Goal: Task Accomplishment & Management: Complete application form

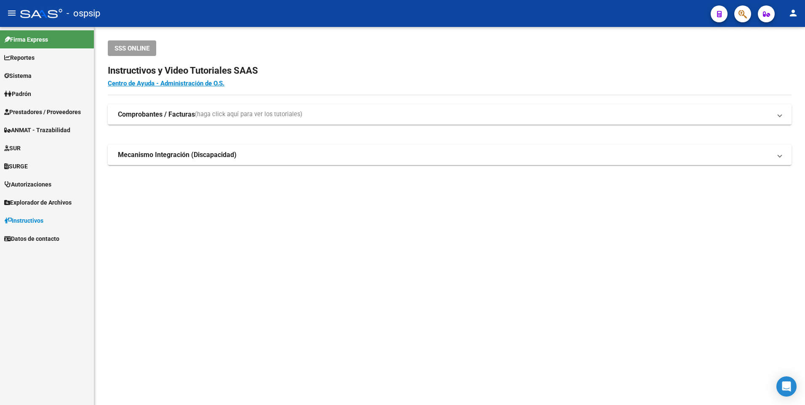
click at [37, 110] on span "Prestadores / Proveedores" at bounding box center [42, 111] width 77 height 9
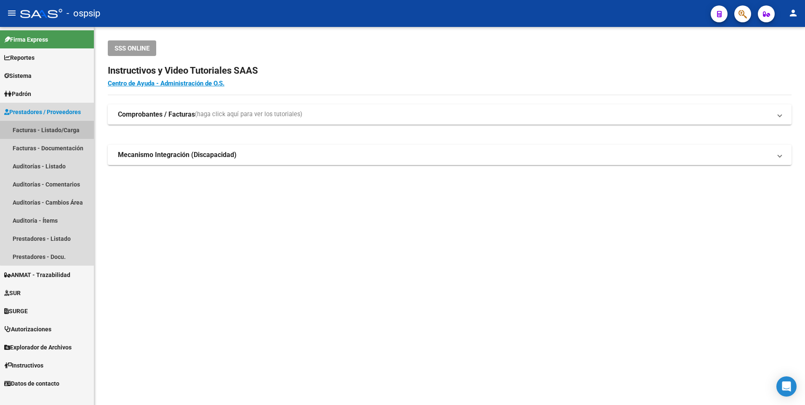
click at [50, 133] on link "Facturas - Listado/Carga" at bounding box center [47, 130] width 94 height 18
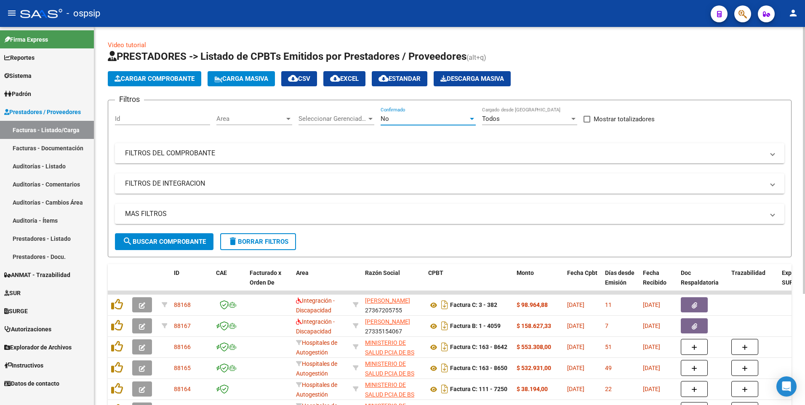
click at [406, 118] on div "No" at bounding box center [425, 119] width 88 height 8
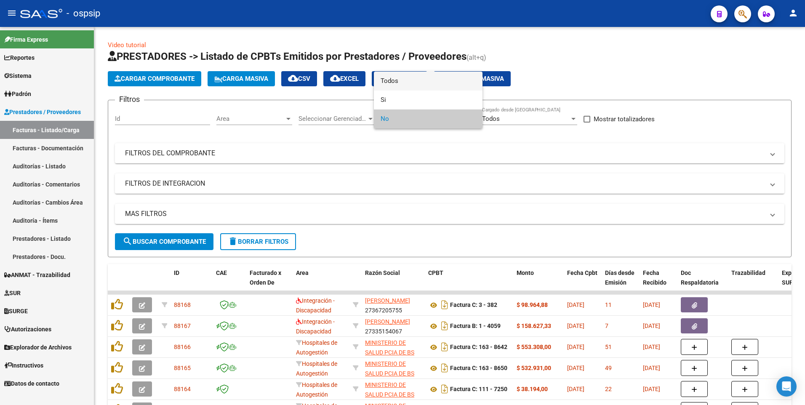
click at [409, 85] on span "Todos" at bounding box center [428, 81] width 95 height 19
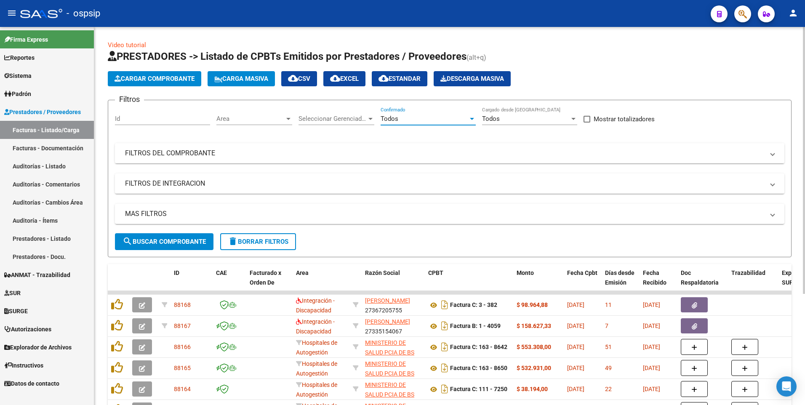
click at [380, 149] on mat-panel-title "FILTROS DEL COMPROBANTE" at bounding box center [444, 153] width 639 height 9
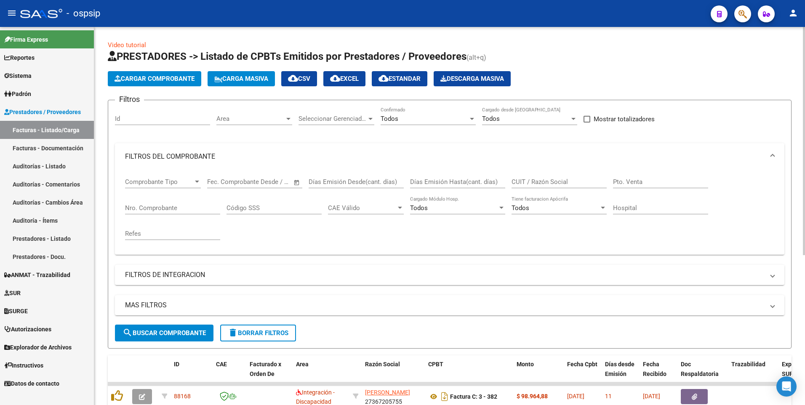
click at [181, 114] on div "Id" at bounding box center [162, 116] width 95 height 18
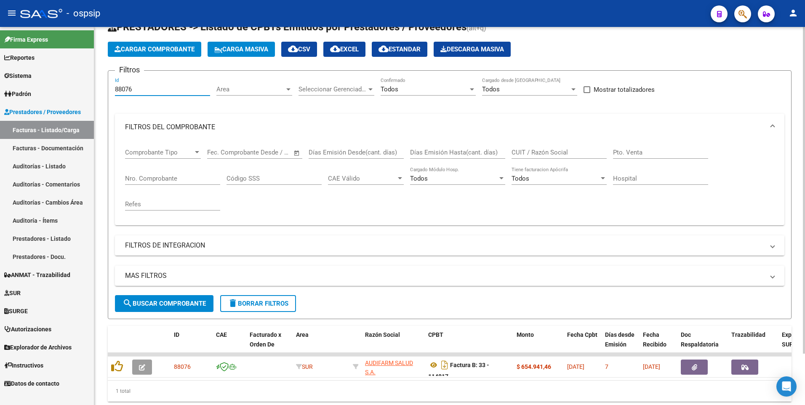
scroll to position [59, 0]
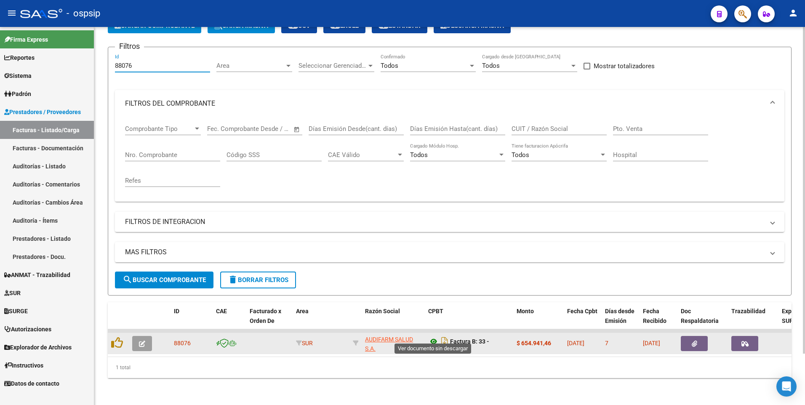
click at [432, 336] on icon at bounding box center [433, 341] width 11 height 10
click at [692, 341] on icon "button" at bounding box center [694, 344] width 5 height 6
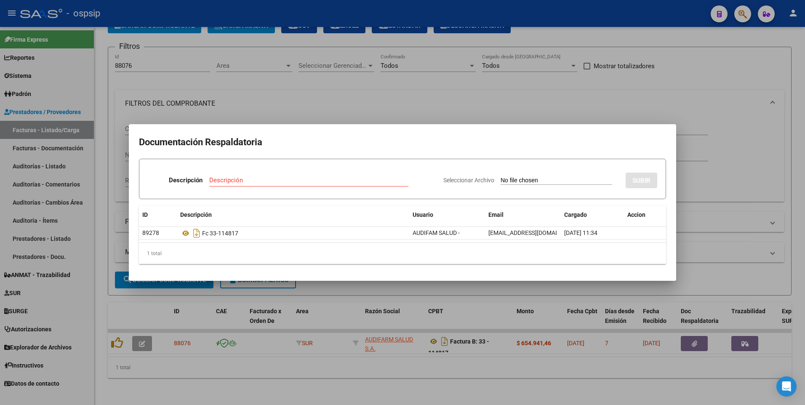
click at [170, 62] on div at bounding box center [402, 202] width 805 height 405
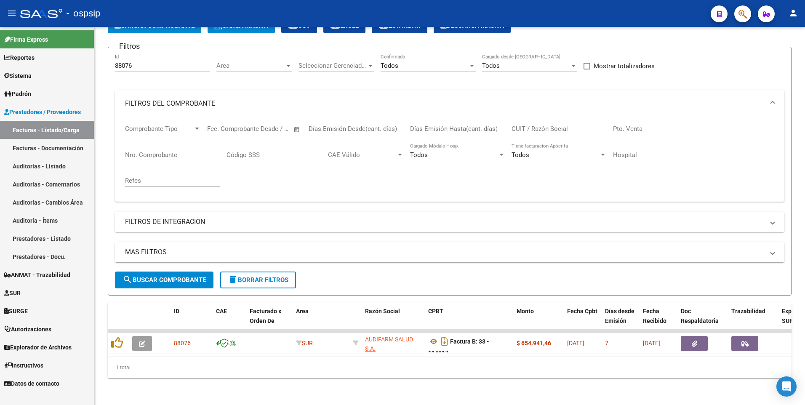
click at [170, 62] on input "88076" at bounding box center [162, 66] width 95 height 8
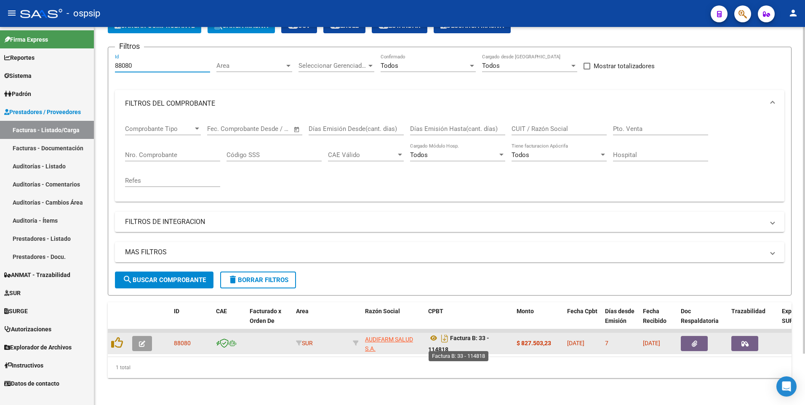
scroll to position [5, 0]
click at [435, 333] on icon at bounding box center [433, 336] width 11 height 10
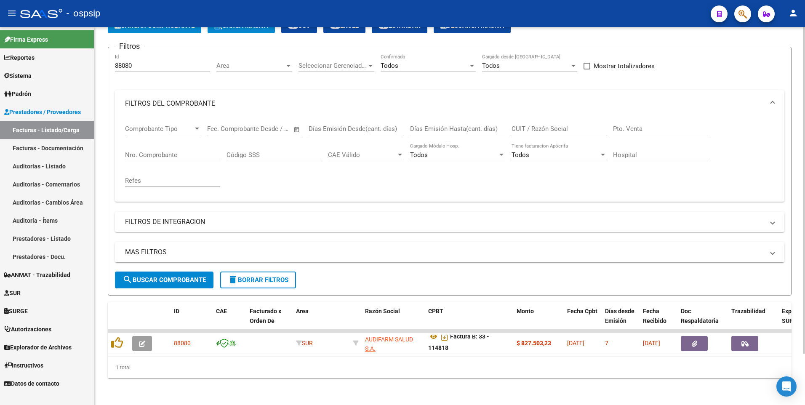
click at [165, 62] on input "88080" at bounding box center [162, 66] width 95 height 8
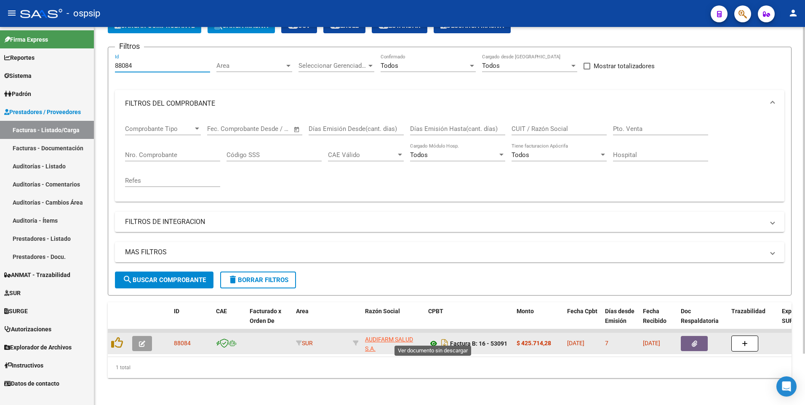
type input "88084"
click at [433, 338] on icon at bounding box center [433, 343] width 11 height 10
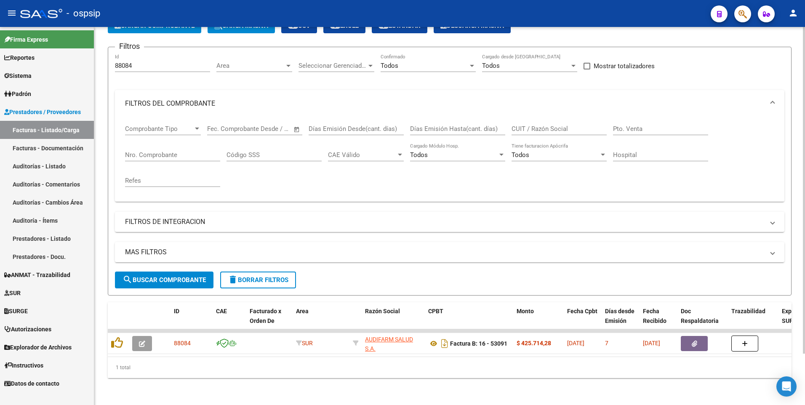
click at [198, 151] on input "Nro. Comprobante" at bounding box center [172, 155] width 95 height 8
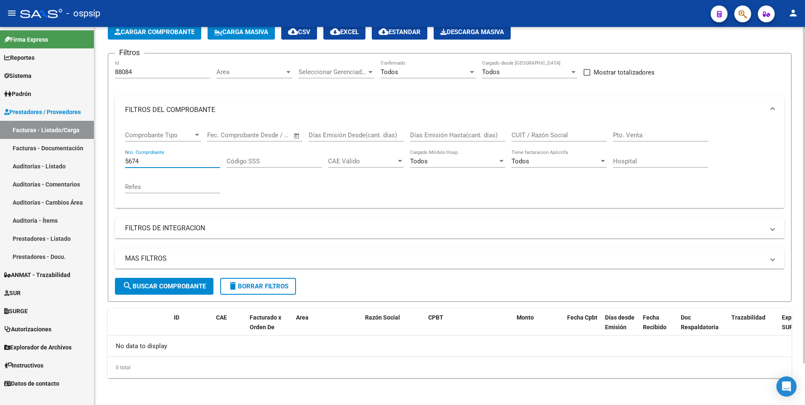
scroll to position [47, 0]
type input "5674"
click at [259, 287] on span "delete Borrar Filtros" at bounding box center [258, 286] width 61 height 8
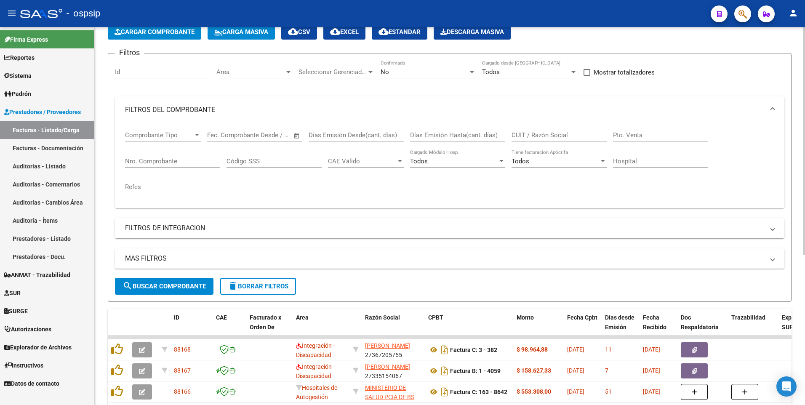
click at [153, 179] on div "Refes" at bounding box center [172, 184] width 95 height 18
click at [180, 153] on div "Nro. Comprobante" at bounding box center [172, 158] width 95 height 18
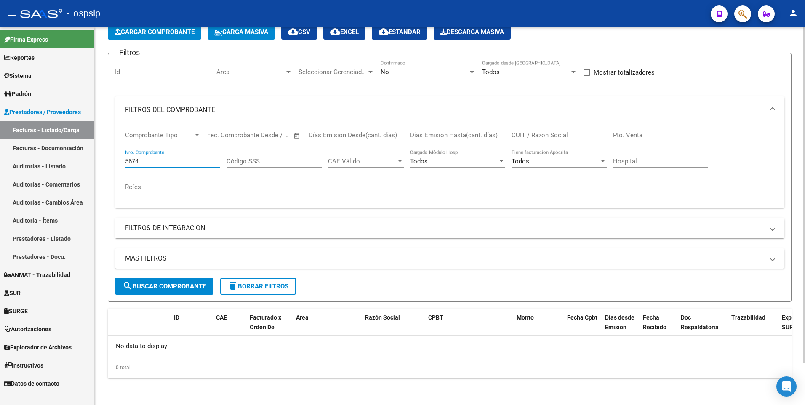
type input "5674"
click at [436, 75] on div "No" at bounding box center [425, 72] width 88 height 8
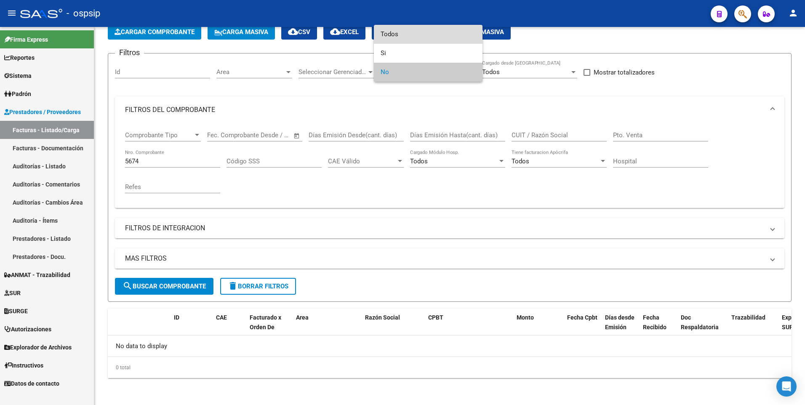
click at [427, 27] on span "Todos" at bounding box center [428, 34] width 95 height 19
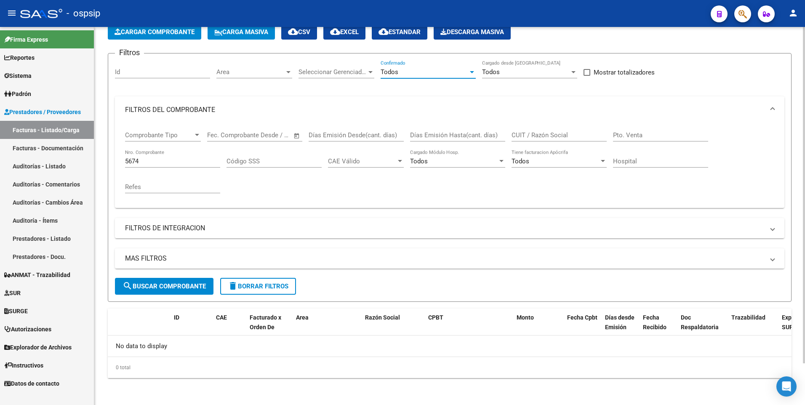
click at [187, 282] on button "search Buscar Comprobante" at bounding box center [164, 286] width 98 height 17
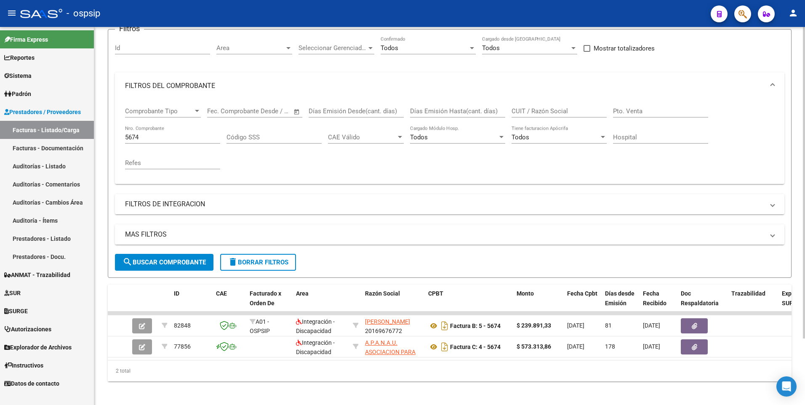
scroll to position [80, 0]
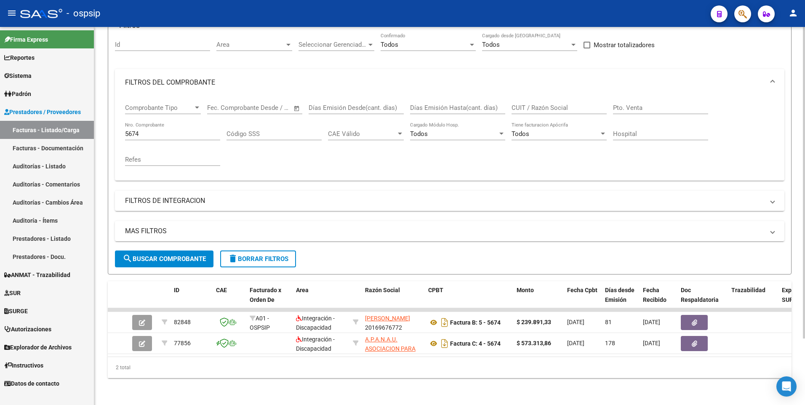
click at [152, 130] on input "5674" at bounding box center [172, 134] width 95 height 8
click at [550, 104] on input "CUIT / Razón Social" at bounding box center [558, 108] width 95 height 8
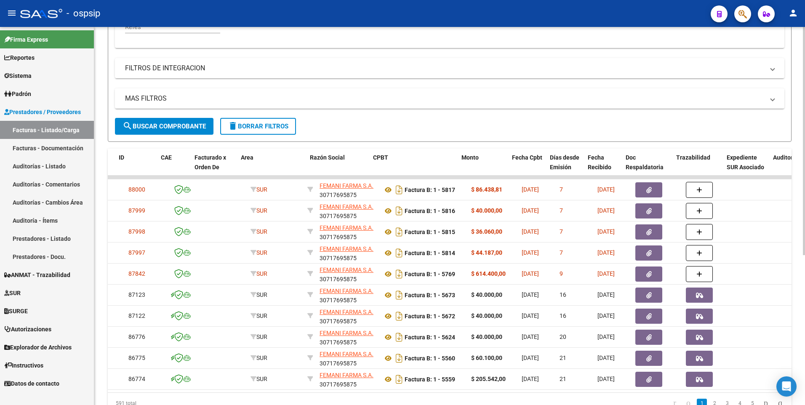
scroll to position [0, 35]
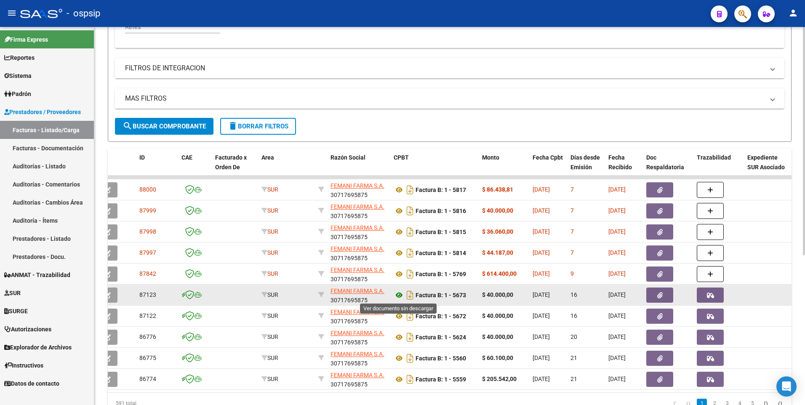
type input "30717695875"
click at [400, 296] on icon at bounding box center [399, 295] width 11 height 10
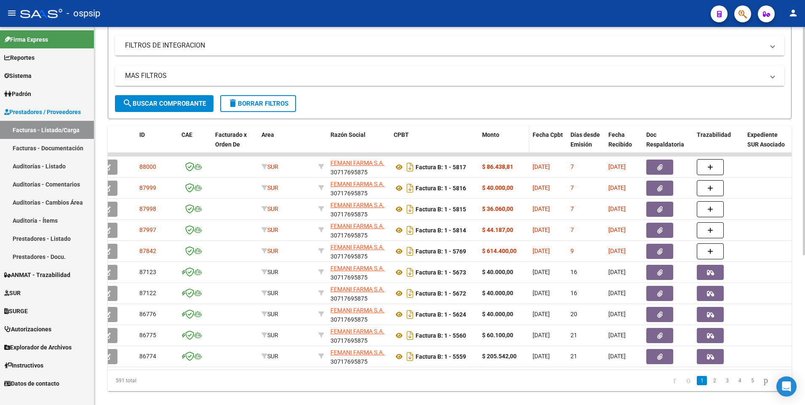
scroll to position [249, 0]
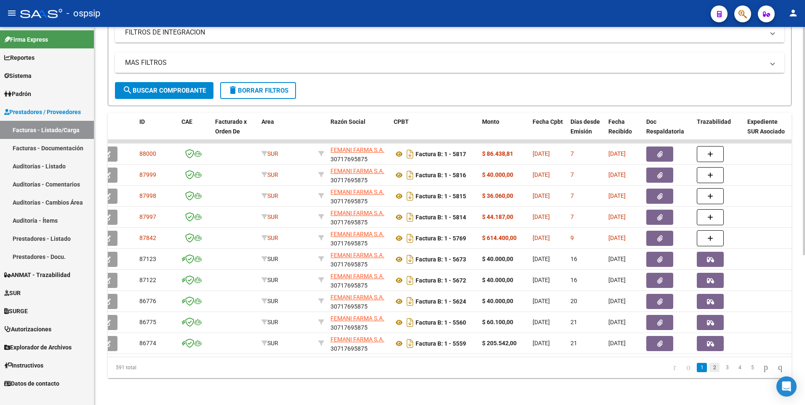
click at [709, 372] on link "2" at bounding box center [714, 367] width 10 height 9
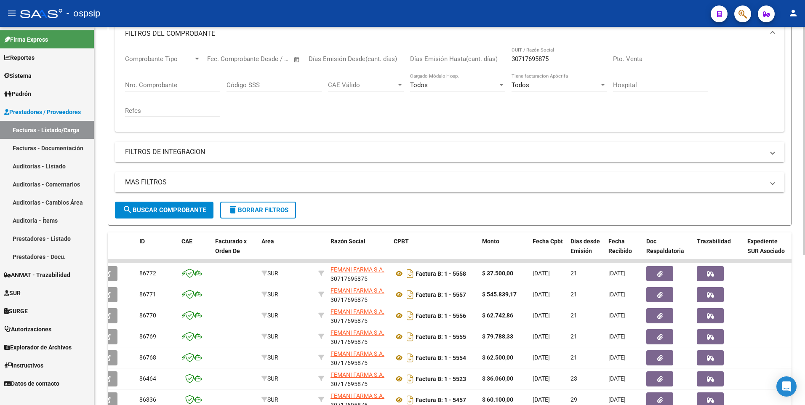
scroll to position [122, 0]
click at [176, 86] on input "Nro. Comprobante" at bounding box center [172, 86] width 95 height 8
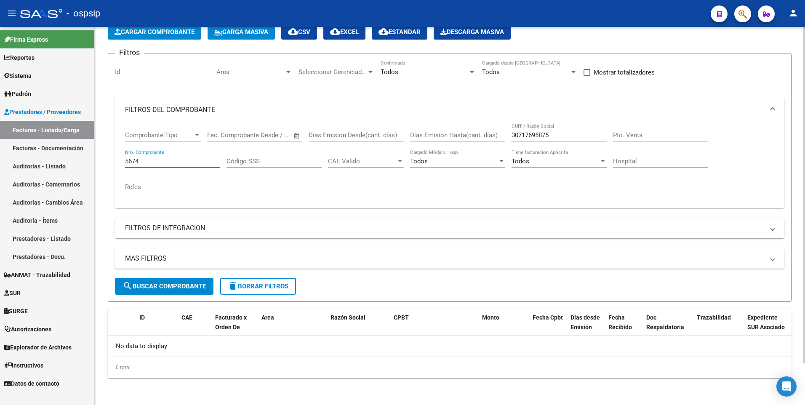
scroll to position [0, 0]
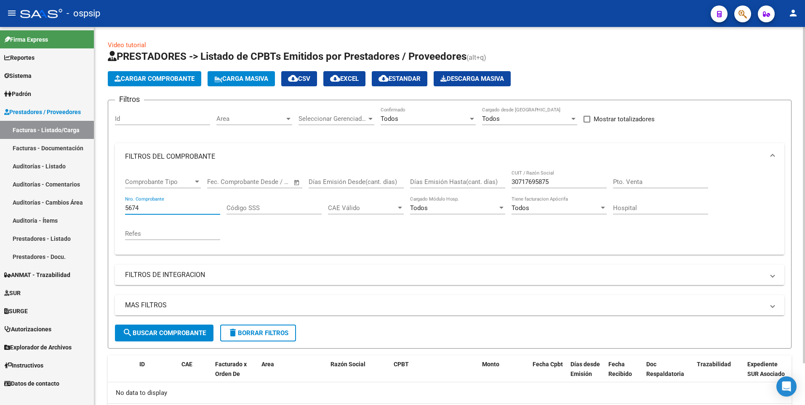
type input "5674"
click at [168, 88] on app-list-header "PRESTADORES -> Listado de CPBTs Emitidos por Prestadores / Proveedores (alt+q) …" at bounding box center [450, 199] width 684 height 299
click at [175, 77] on span "Cargar Comprobante" at bounding box center [154, 79] width 80 height 8
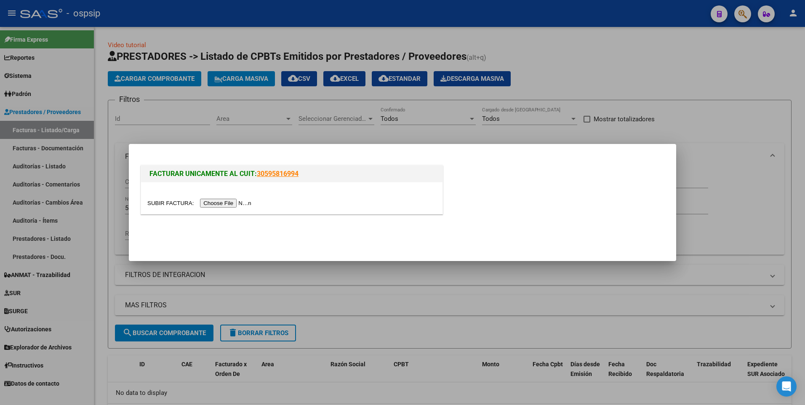
click at [204, 206] on input "file" at bounding box center [200, 203] width 106 height 9
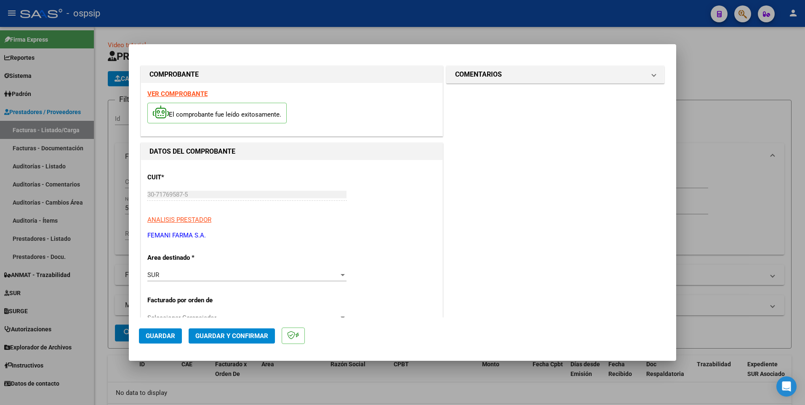
click at [187, 96] on strong "VER COMPROBANTE" at bounding box center [177, 94] width 60 height 8
click at [173, 334] on span "Guardar" at bounding box center [160, 336] width 29 height 8
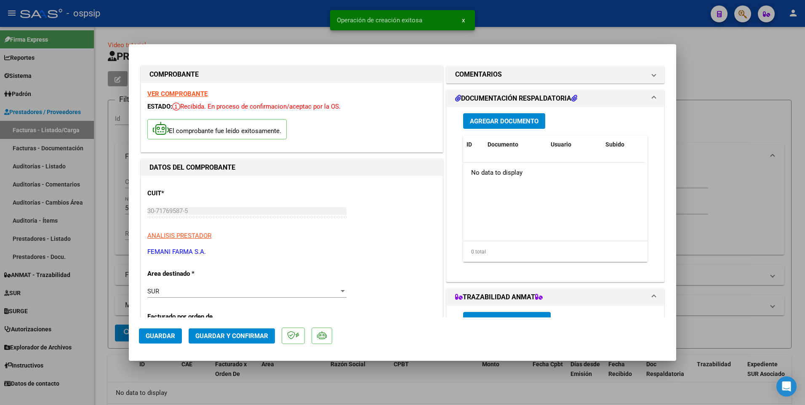
click at [514, 122] on span "Agregar Documento" at bounding box center [504, 121] width 69 height 8
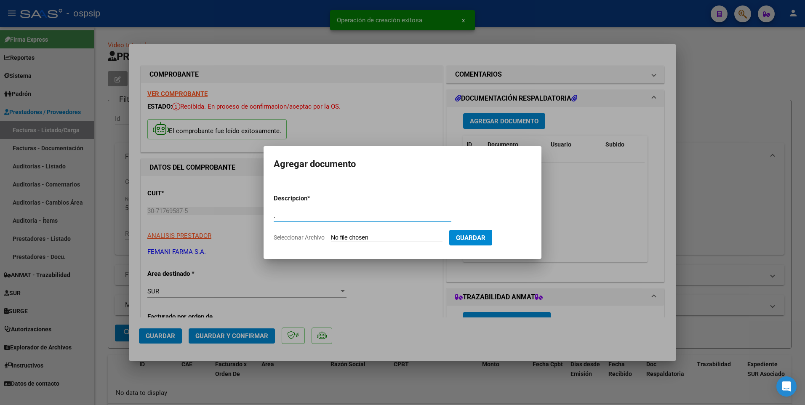
type input "."
click at [386, 238] on input "Seleccionar Archivo" at bounding box center [387, 238] width 112 height 8
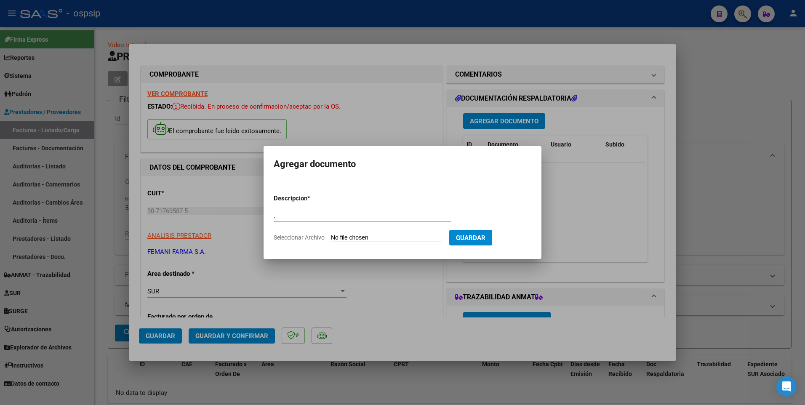
type input "C:\fakepath\img20250821_09171805.pdf"
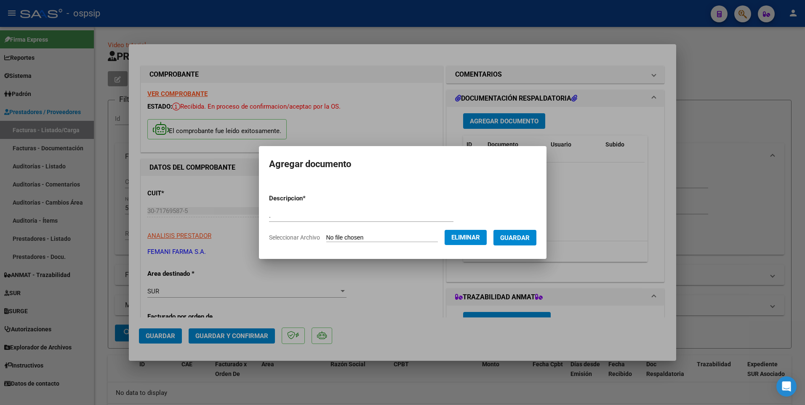
click at [530, 240] on span "Guardar" at bounding box center [514, 238] width 29 height 8
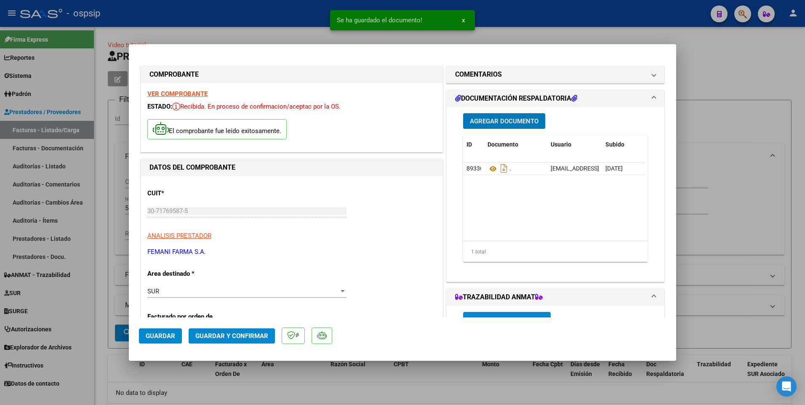
click at [166, 340] on button "Guardar" at bounding box center [160, 335] width 43 height 15
click at [290, 35] on div at bounding box center [402, 202] width 805 height 405
type input "$ 0,00"
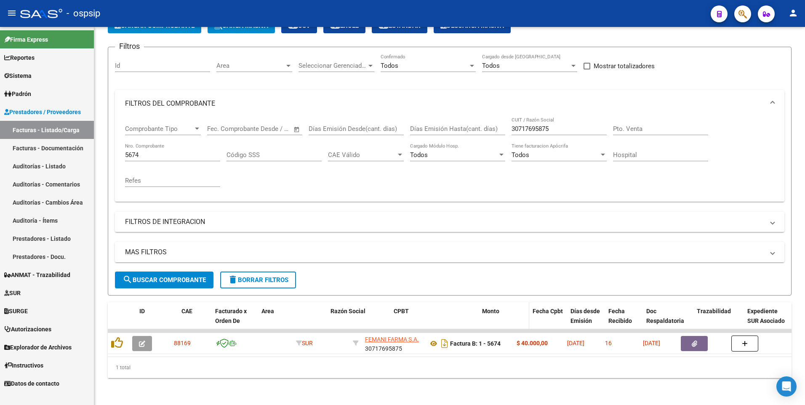
scroll to position [59, 0]
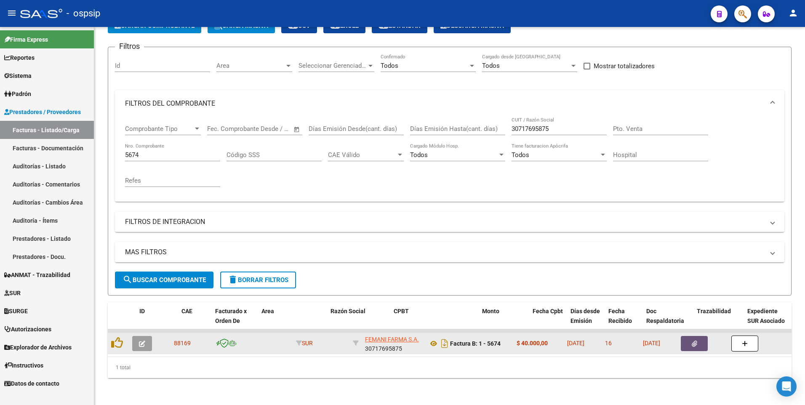
click at [689, 340] on button "button" at bounding box center [694, 343] width 27 height 15
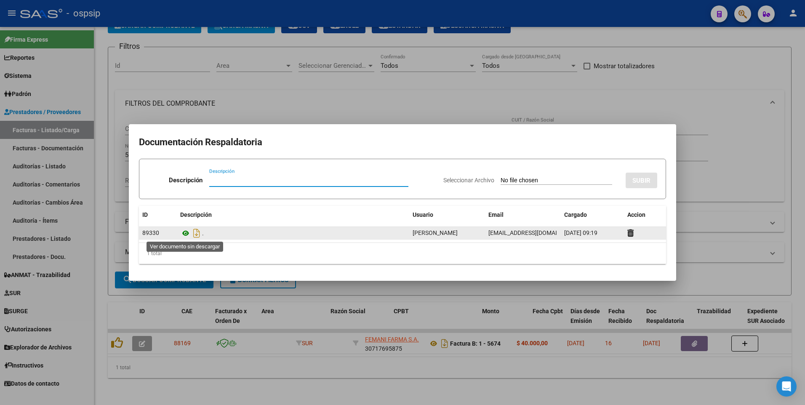
click at [184, 235] on icon at bounding box center [185, 233] width 11 height 10
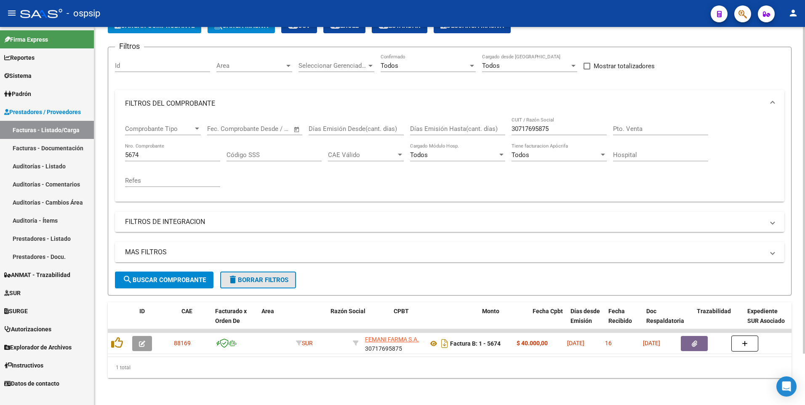
click at [237, 276] on mat-icon "delete" at bounding box center [233, 279] width 10 height 10
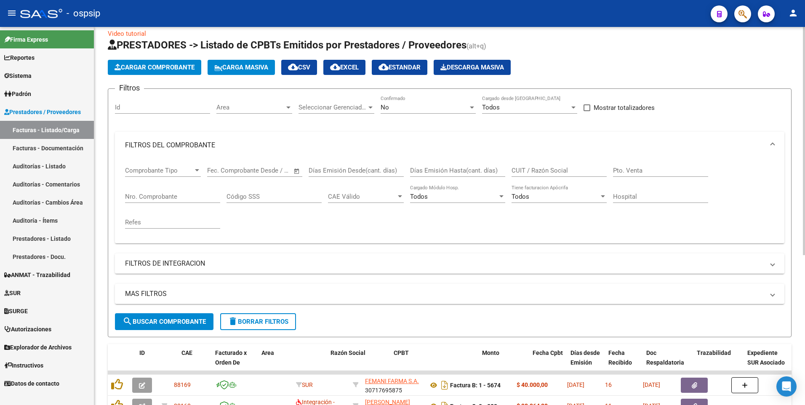
scroll to position [0, 0]
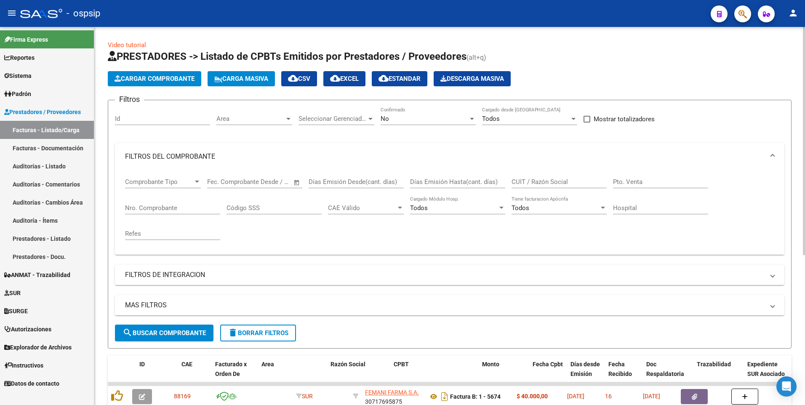
click at [165, 82] on span "Cargar Comprobante" at bounding box center [154, 79] width 80 height 8
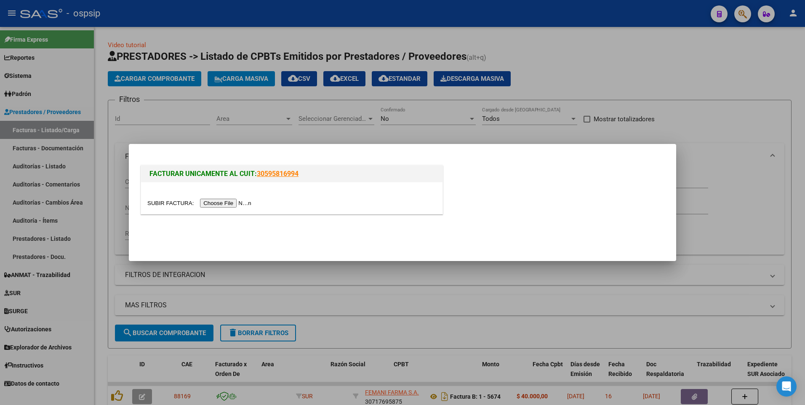
click at [225, 200] on input "file" at bounding box center [200, 203] width 106 height 9
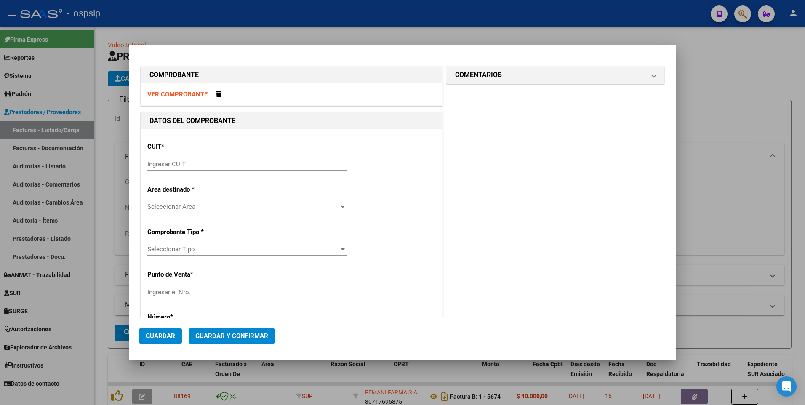
click at [192, 96] on strong "VER COMPROBANTE" at bounding box center [177, 94] width 60 height 8
click at [243, 169] on div "Ingresar CUIT" at bounding box center [246, 164] width 199 height 13
click at [245, 168] on input "Ingresar CUIT" at bounding box center [246, 164] width 199 height 8
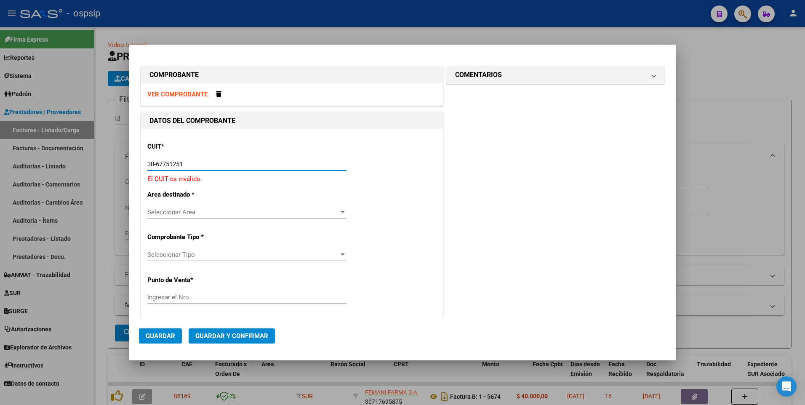
type input "30-67751251-9"
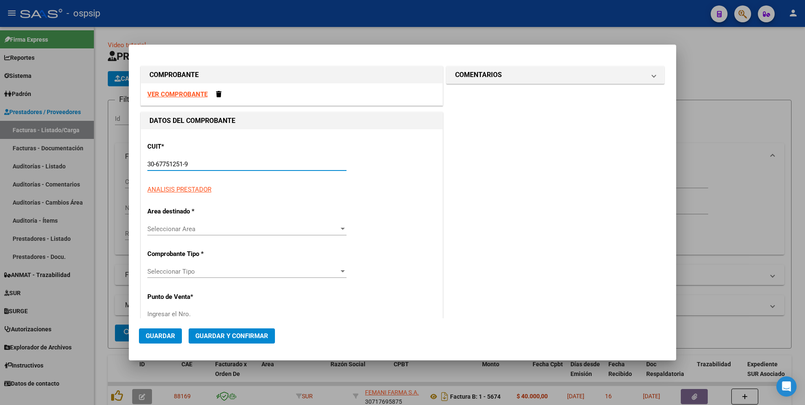
type input "8"
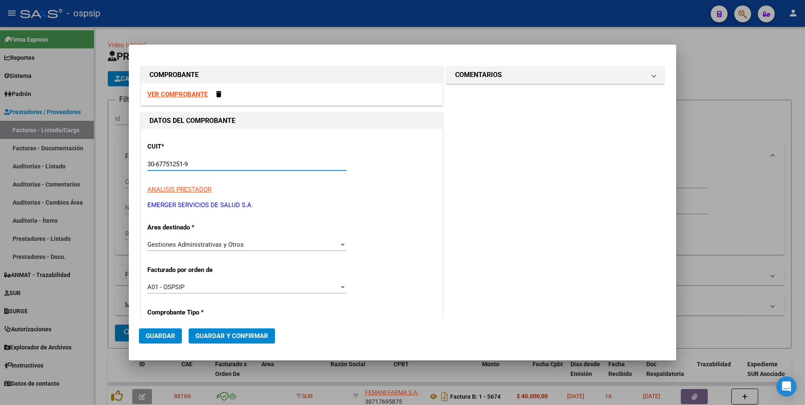
type input "30-67751251-9"
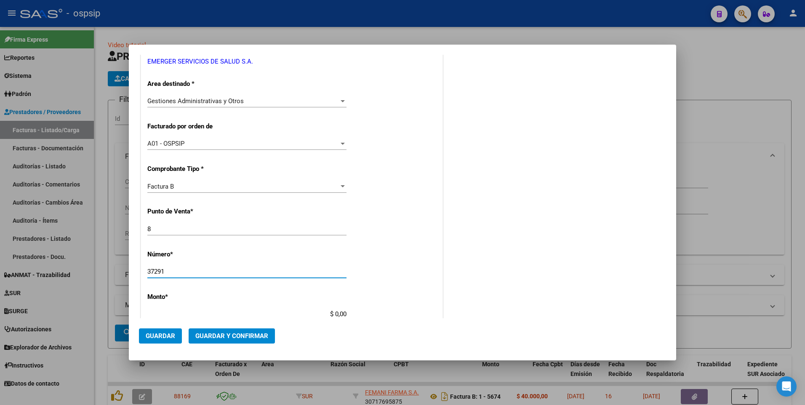
type input "37291"
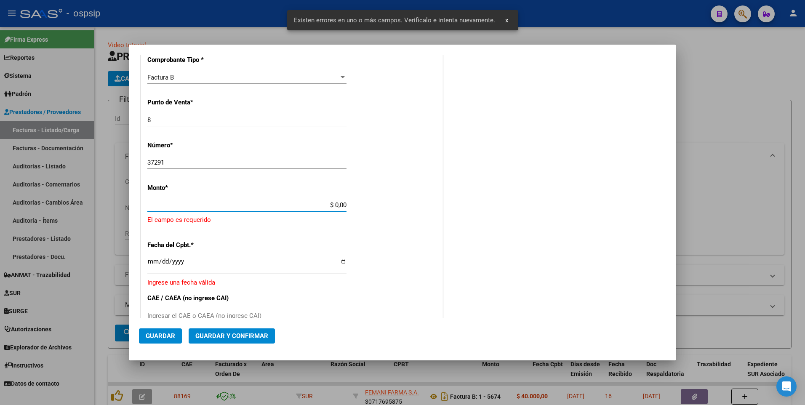
scroll to position [267, 0]
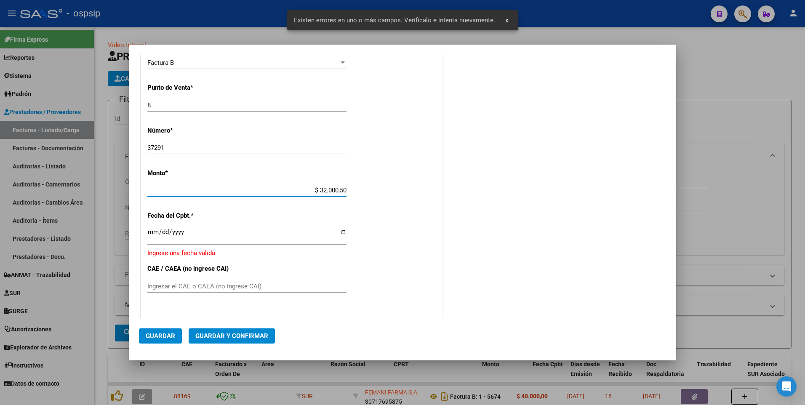
type input "$ 320.005,00"
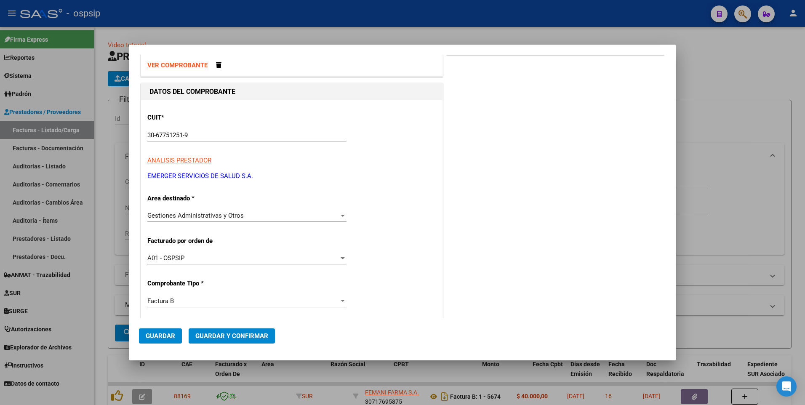
scroll to position [0, 0]
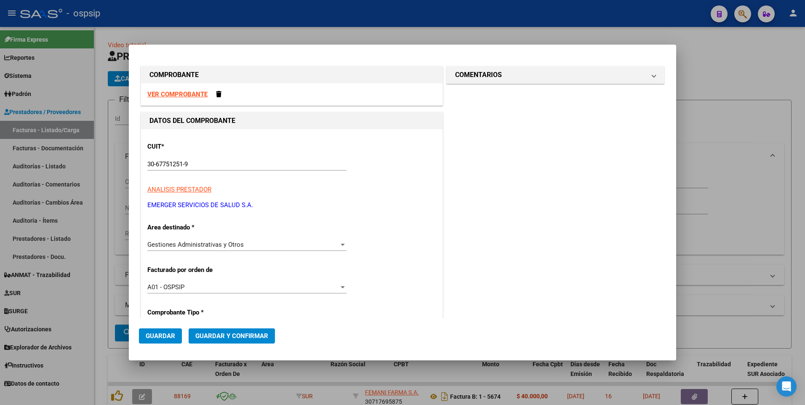
click at [180, 92] on strong "VER COMPROBANTE" at bounding box center [177, 94] width 60 height 8
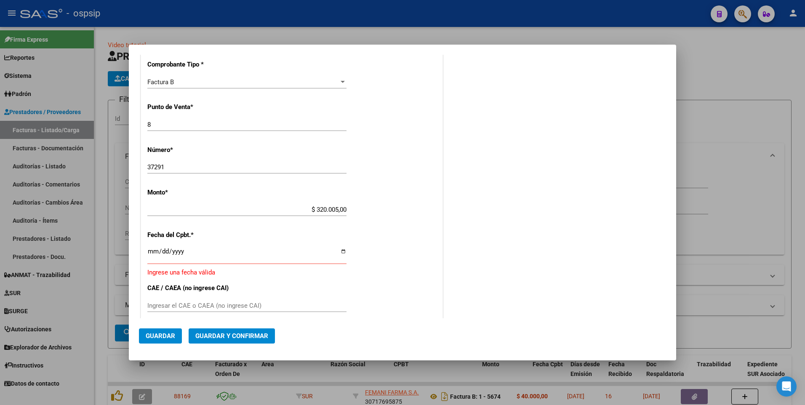
scroll to position [295, 0]
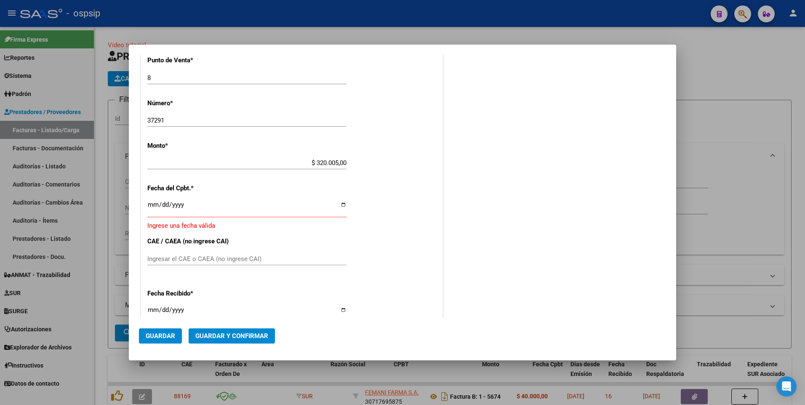
click at [238, 206] on input "Ingresar la fecha" at bounding box center [246, 207] width 199 height 13
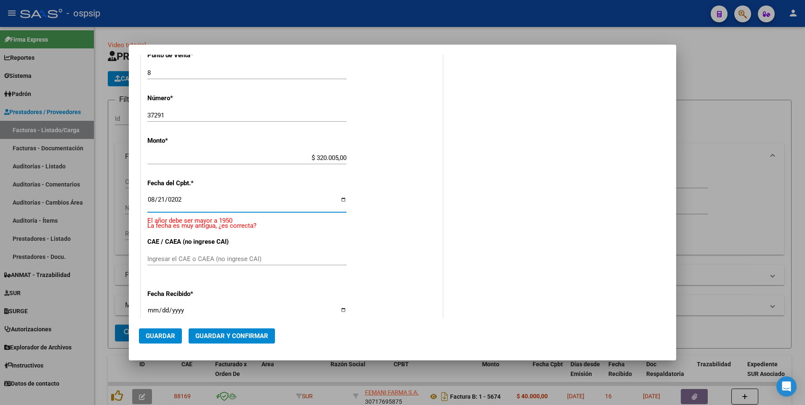
type input "[DATE]"
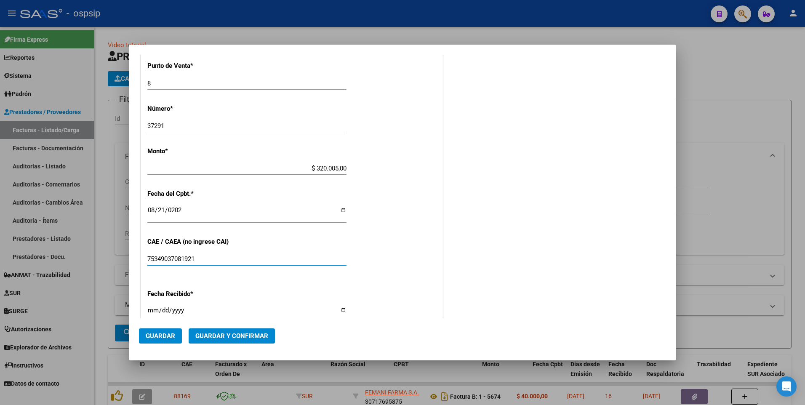
type input "75349037081921"
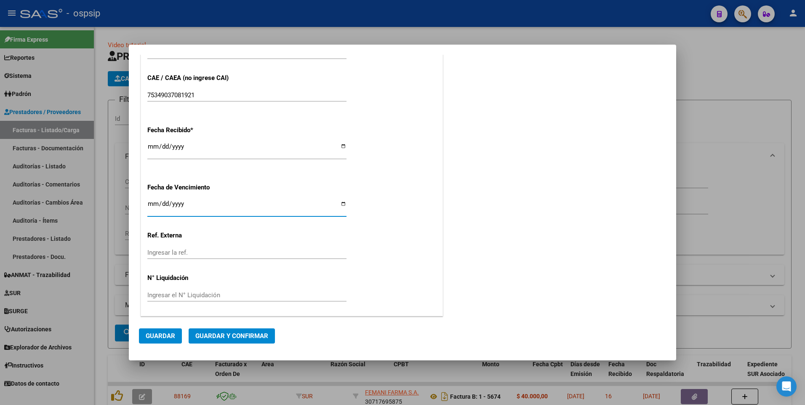
click at [162, 339] on span "Guardar" at bounding box center [160, 336] width 29 height 8
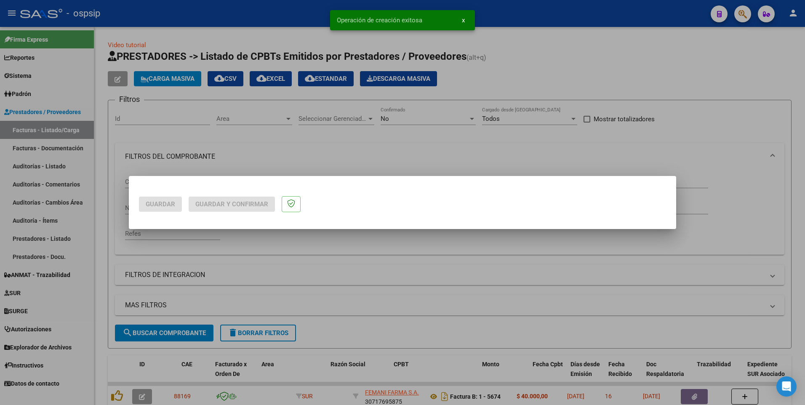
scroll to position [0, 0]
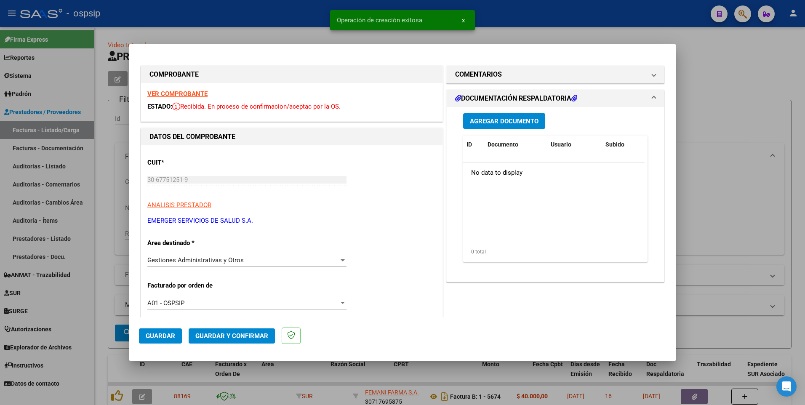
click at [266, 12] on div at bounding box center [402, 202] width 805 height 405
type input "$ 0,00"
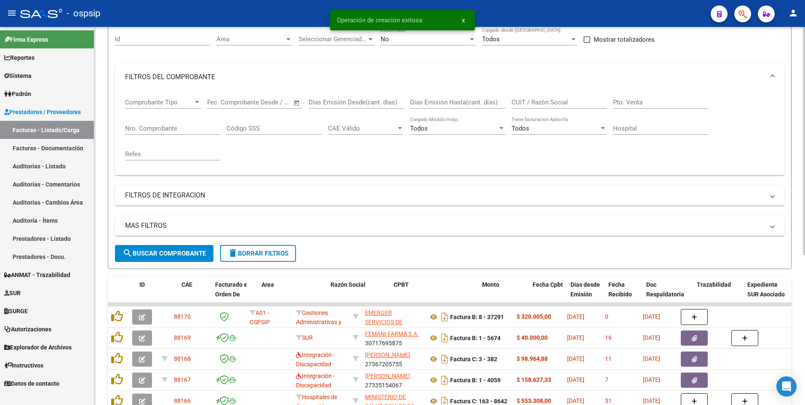
scroll to position [84, 0]
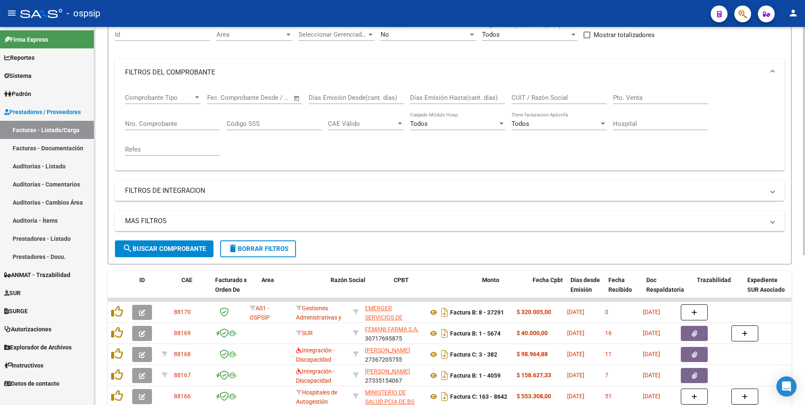
click at [243, 257] on form "Filtros Id Area Area Seleccionar Gerenciador Seleccionar Gerenciador No Confirm…" at bounding box center [450, 140] width 684 height 249
click at [251, 242] on button "delete Borrar Filtros" at bounding box center [258, 248] width 76 height 17
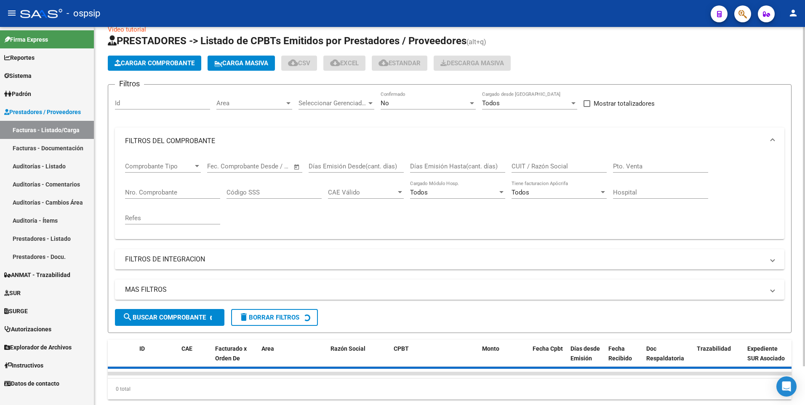
scroll to position [0, 0]
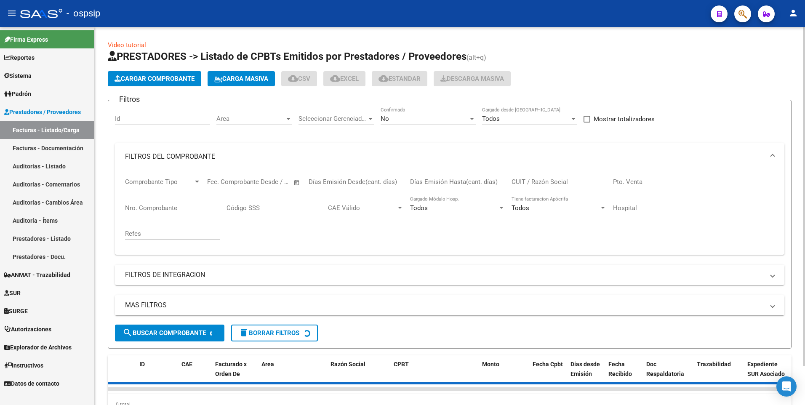
click at [177, 121] on input "Id" at bounding box center [162, 119] width 95 height 8
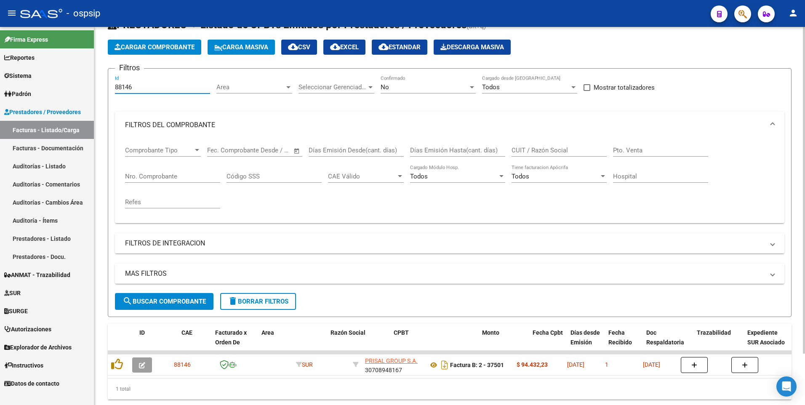
scroll to position [59, 0]
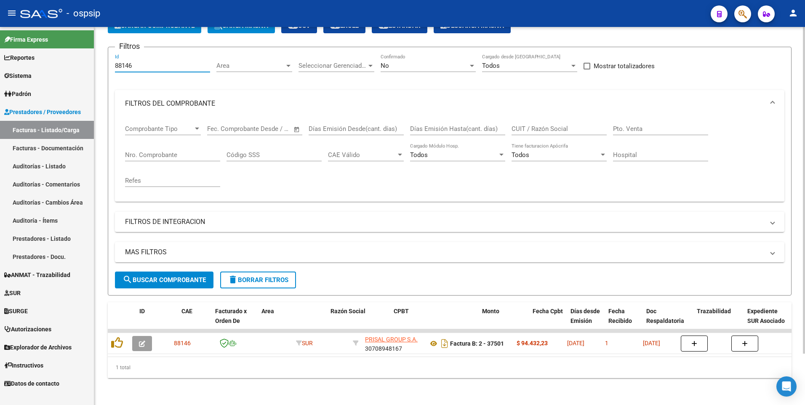
click at [150, 62] on input "88146" at bounding box center [162, 66] width 95 height 8
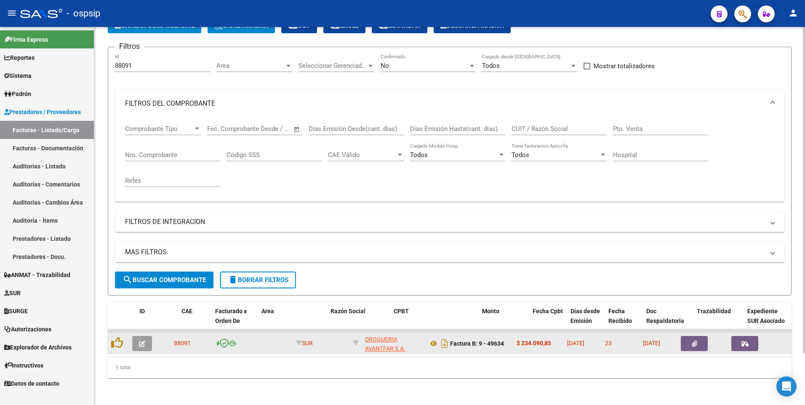
click at [693, 341] on icon "button" at bounding box center [694, 344] width 5 height 6
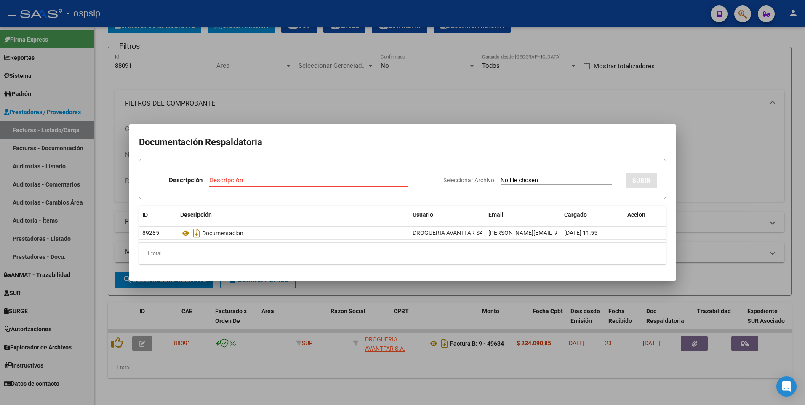
click at [213, 20] on div at bounding box center [402, 202] width 805 height 405
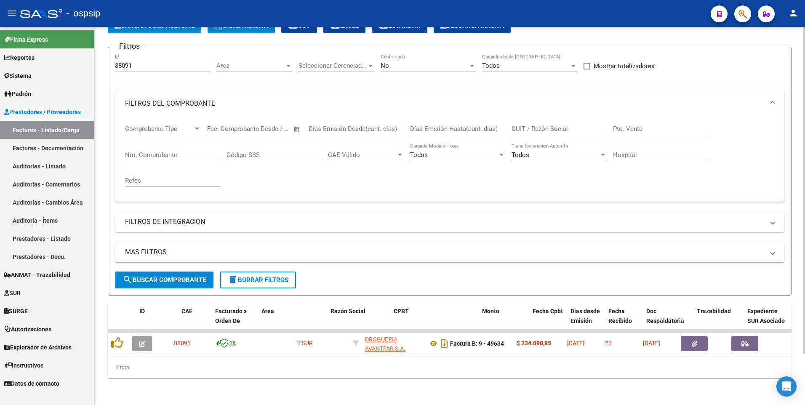
click at [193, 62] on input "88091" at bounding box center [162, 66] width 95 height 8
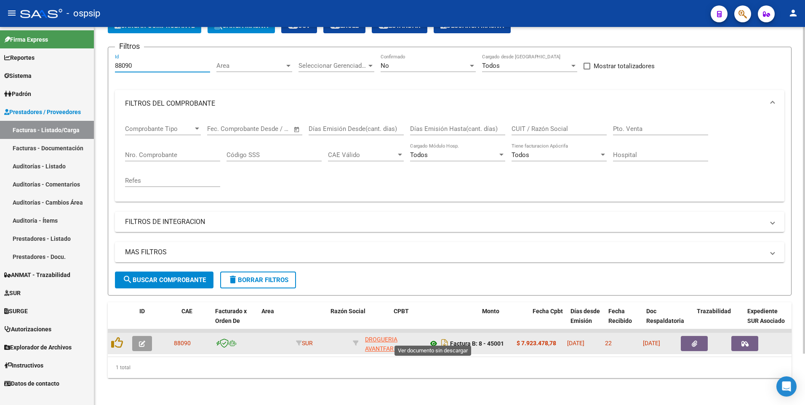
type input "88090"
click at [692, 341] on icon "button" at bounding box center [694, 344] width 5 height 6
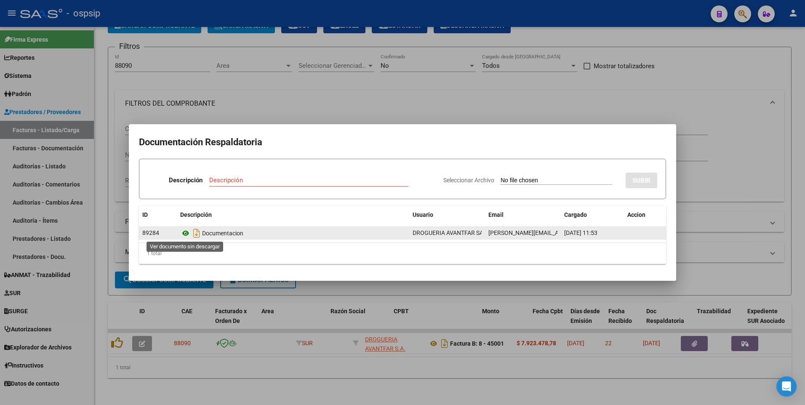
click at [187, 234] on icon at bounding box center [185, 233] width 11 height 10
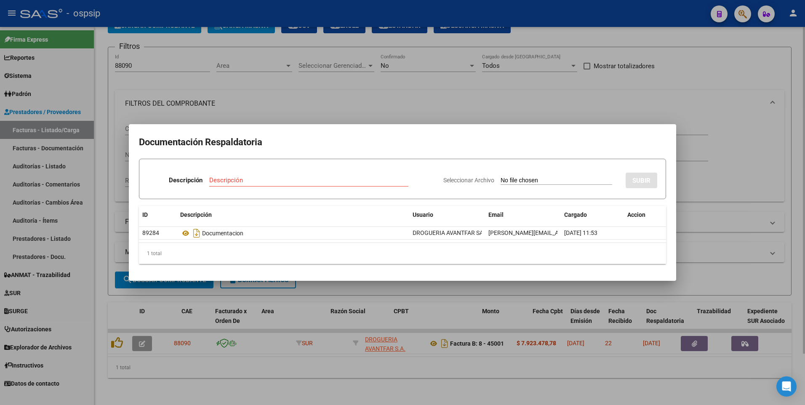
click at [328, 77] on div at bounding box center [402, 202] width 805 height 405
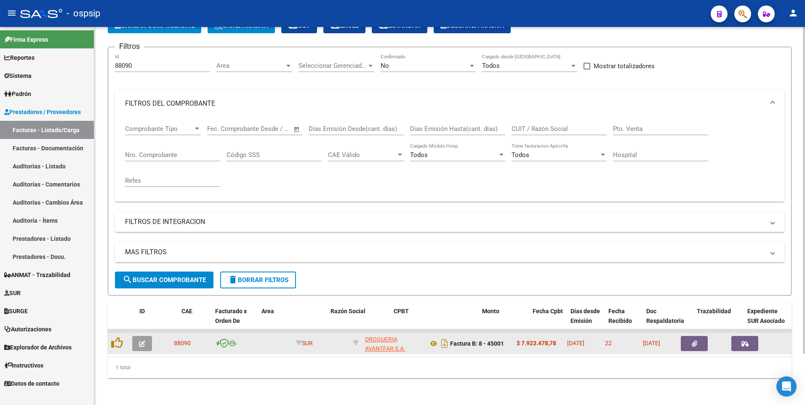
click at [141, 341] on icon "button" at bounding box center [142, 344] width 6 height 6
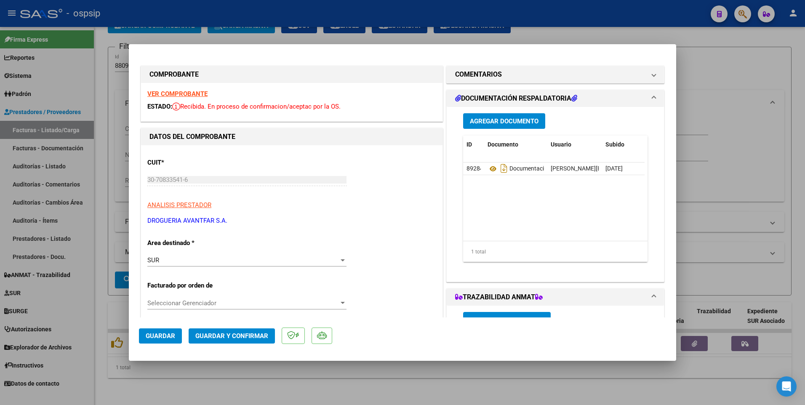
click at [511, 120] on span "Agregar Documento" at bounding box center [504, 121] width 69 height 8
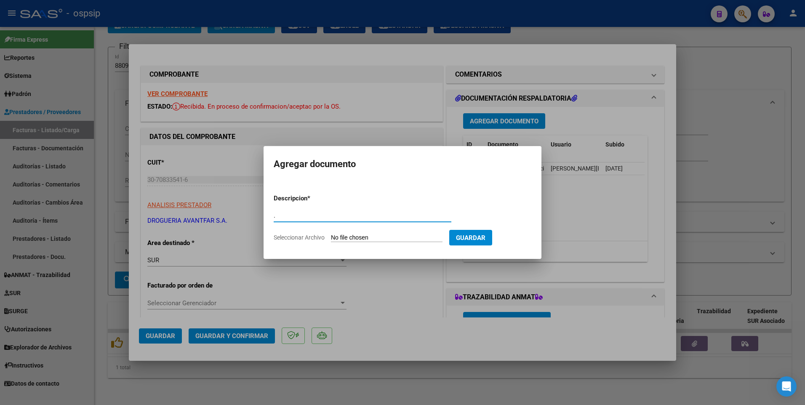
type input "."
click at [394, 241] on input "Seleccionar Archivo" at bounding box center [387, 238] width 112 height 8
type input "C:\fakepath\img21082025_0001.pdf"
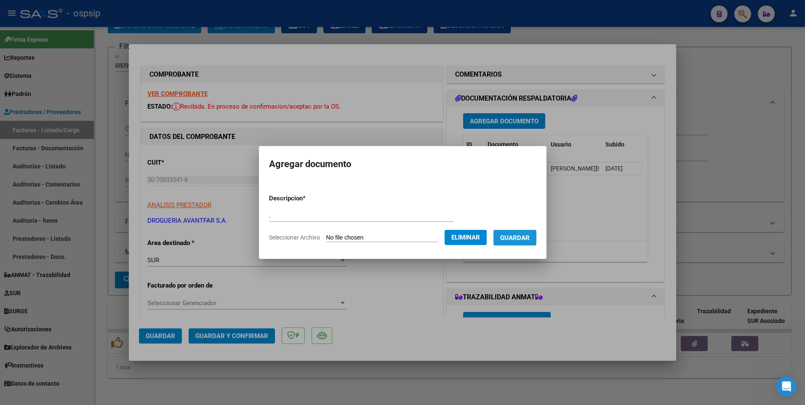
click at [530, 241] on span "Guardar" at bounding box center [514, 238] width 29 height 8
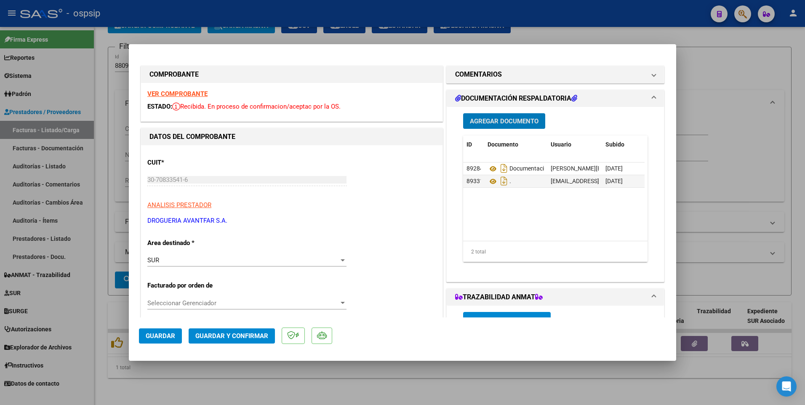
click at [505, 126] on button "Agregar Documento" at bounding box center [504, 121] width 82 height 16
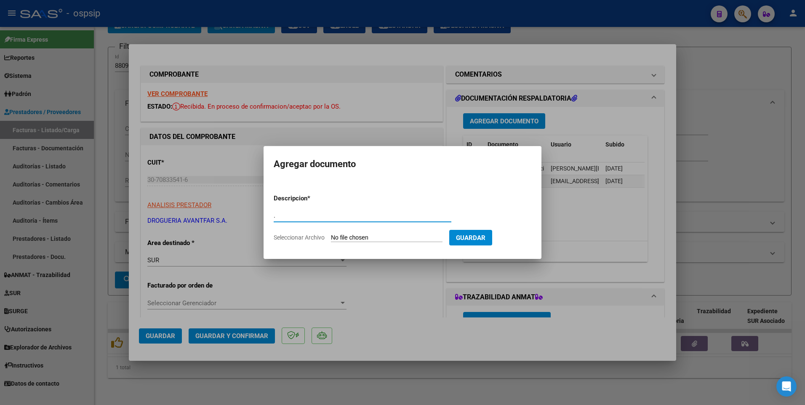
type input "."
click at [356, 240] on input "Seleccionar Archivo" at bounding box center [387, 238] width 112 height 8
type input "C:\fakepath\250821093019.pdf"
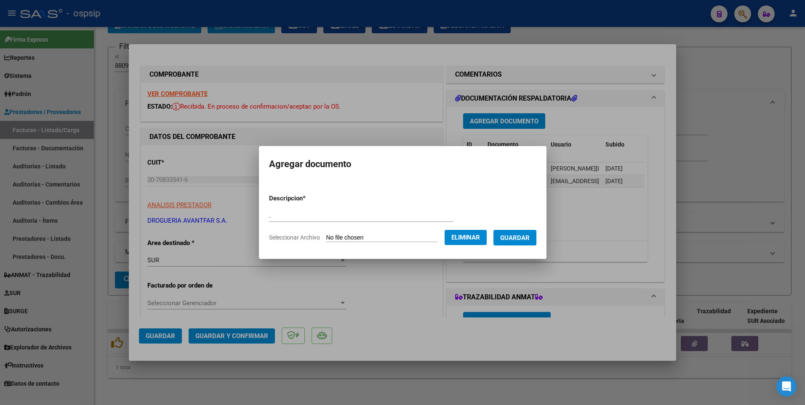
click at [523, 242] on span "Guardar" at bounding box center [514, 238] width 29 height 8
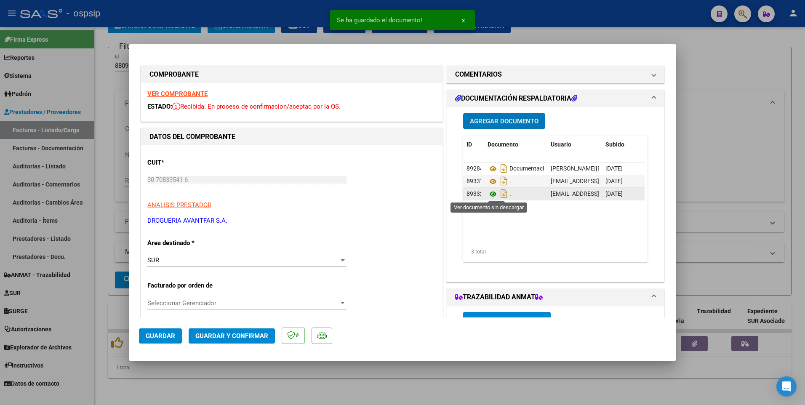
click at [490, 192] on icon at bounding box center [492, 194] width 11 height 10
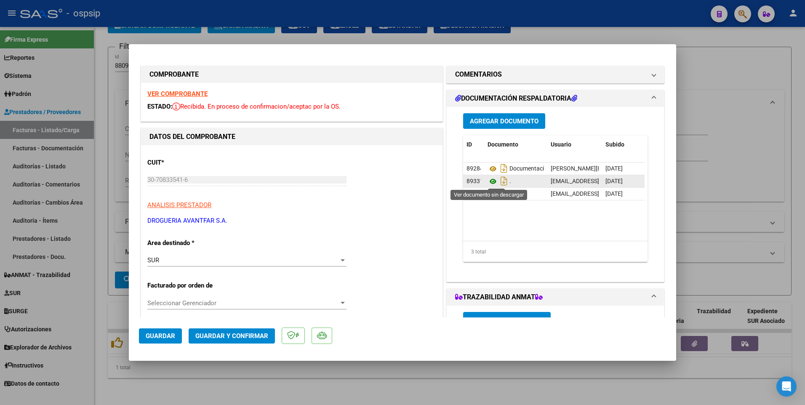
click at [490, 181] on icon at bounding box center [492, 181] width 11 height 10
click at [176, 339] on button "Guardar" at bounding box center [160, 335] width 43 height 15
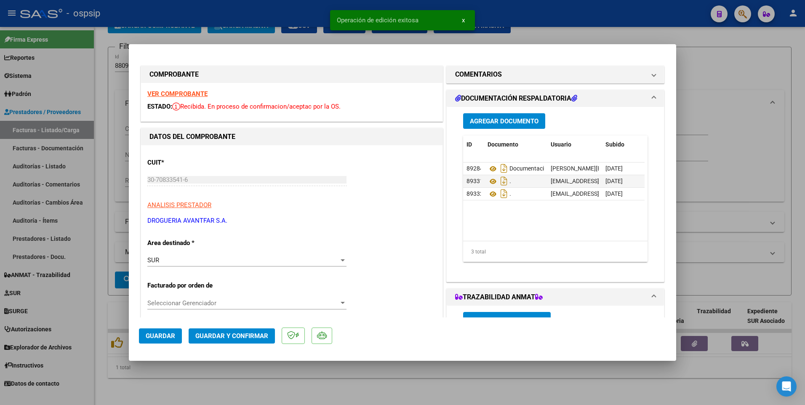
click at [301, 19] on div at bounding box center [402, 202] width 805 height 405
type input "$ 0,00"
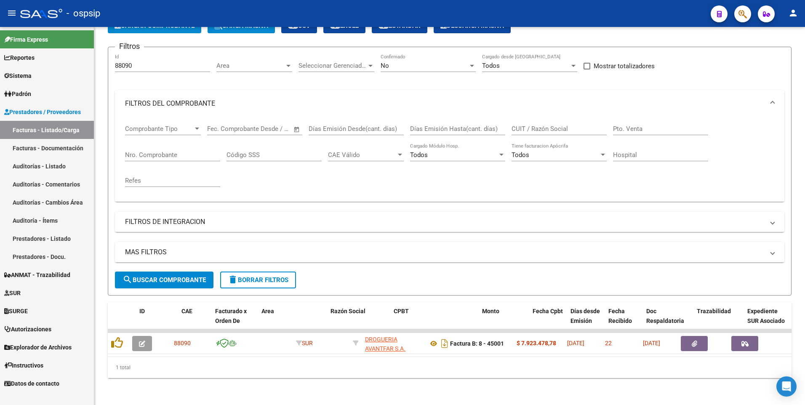
click at [443, 373] on div "1 total" at bounding box center [450, 367] width 684 height 21
click at [139, 62] on input "88090" at bounding box center [162, 66] width 95 height 8
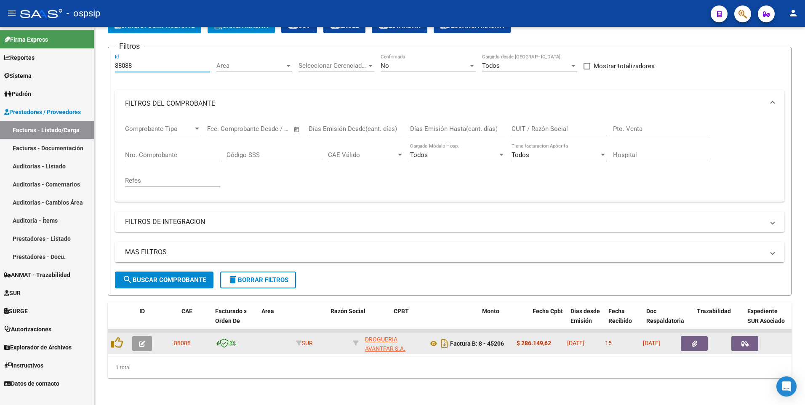
click at [692, 341] on icon "button" at bounding box center [694, 344] width 5 height 6
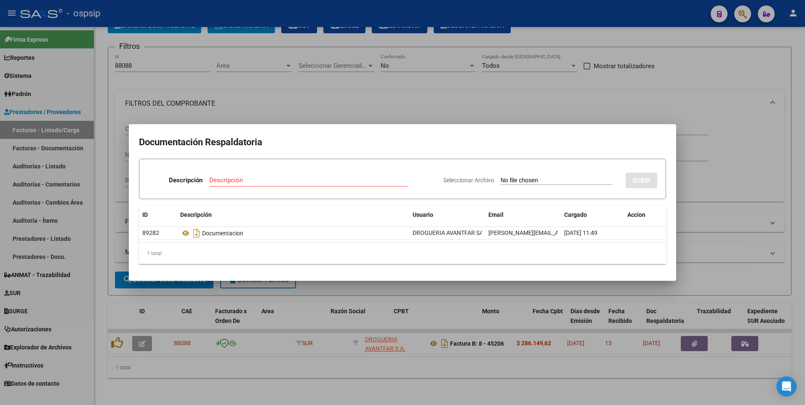
click at [458, 355] on div at bounding box center [402, 202] width 805 height 405
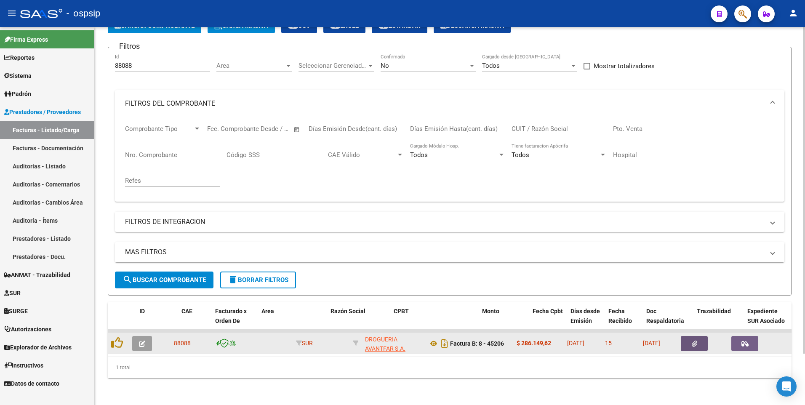
click at [690, 338] on button "button" at bounding box center [694, 343] width 27 height 15
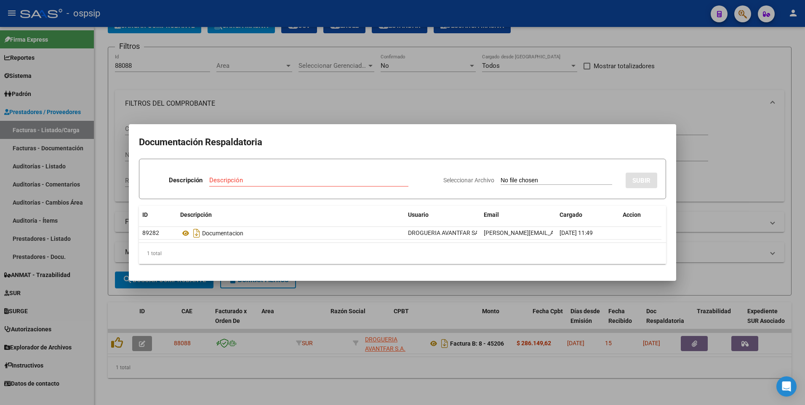
click at [357, 362] on div at bounding box center [402, 202] width 805 height 405
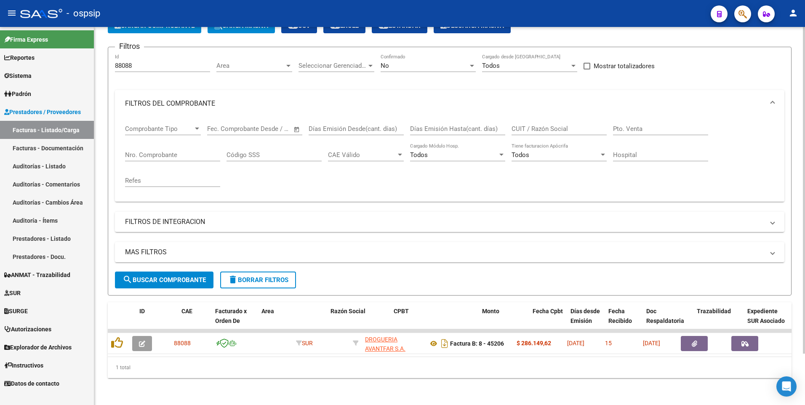
click at [158, 62] on input "88088" at bounding box center [162, 66] width 95 height 8
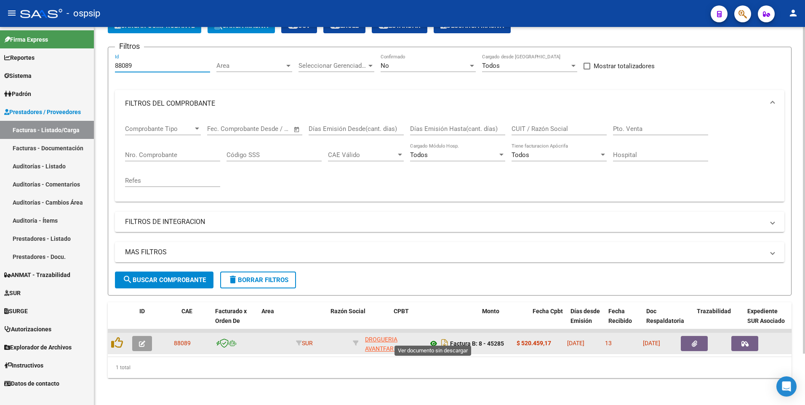
type input "88089"
click at [697, 339] on button "button" at bounding box center [694, 343] width 27 height 15
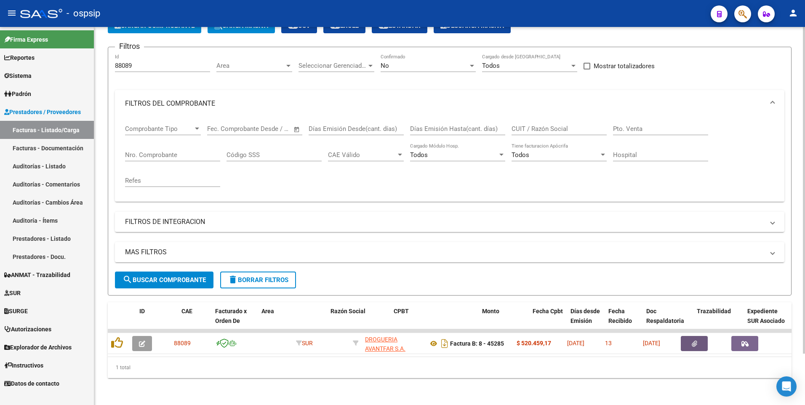
click at [156, 62] on input "88089" at bounding box center [162, 66] width 95 height 8
click at [189, 151] on input "Nro. Comprobante" at bounding box center [172, 155] width 95 height 8
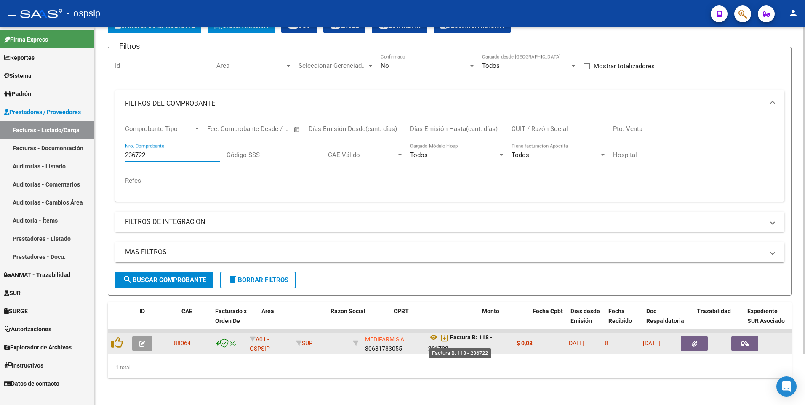
scroll to position [5, 0]
type input "236722"
click at [688, 340] on button "button" at bounding box center [694, 343] width 27 height 15
click at [692, 341] on icon "button" at bounding box center [694, 344] width 5 height 6
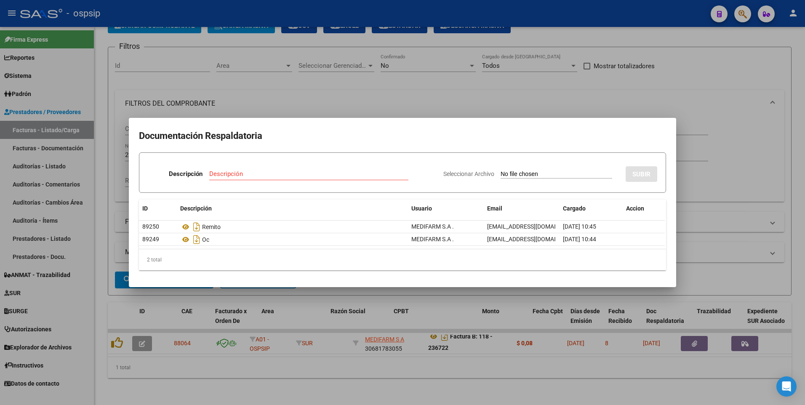
click at [327, 1] on div at bounding box center [402, 202] width 805 height 405
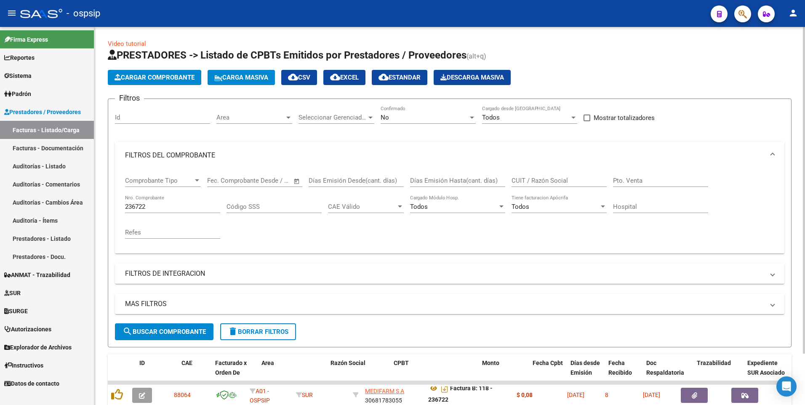
scroll to position [0, 0]
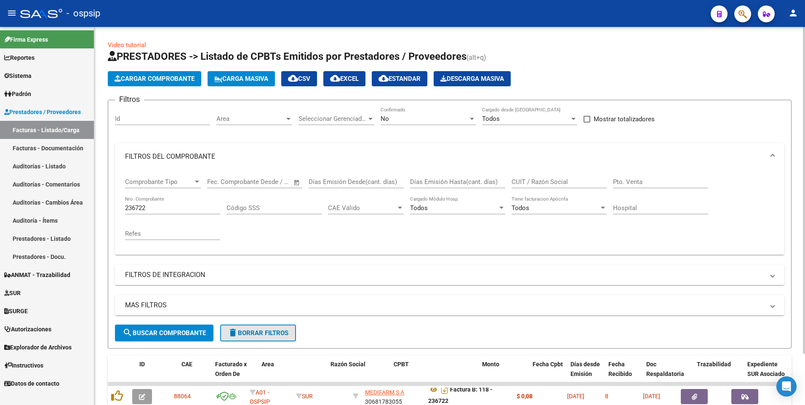
click at [250, 330] on span "delete Borrar Filtros" at bounding box center [258, 333] width 61 height 8
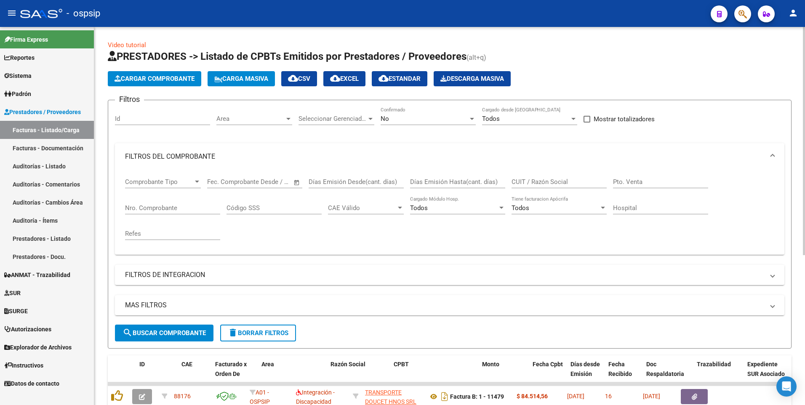
click at [271, 340] on button "delete Borrar Filtros" at bounding box center [258, 333] width 76 height 17
drag, startPoint x: 180, startPoint y: 17, endPoint x: 174, endPoint y: 5, distance: 12.6
click at [180, 12] on div "- ospsip" at bounding box center [362, 13] width 684 height 19
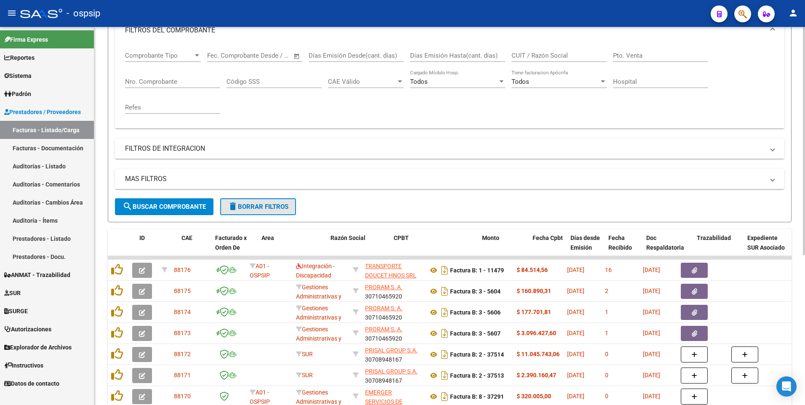
click at [269, 205] on span "delete Borrar Filtros" at bounding box center [258, 207] width 61 height 8
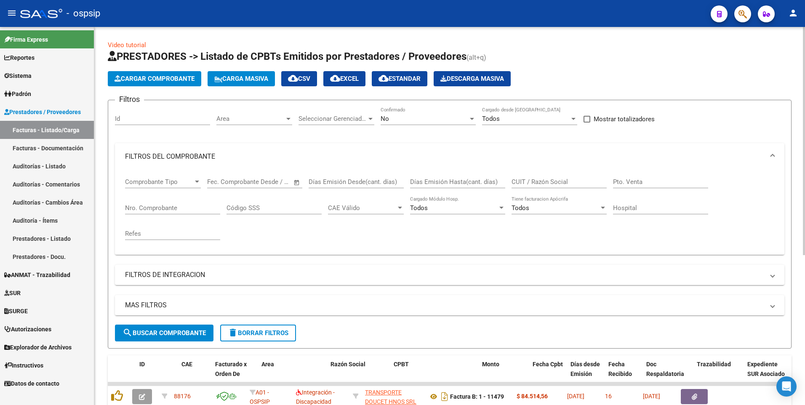
click at [258, 335] on span "delete Borrar Filtros" at bounding box center [258, 333] width 61 height 8
click at [256, 326] on button "delete Borrar Filtros" at bounding box center [258, 333] width 76 height 17
click at [276, 335] on span "delete Borrar Filtros" at bounding box center [258, 333] width 61 height 8
click at [412, 119] on div "No" at bounding box center [425, 119] width 88 height 8
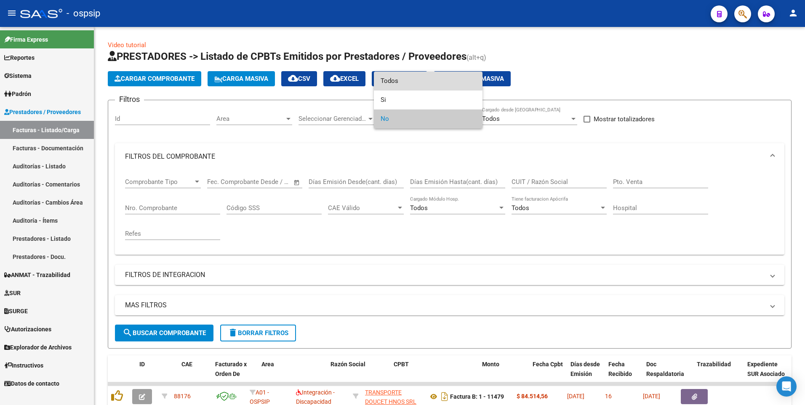
click at [401, 80] on span "Todos" at bounding box center [428, 81] width 95 height 19
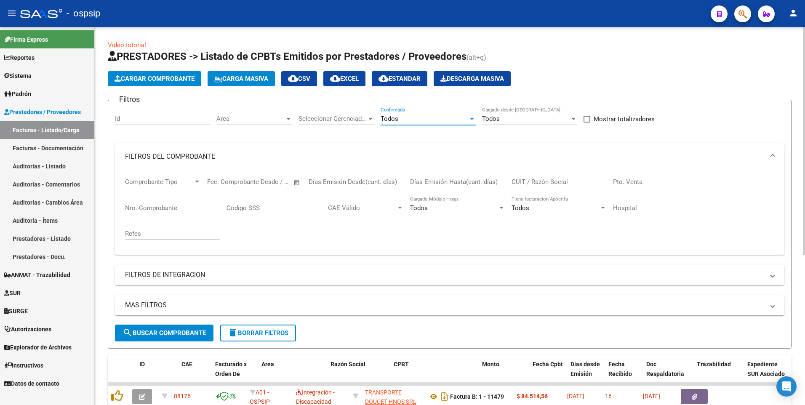
click at [159, 334] on span "search Buscar Comprobante" at bounding box center [163, 333] width 83 height 8
click at [137, 77] on span "Cargar Comprobante" at bounding box center [154, 79] width 80 height 8
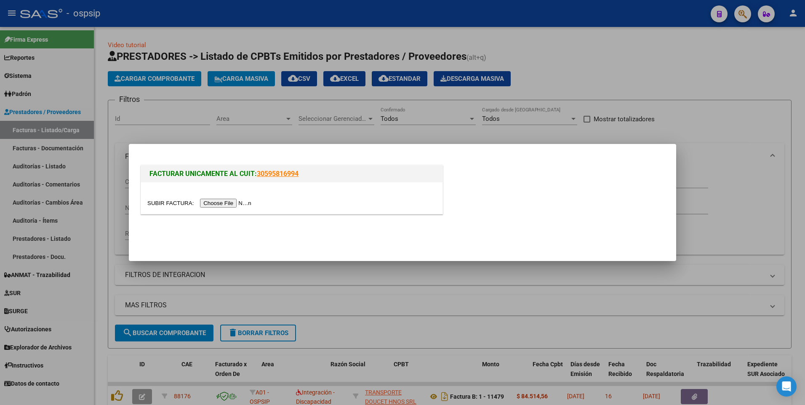
click at [212, 201] on input "file" at bounding box center [200, 203] width 106 height 9
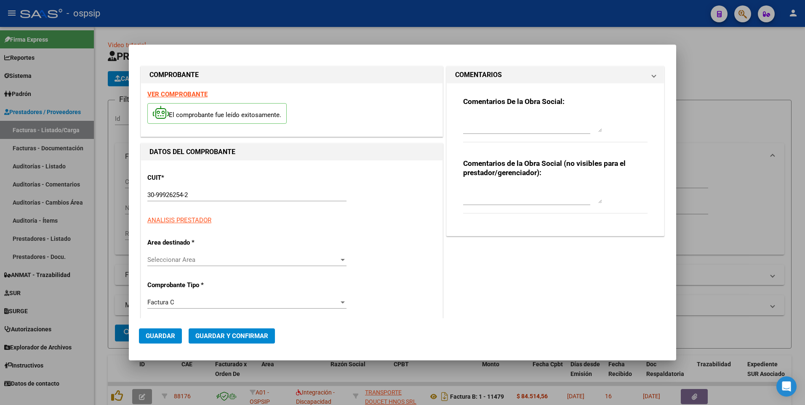
type input "106417"
type input "$ 44.043,00"
type input "[DATE]"
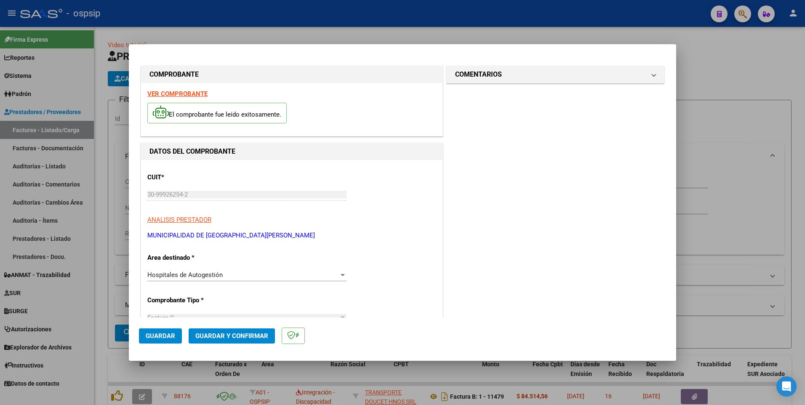
scroll to position [210, 0]
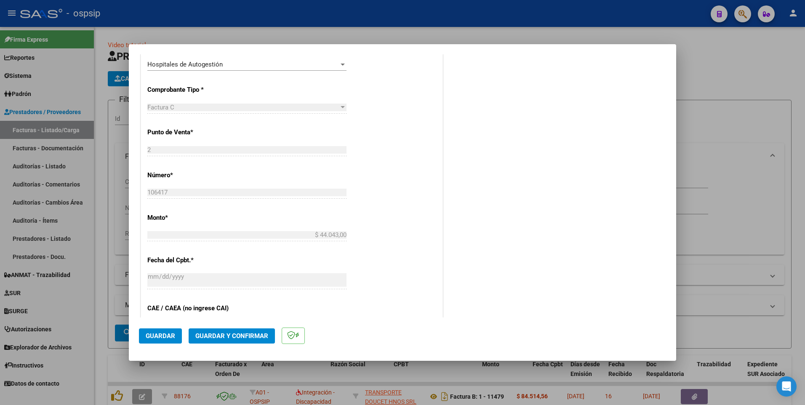
click at [154, 335] on span "Guardar" at bounding box center [160, 336] width 29 height 8
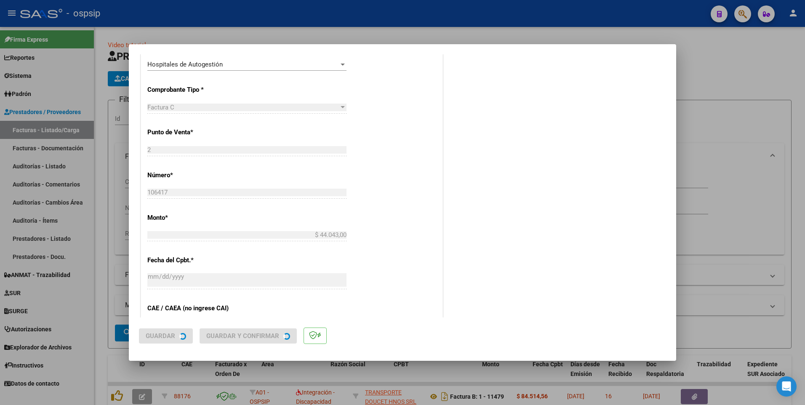
scroll to position [0, 0]
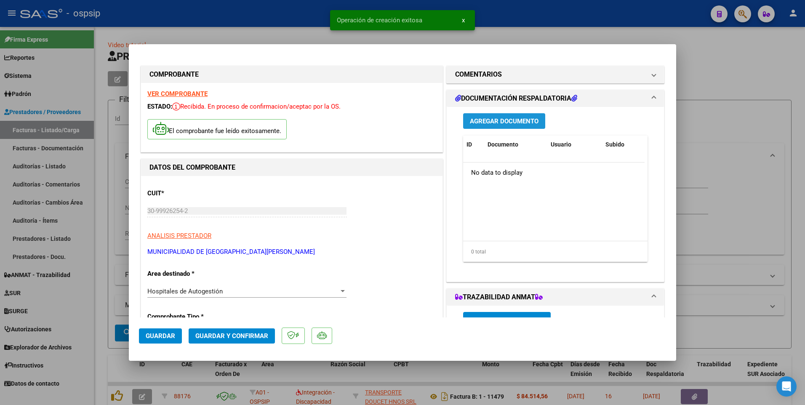
click at [480, 122] on span "Agregar Documento" at bounding box center [504, 121] width 69 height 8
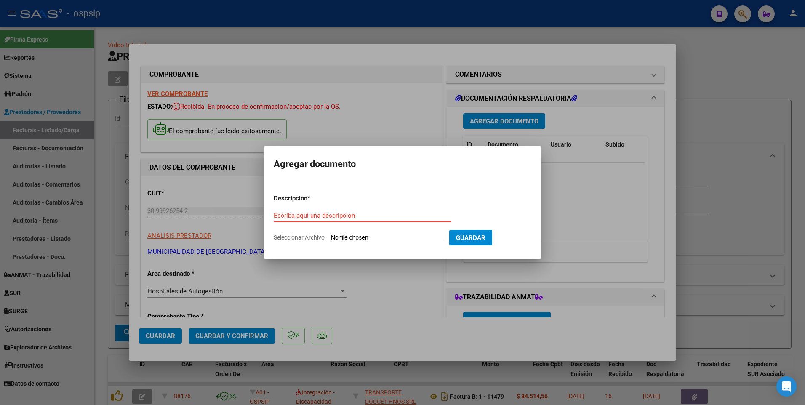
paste input "[EMAIL_ADDRESS][DOMAIN_NAME]"
type input "[EMAIL_ADDRESS][DOMAIN_NAME]"
click at [376, 240] on input "Seleccionar Archivo" at bounding box center [387, 238] width 112 height 8
type input "C:\fakepath\RV_ HC (2).zip"
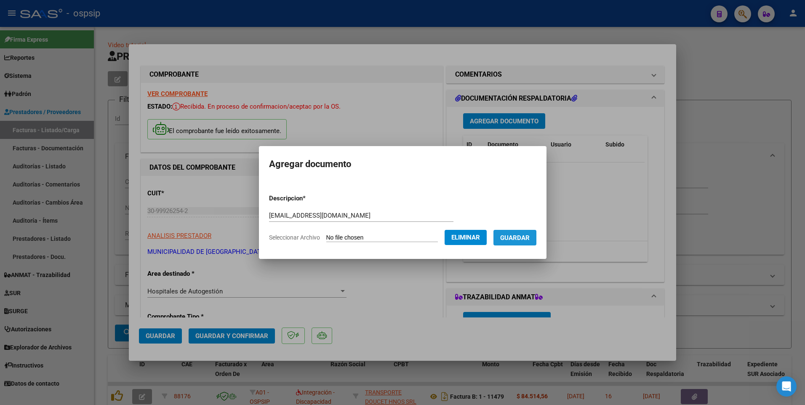
click at [529, 237] on span "Guardar" at bounding box center [514, 238] width 29 height 8
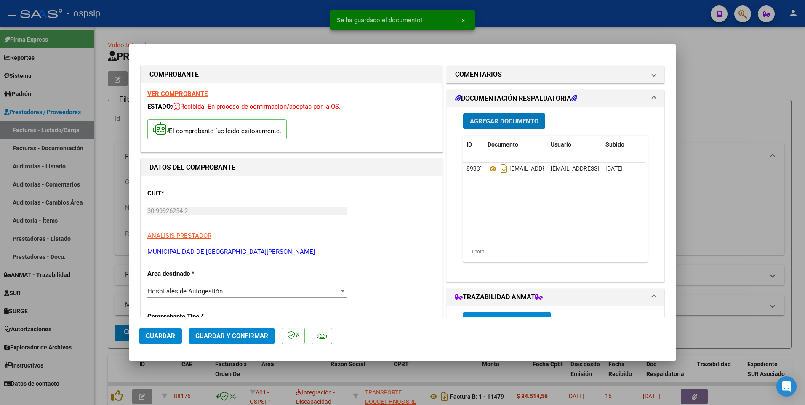
click at [162, 336] on span "Guardar" at bounding box center [160, 336] width 29 height 8
click at [279, 10] on div at bounding box center [402, 202] width 805 height 405
type input "$ 0,00"
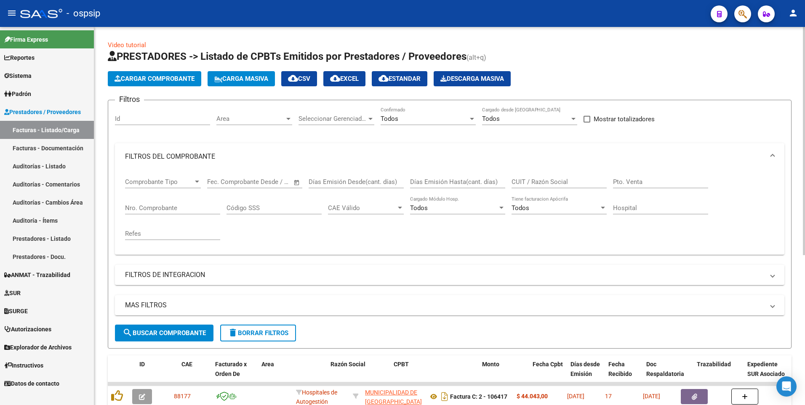
click at [257, 337] on button "delete Borrar Filtros" at bounding box center [258, 333] width 76 height 17
click at [161, 86] on app-list-header "PRESTADORES -> Listado de CPBTs Emitidos por Prestadores / Proveedores (alt+q) …" at bounding box center [450, 199] width 684 height 299
click at [161, 78] on span "Cargar Comprobante" at bounding box center [154, 79] width 80 height 8
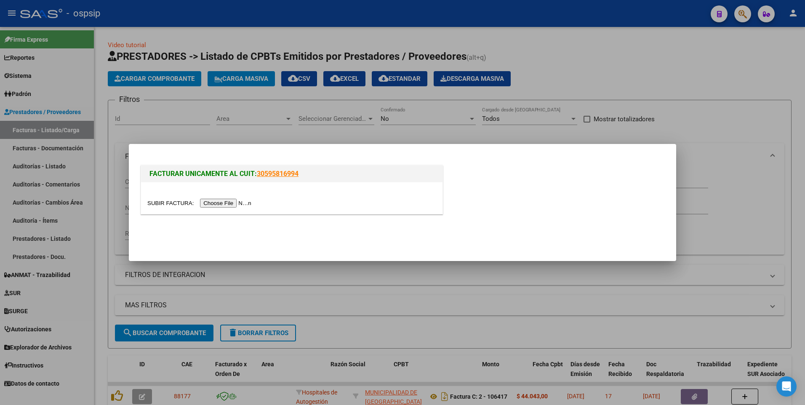
click at [213, 205] on input "file" at bounding box center [200, 203] width 106 height 9
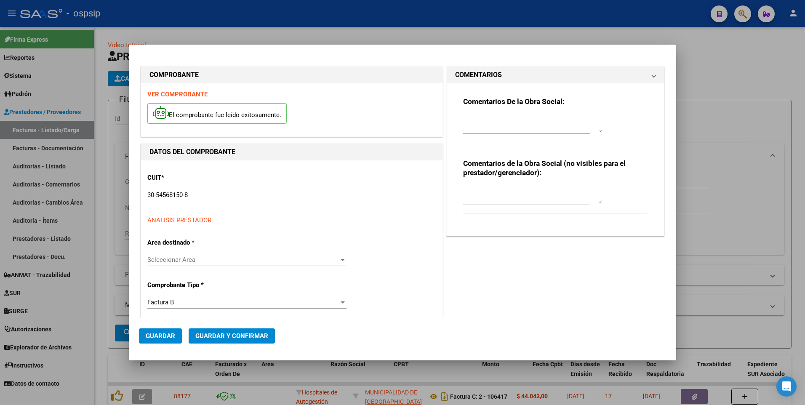
type input "41458"
type input "$ 30.246,00"
type input "[DATE]"
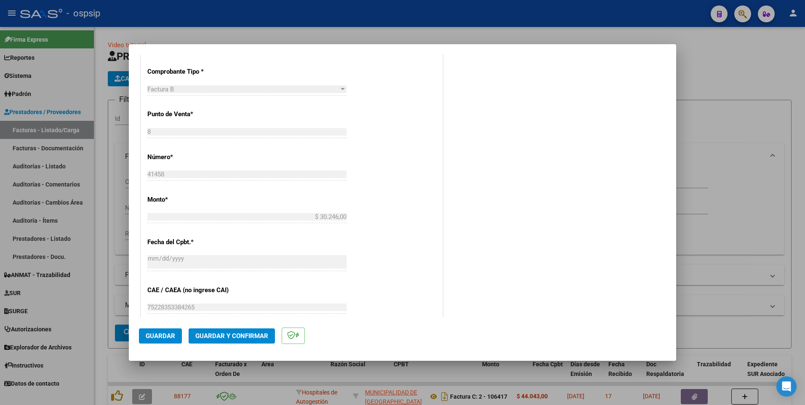
scroll to position [295, 0]
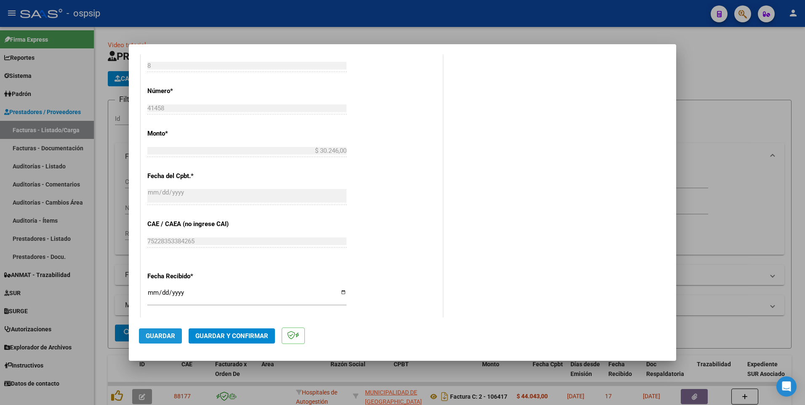
click at [164, 334] on span "Guardar" at bounding box center [160, 336] width 29 height 8
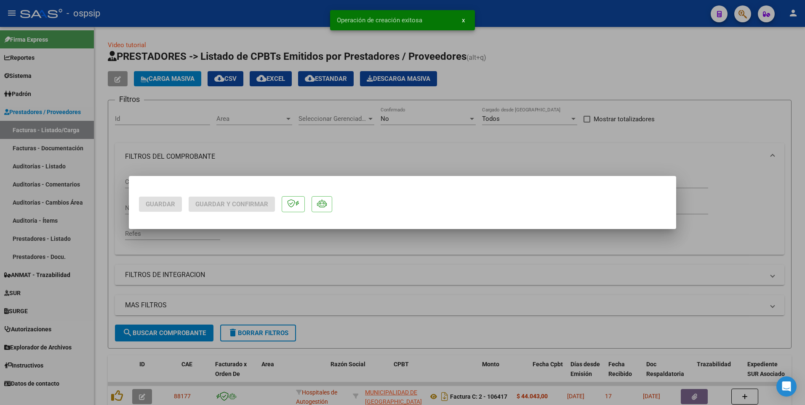
scroll to position [0, 0]
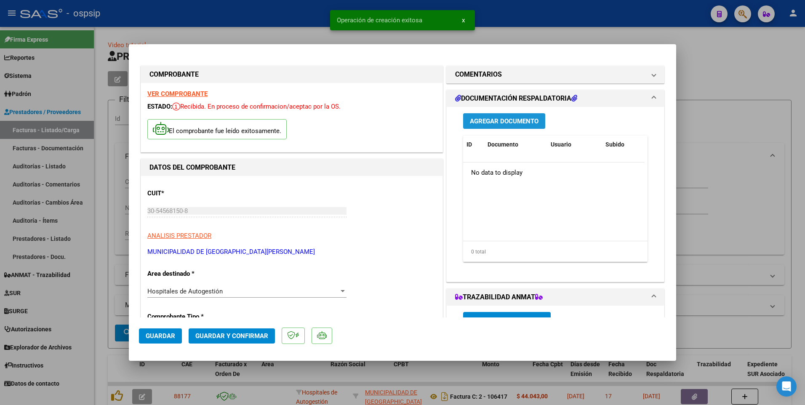
click at [519, 124] on span "Agregar Documento" at bounding box center [504, 121] width 69 height 8
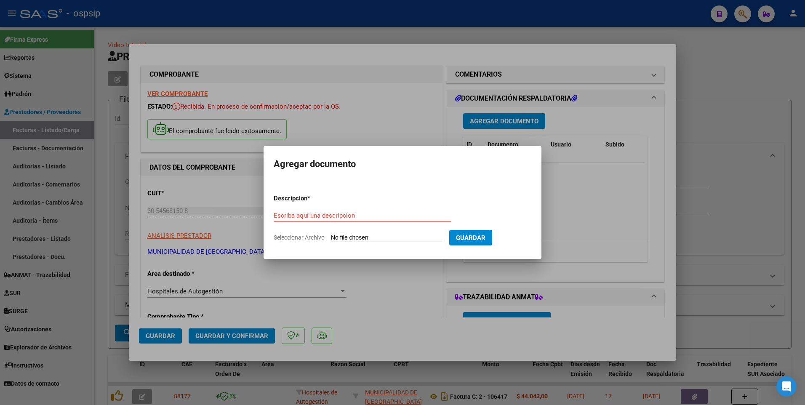
paste input "[EMAIL_ADDRESS][PERSON_NAME][DOMAIN_NAME]"
type input "[EMAIL_ADDRESS][PERSON_NAME][DOMAIN_NAME]"
click at [349, 239] on input "Seleccionar Archivo" at bounding box center [387, 238] width 112 height 8
type input "C:\fakepath\RV_ MUNICIPALIDAD DE [GEOGRAPHIC_DATA][PERSON_NAME] - 30-54568150-8…"
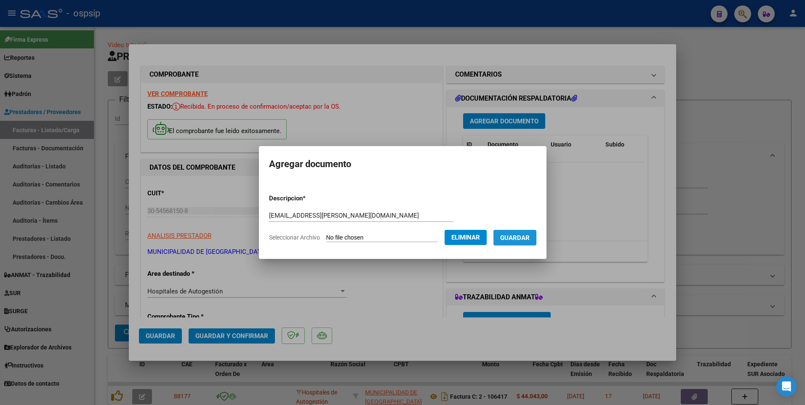
click at [523, 238] on span "Guardar" at bounding box center [514, 238] width 29 height 8
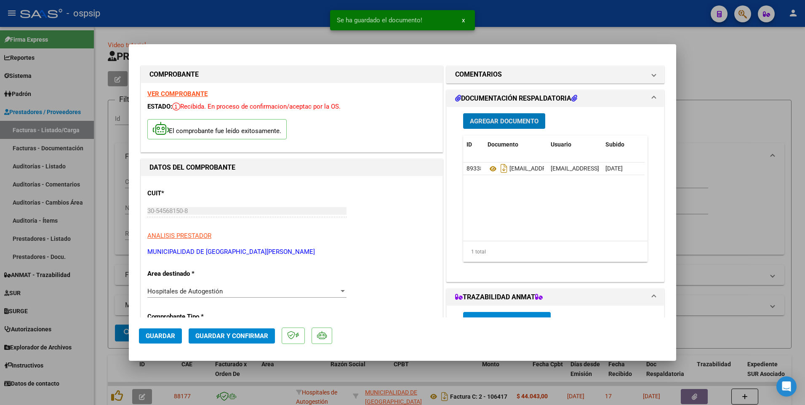
click at [166, 335] on span "Guardar" at bounding box center [160, 336] width 29 height 8
click at [287, 17] on div at bounding box center [402, 202] width 805 height 405
type input "$ 0,00"
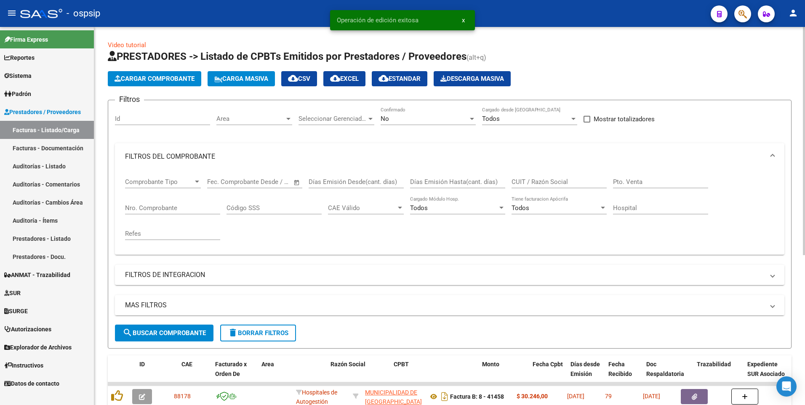
scroll to position [84, 0]
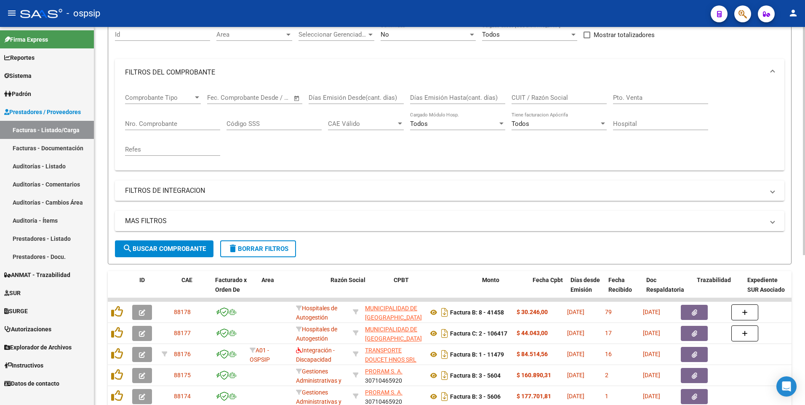
drag, startPoint x: 256, startPoint y: 234, endPoint x: 257, endPoint y: 245, distance: 11.4
click at [257, 234] on div "MAS FILTROS Todos Con Doc. Respaldatoria Todos Con Trazabilidad Todos Asociado …" at bounding box center [449, 225] width 669 height 29
click at [257, 247] on span "delete Borrar Filtros" at bounding box center [258, 249] width 61 height 8
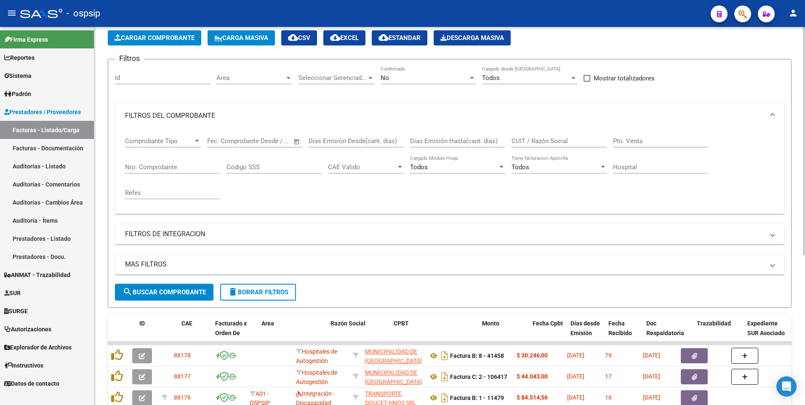
scroll to position [0, 0]
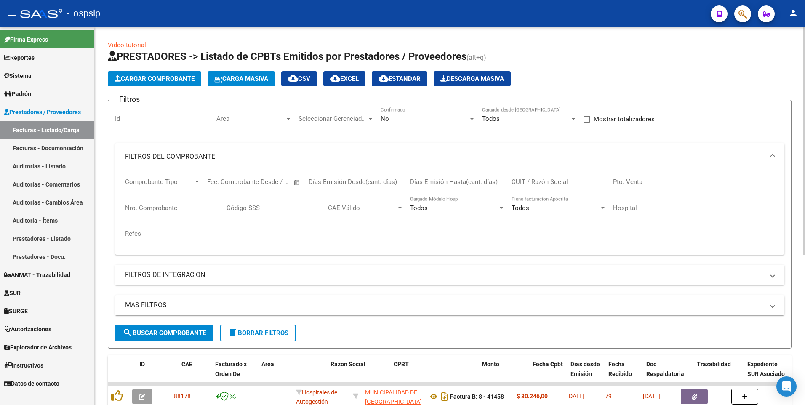
click at [182, 207] on input "Nro. Comprobante" at bounding box center [172, 208] width 95 height 8
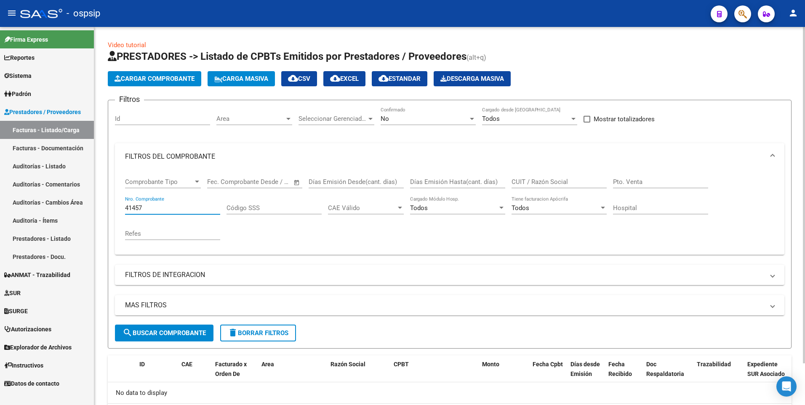
type input "41457"
drag, startPoint x: 248, startPoint y: 333, endPoint x: 250, endPoint y: 316, distance: 16.6
click at [250, 331] on span "delete Borrar Filtros" at bounding box center [258, 333] width 61 height 8
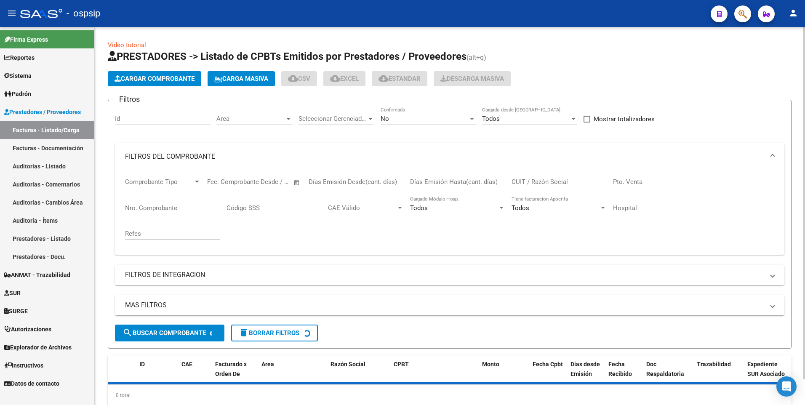
click at [182, 83] on button "Cargar Comprobante" at bounding box center [154, 78] width 93 height 15
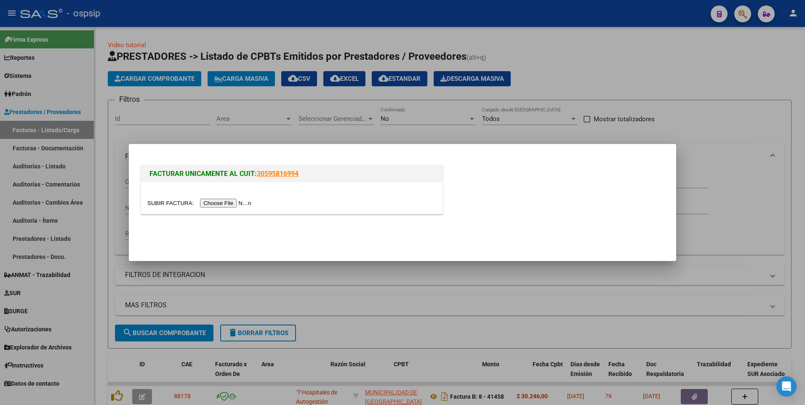
click at [212, 203] on input "file" at bounding box center [200, 203] width 106 height 9
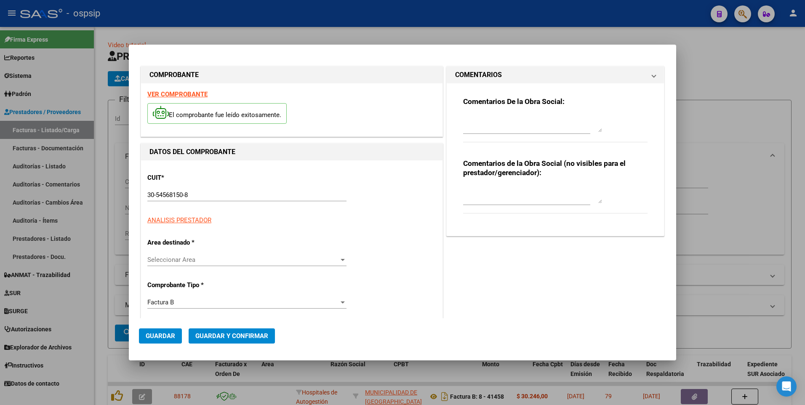
type input "41457"
type input "$ 81.932,00"
type input "[DATE]"
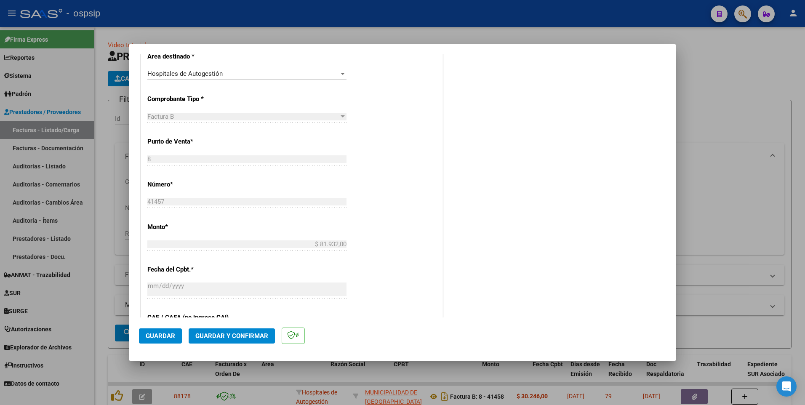
scroll to position [210, 0]
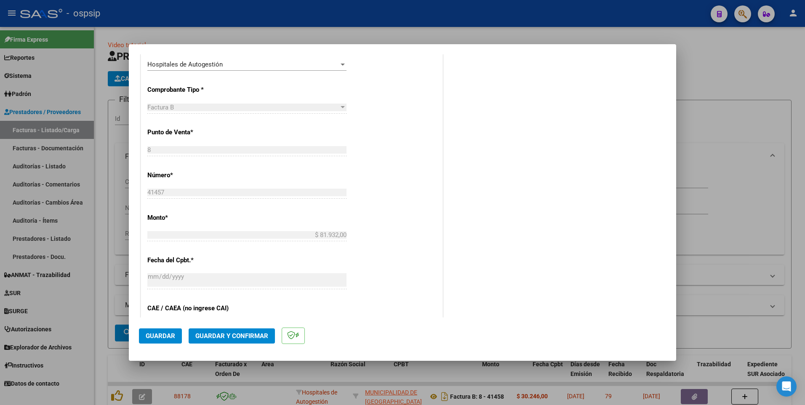
click at [168, 339] on span "Guardar" at bounding box center [160, 336] width 29 height 8
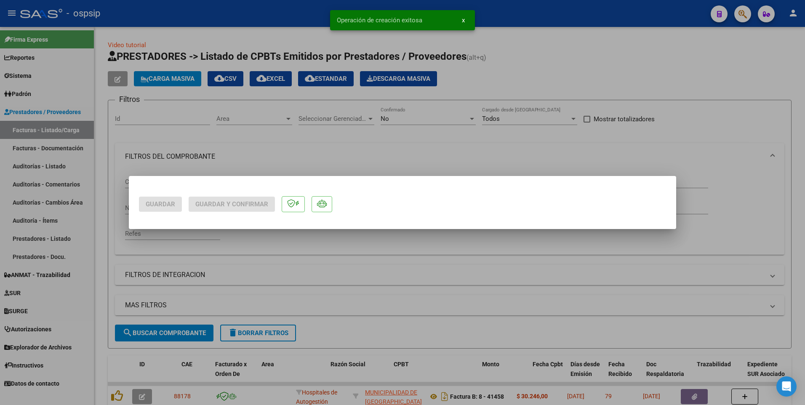
scroll to position [0, 0]
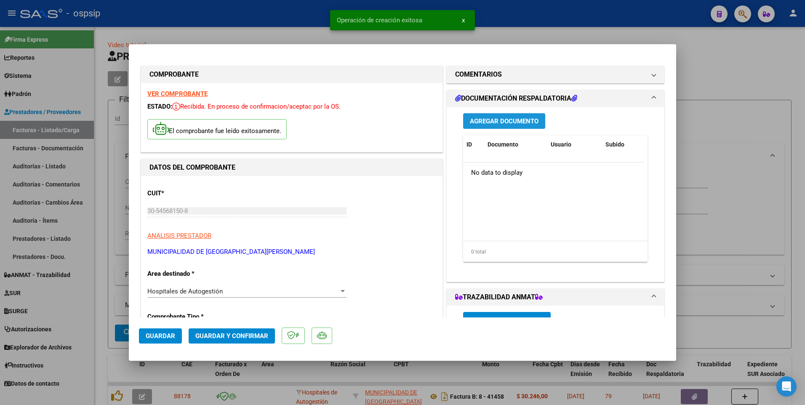
click at [506, 123] on span "Agregar Documento" at bounding box center [504, 121] width 69 height 8
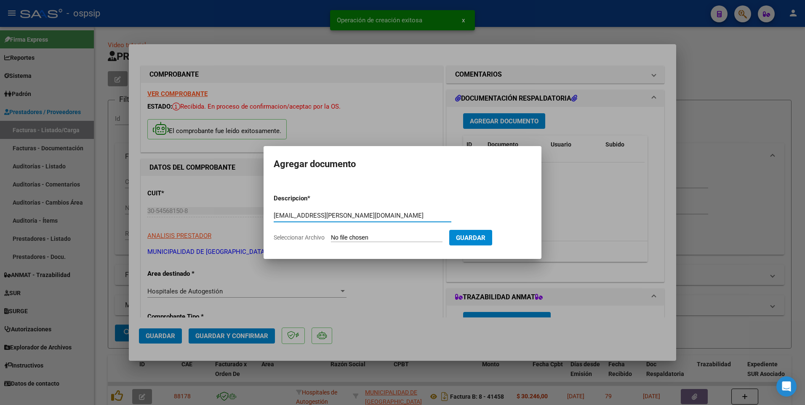
type input "[EMAIL_ADDRESS][PERSON_NAME][DOMAIN_NAME]"
click at [379, 239] on input "Seleccionar Archivo" at bounding box center [387, 238] width 112 height 8
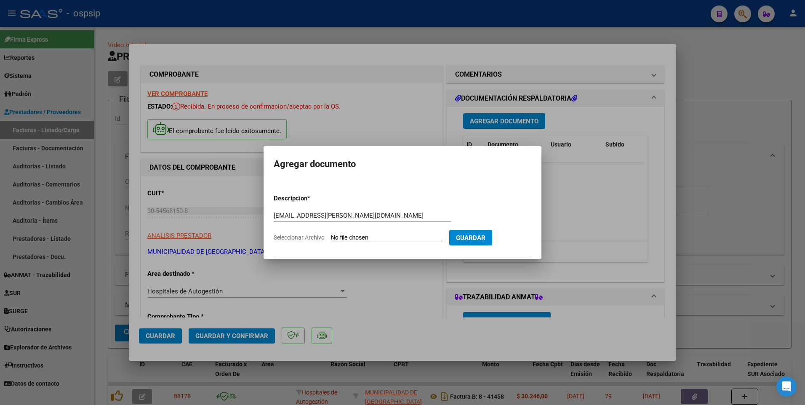
type input "C:\fakepath\RV_ MUNICIPALIDAD DE [GEOGRAPHIC_DATA][PERSON_NAME] - 30-54568150-8…"
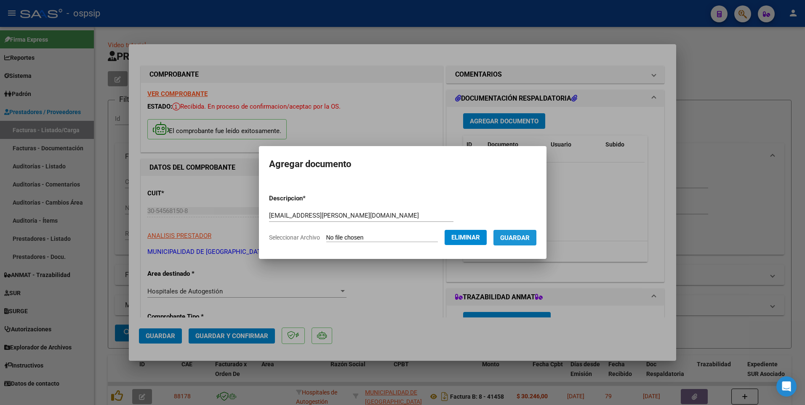
click at [530, 237] on span "Guardar" at bounding box center [514, 238] width 29 height 8
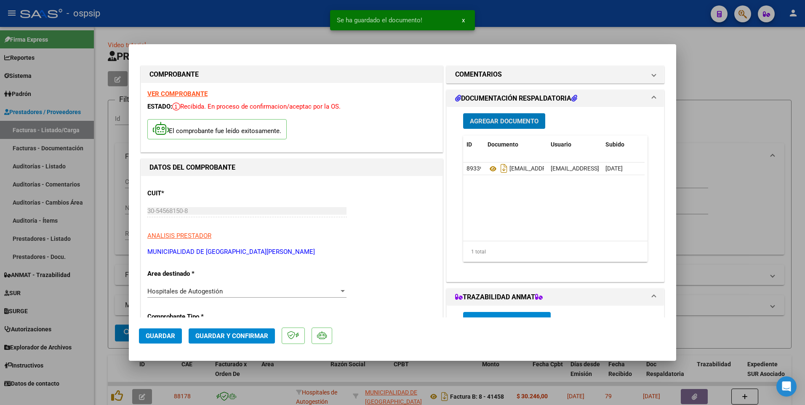
click at [155, 342] on button "Guardar" at bounding box center [160, 335] width 43 height 15
click at [250, 11] on div at bounding box center [402, 202] width 805 height 405
type input "$ 0,00"
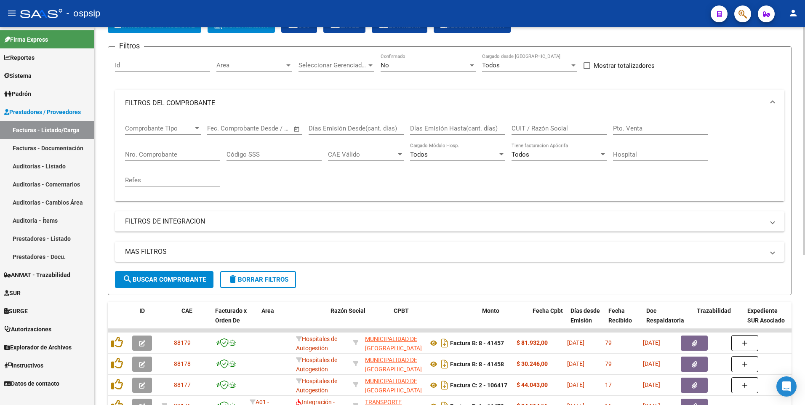
scroll to position [126, 0]
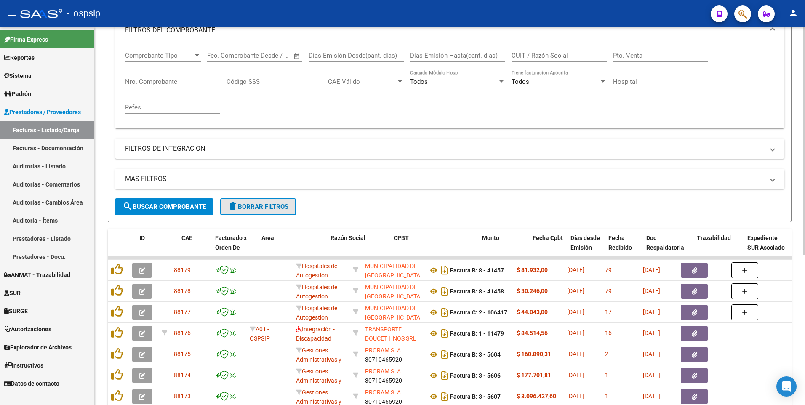
click at [243, 204] on span "delete Borrar Filtros" at bounding box center [258, 207] width 61 height 8
click at [265, 207] on span "delete Borrar Filtros" at bounding box center [258, 207] width 61 height 8
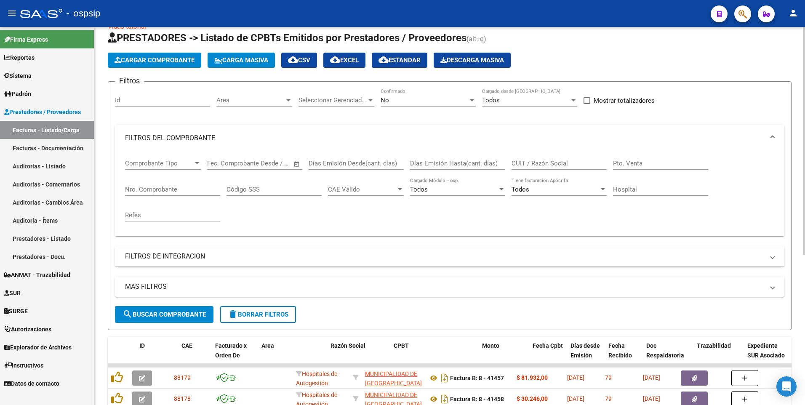
scroll to position [0, 0]
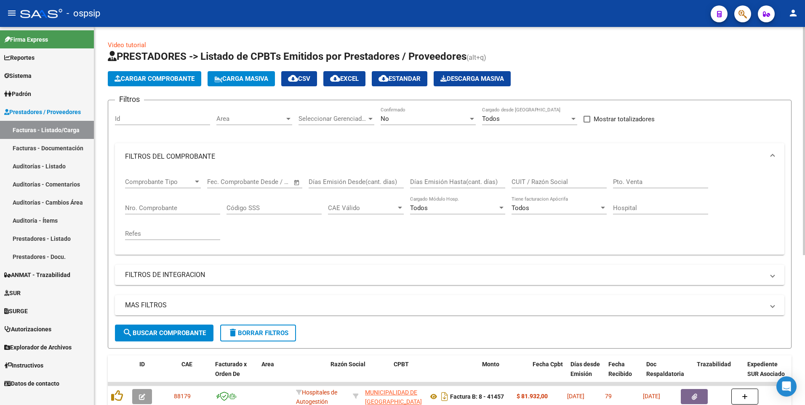
click at [171, 75] on span "Cargar Comprobante" at bounding box center [154, 79] width 80 height 8
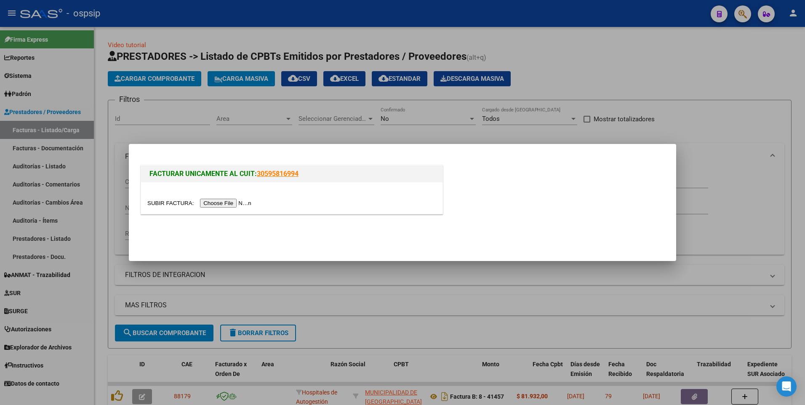
click at [225, 199] on input "file" at bounding box center [200, 203] width 106 height 9
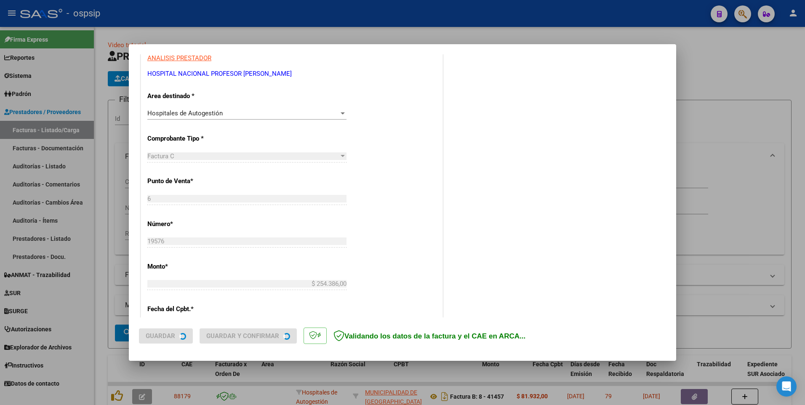
scroll to position [168, 0]
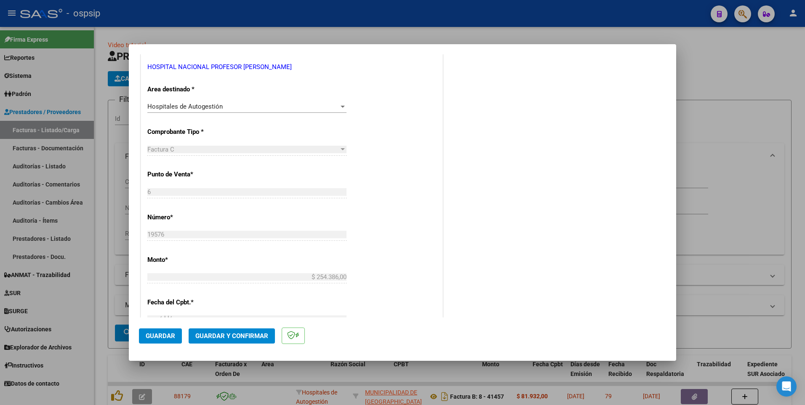
click at [163, 334] on span "Guardar" at bounding box center [160, 336] width 29 height 8
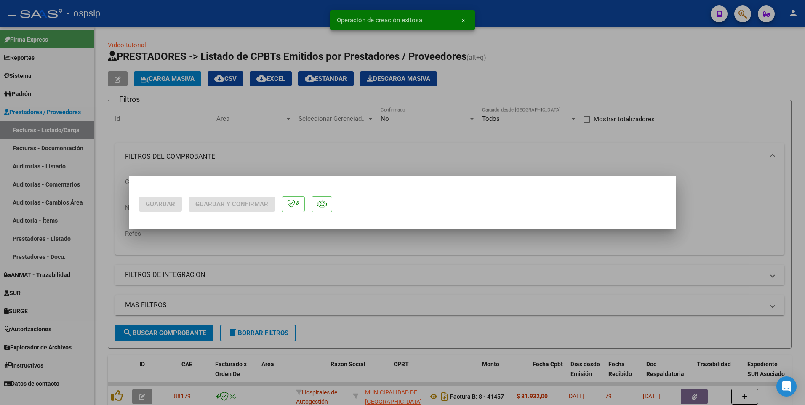
scroll to position [0, 0]
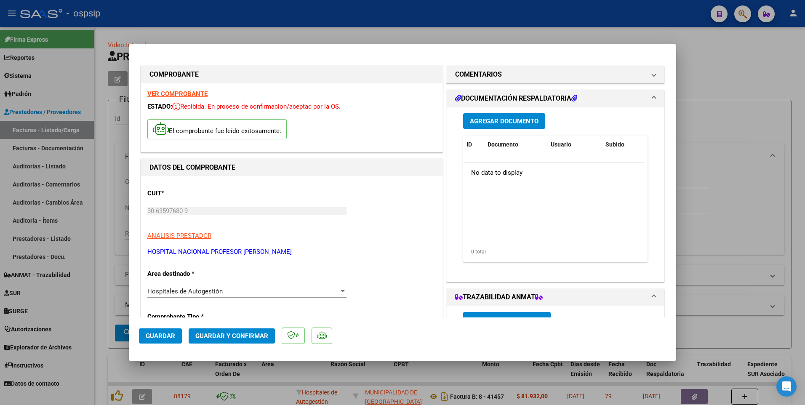
click at [509, 122] on span "Agregar Documento" at bounding box center [504, 121] width 69 height 8
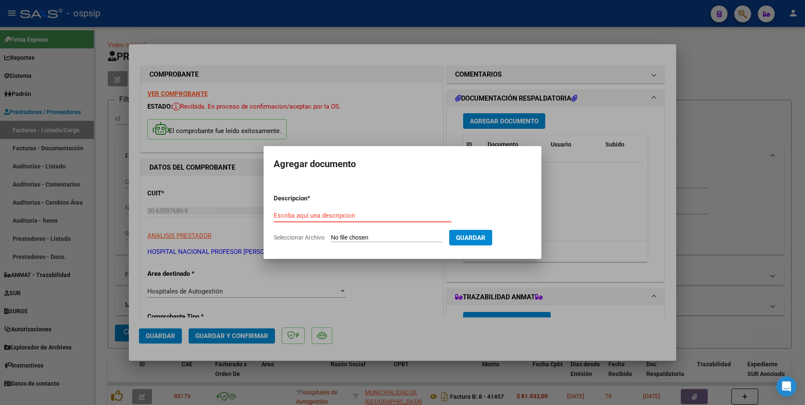
paste input "[EMAIL_ADDRESS][DOMAIN_NAME]"
type input "[EMAIL_ADDRESS][DOMAIN_NAME]"
click at [367, 237] on input "Seleccionar Archivo" at bounding box center [387, 238] width 112 height 8
type input "C:\fakepath\19576.pdf"
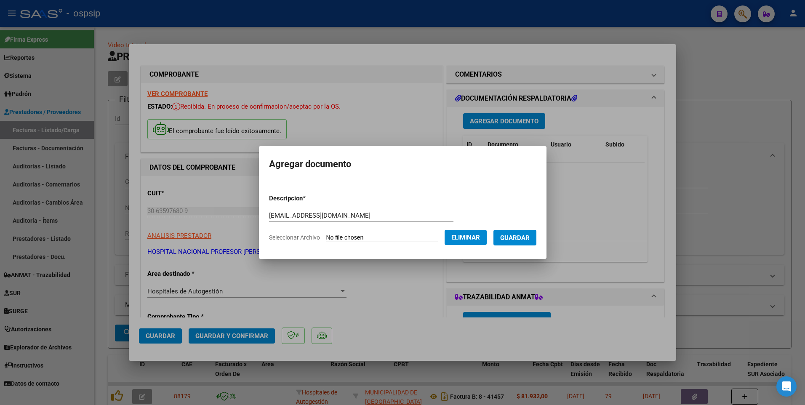
click at [529, 237] on span "Guardar" at bounding box center [514, 238] width 29 height 8
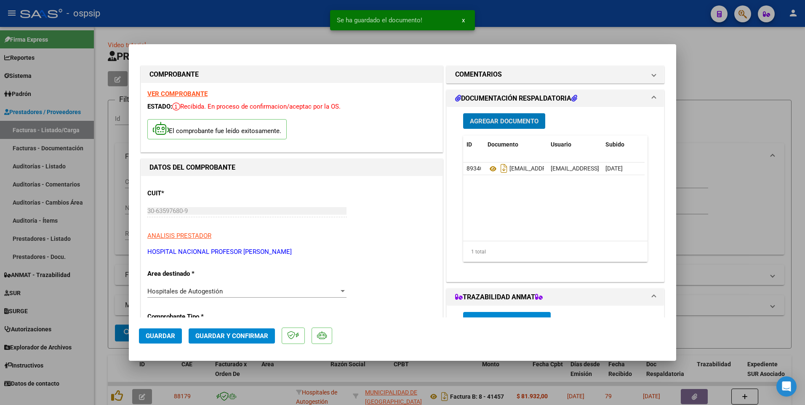
click at [160, 338] on span "Guardar" at bounding box center [160, 336] width 29 height 8
click at [288, 21] on div at bounding box center [402, 202] width 805 height 405
type input "$ 0,00"
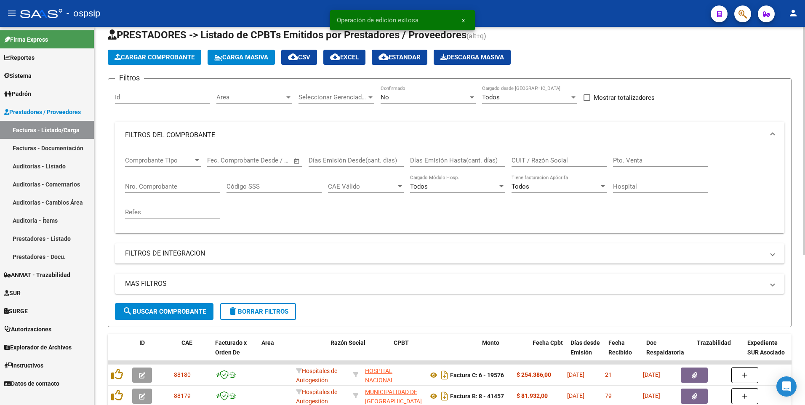
scroll to position [42, 0]
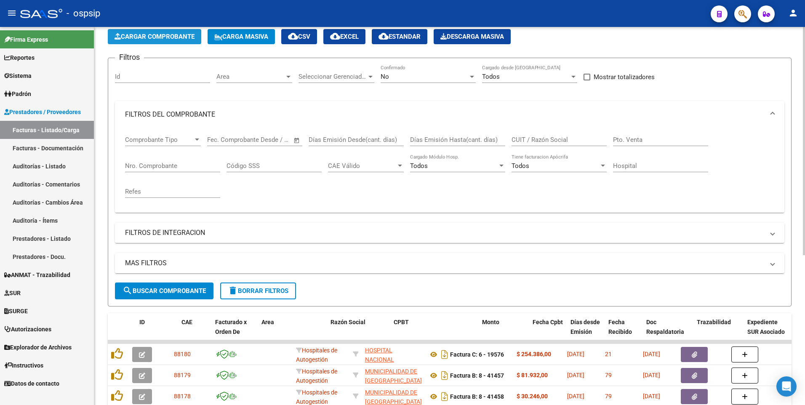
click at [139, 36] on span "Cargar Comprobante" at bounding box center [154, 37] width 80 height 8
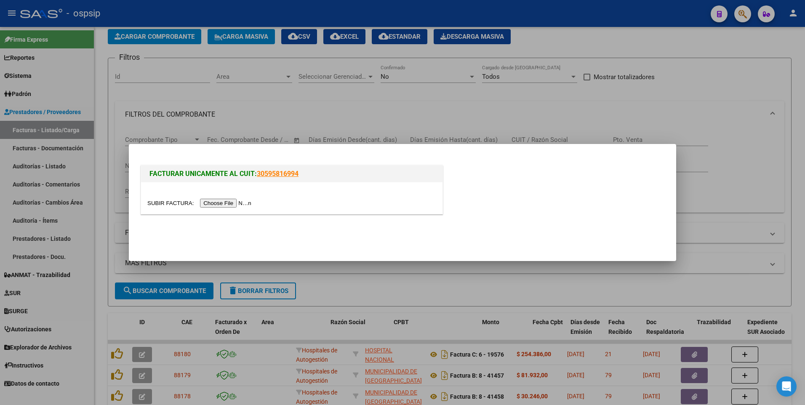
click at [222, 202] on input "file" at bounding box center [200, 203] width 106 height 9
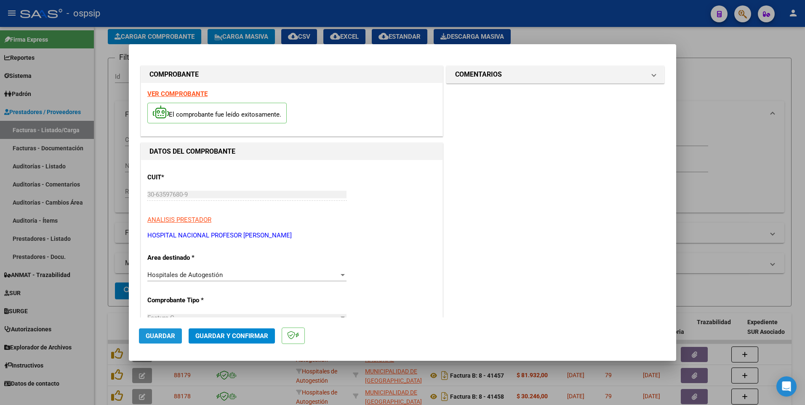
click at [174, 334] on span "Guardar" at bounding box center [160, 336] width 29 height 8
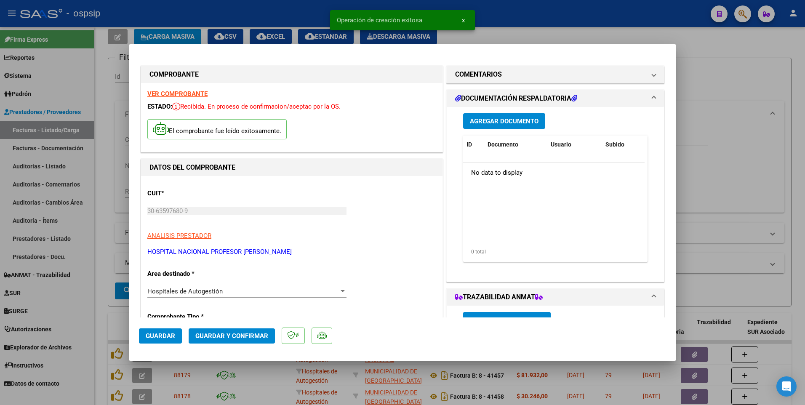
click at [515, 122] on span "Agregar Documento" at bounding box center [504, 121] width 69 height 8
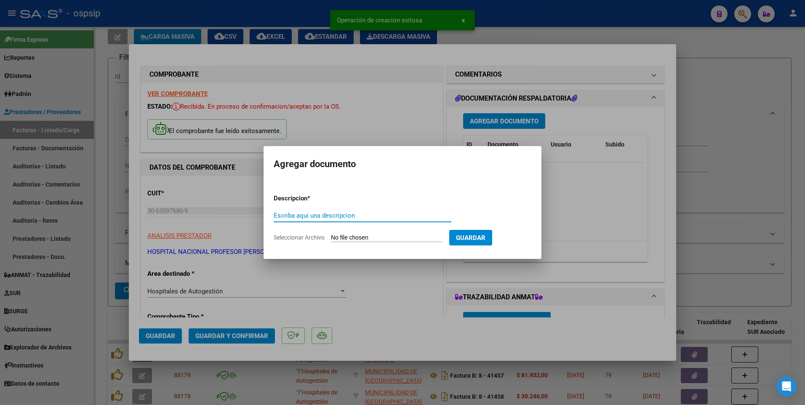
paste input "[EMAIL_ADDRESS][DOMAIN_NAME]"
type input "[EMAIL_ADDRESS][DOMAIN_NAME]"
click at [372, 238] on input "Seleccionar Archivo" at bounding box center [387, 238] width 112 height 8
type input "C:\fakepath\19577.pdf"
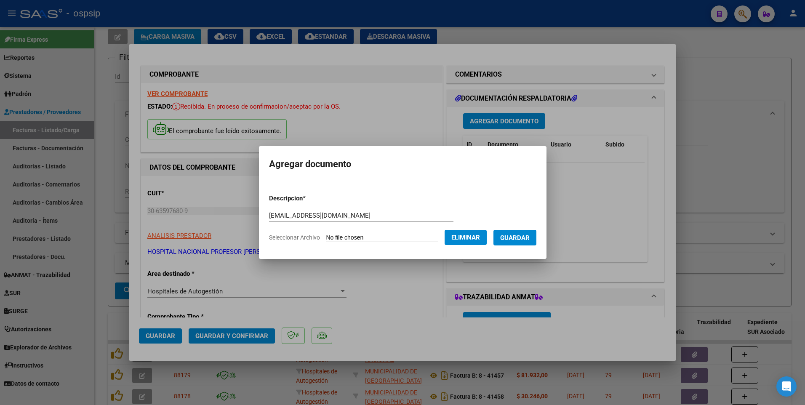
click at [528, 238] on span "Guardar" at bounding box center [514, 238] width 29 height 8
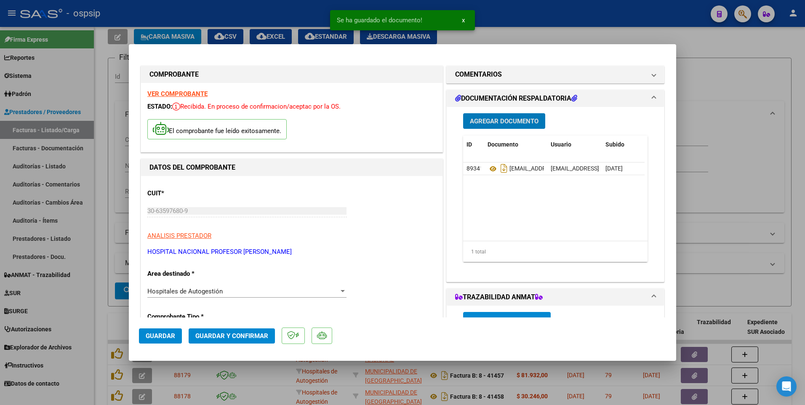
click at [163, 338] on span "Guardar" at bounding box center [160, 336] width 29 height 8
click at [244, 16] on div at bounding box center [402, 202] width 805 height 405
type input "$ 0,00"
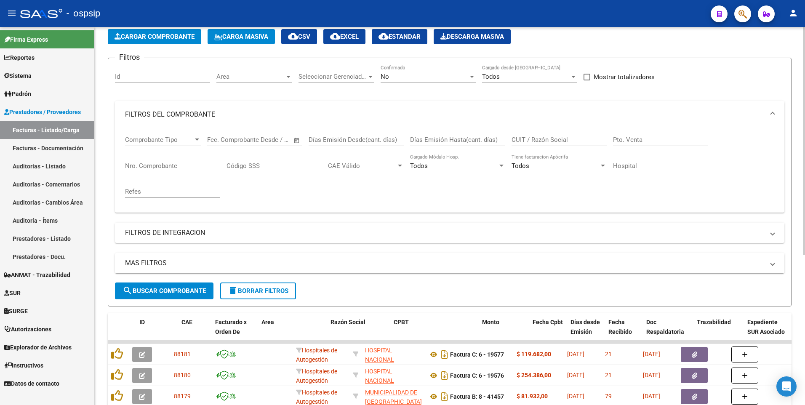
click at [183, 36] on span "Cargar Comprobante" at bounding box center [154, 37] width 80 height 8
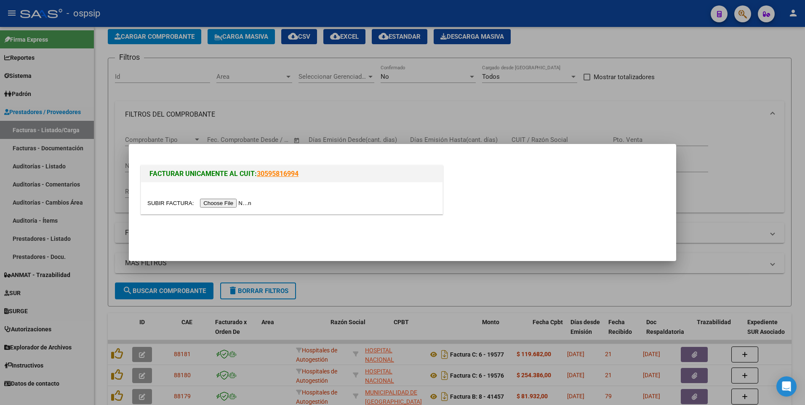
click at [207, 201] on input "file" at bounding box center [200, 203] width 106 height 9
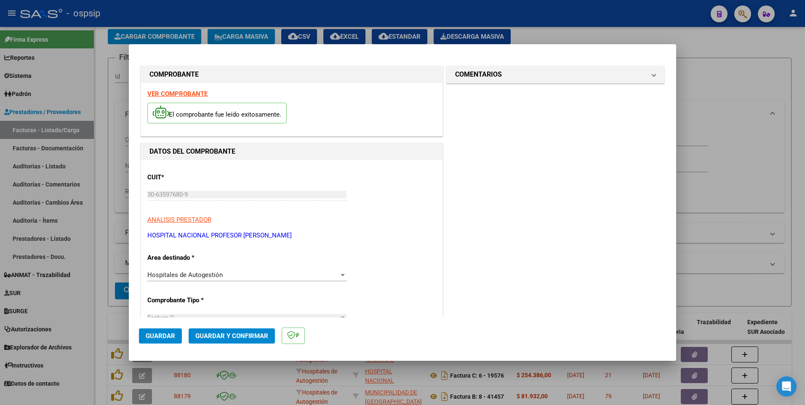
click at [160, 338] on span "Guardar" at bounding box center [160, 336] width 29 height 8
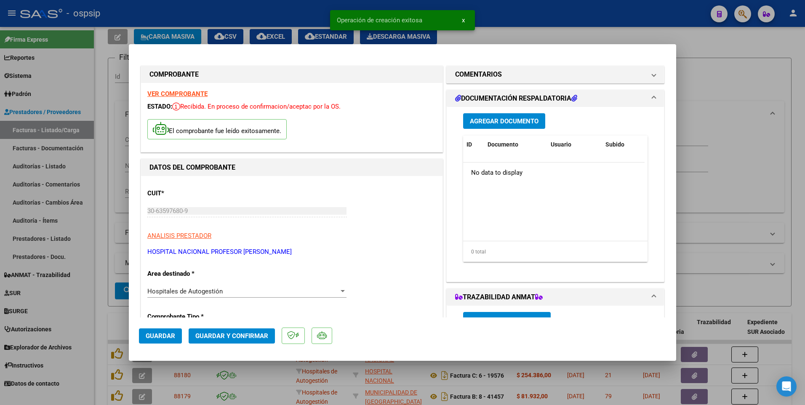
click at [488, 117] on span "Agregar Documento" at bounding box center [504, 121] width 69 height 8
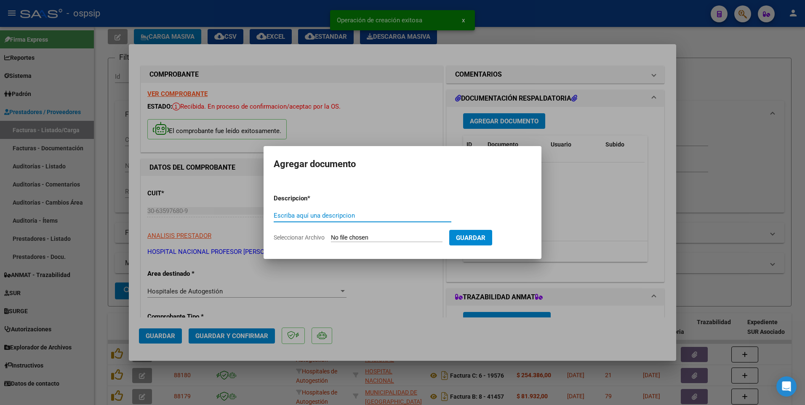
paste input "[EMAIL_ADDRESS][DOMAIN_NAME]"
type input "[EMAIL_ADDRESS][DOMAIN_NAME]"
click at [382, 236] on input "Seleccionar Archivo" at bounding box center [387, 238] width 112 height 8
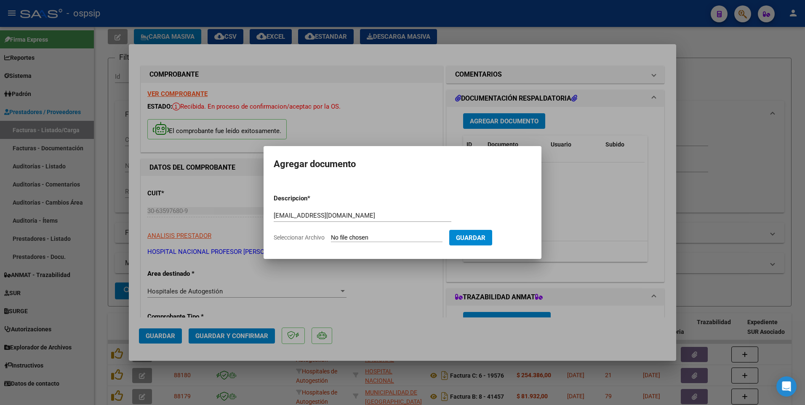
type input "C:\fakepath\19578.pdf"
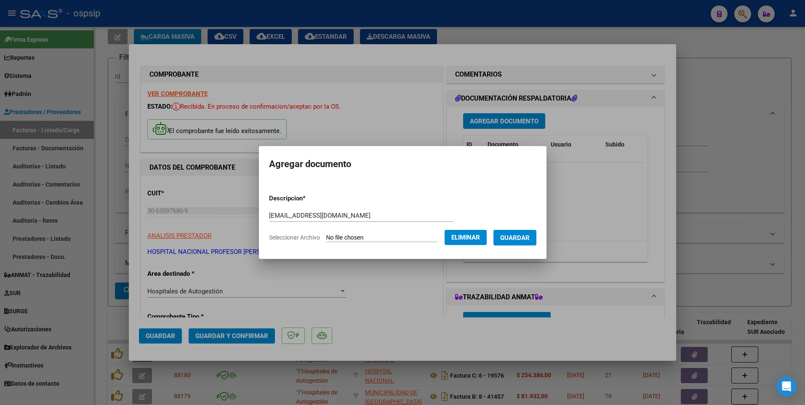
click at [519, 234] on span "Guardar" at bounding box center [514, 238] width 29 height 8
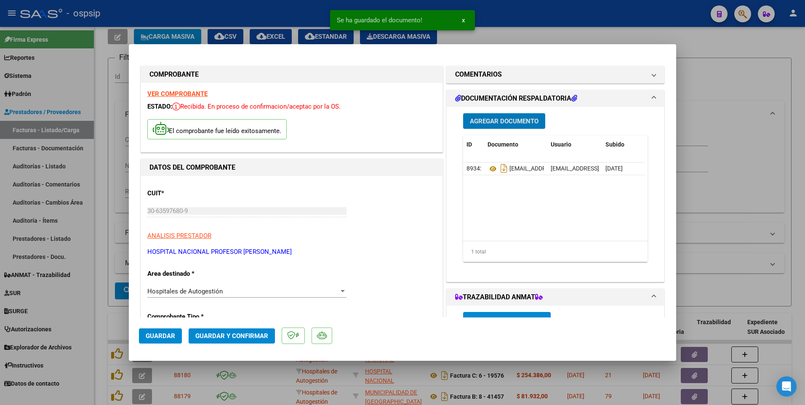
click at [165, 336] on span "Guardar" at bounding box center [160, 336] width 29 height 8
click at [232, 20] on div at bounding box center [402, 202] width 805 height 405
type input "$ 0,00"
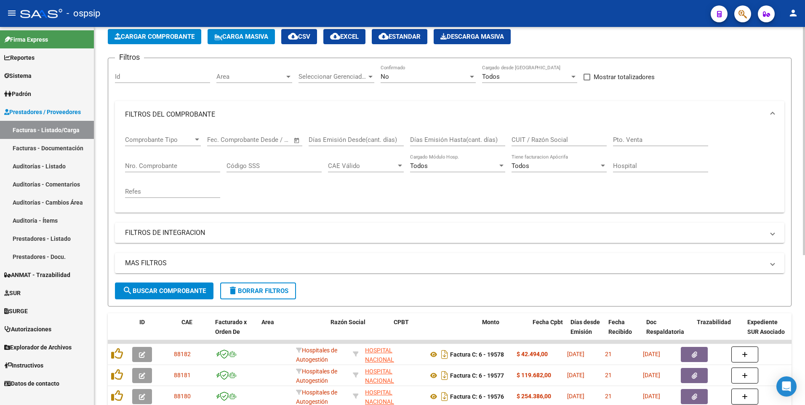
click at [153, 42] on button "Cargar Comprobante" at bounding box center [154, 36] width 93 height 15
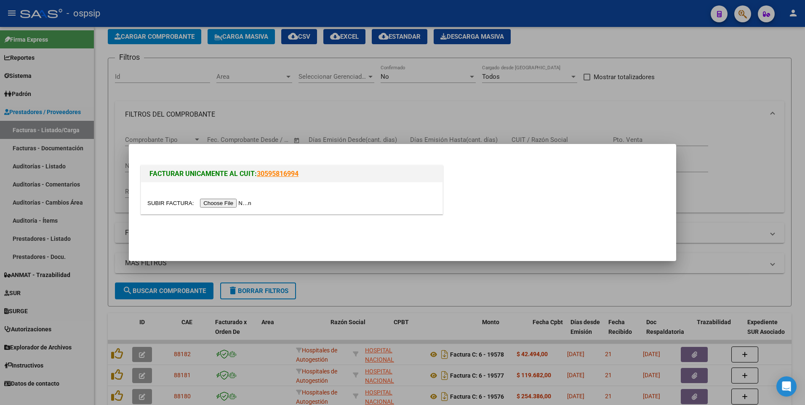
click at [214, 200] on input "file" at bounding box center [200, 203] width 106 height 9
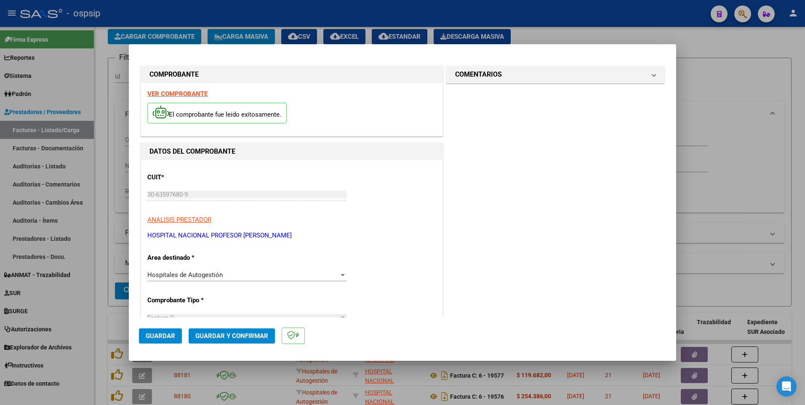
click at [163, 340] on button "Guardar" at bounding box center [160, 335] width 43 height 15
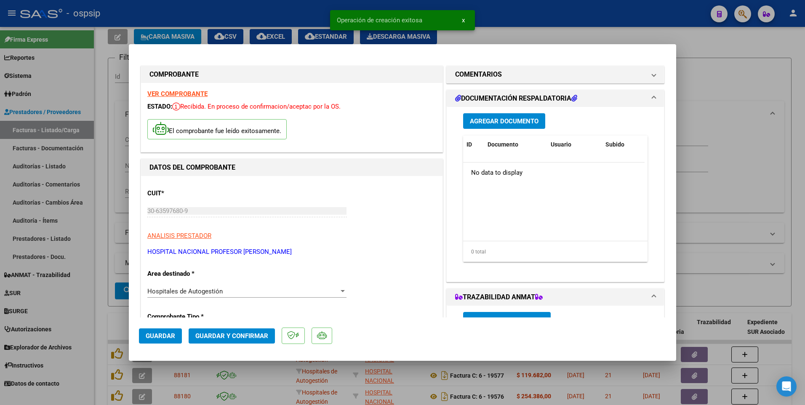
click at [512, 115] on button "Agregar Documento" at bounding box center [504, 121] width 82 height 16
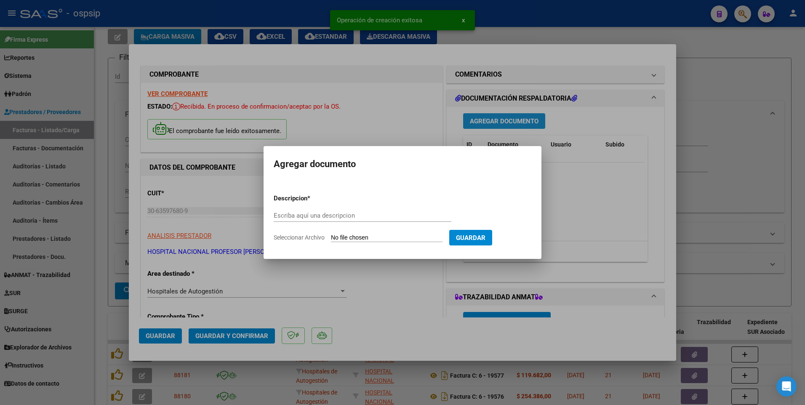
paste input "[EMAIL_ADDRESS][DOMAIN_NAME]"
type input "[EMAIL_ADDRESS][DOMAIN_NAME]"
click at [382, 235] on input "Seleccionar Archivo" at bounding box center [387, 238] width 112 height 8
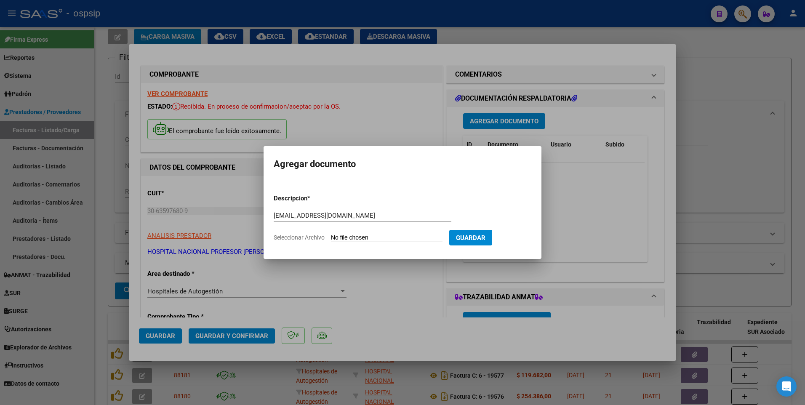
type input "C:\fakepath\19580.pdf"
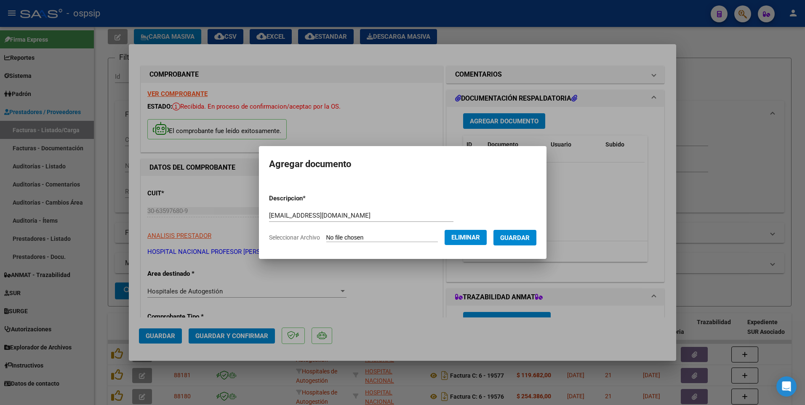
click at [519, 246] on form "Descripcion * [EMAIL_ADDRESS][DOMAIN_NAME] Escriba aquí una descripcion Selecci…" at bounding box center [402, 217] width 267 height 61
click at [519, 240] on span "Guardar" at bounding box center [514, 238] width 29 height 8
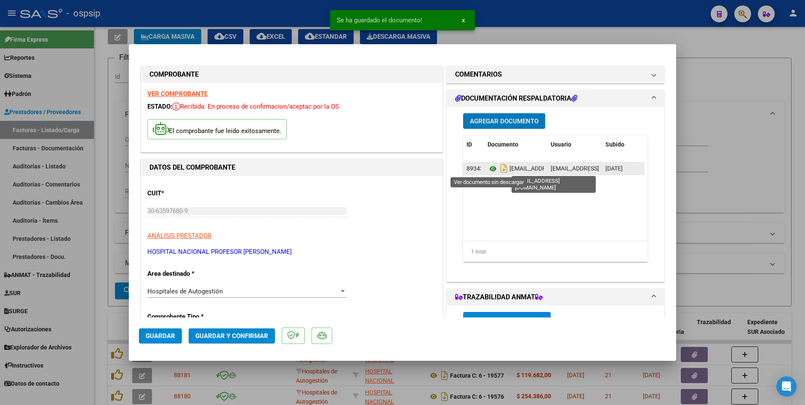
click at [488, 170] on icon at bounding box center [492, 169] width 11 height 10
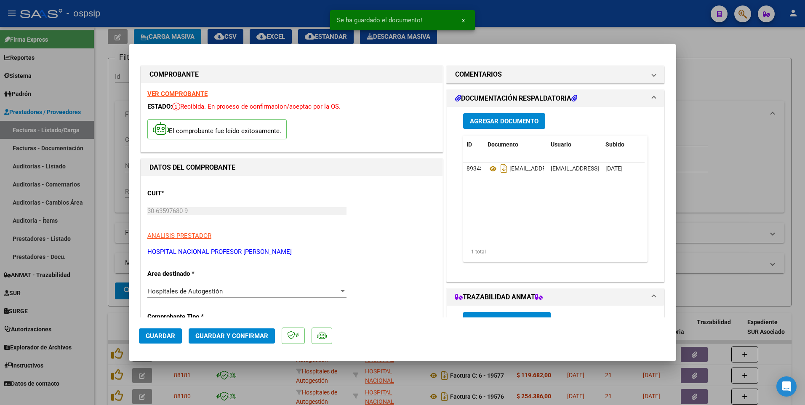
click at [160, 335] on span "Guardar" at bounding box center [160, 336] width 29 height 8
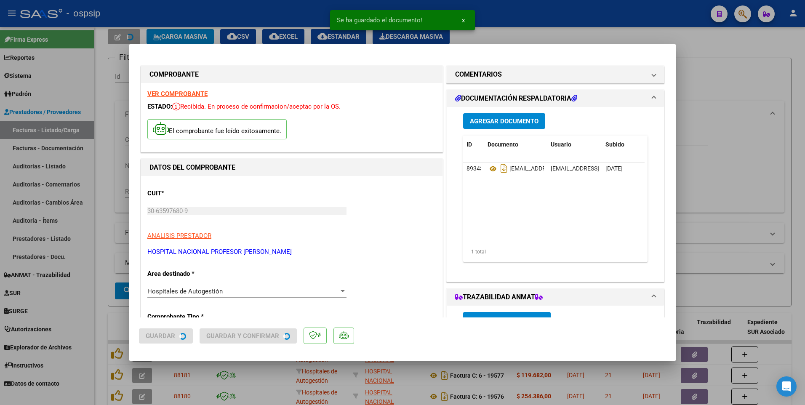
click at [66, 223] on div at bounding box center [402, 202] width 805 height 405
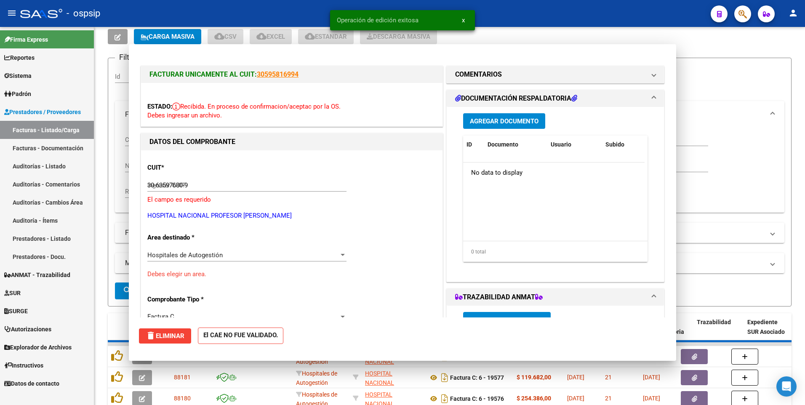
type input "$ 0,00"
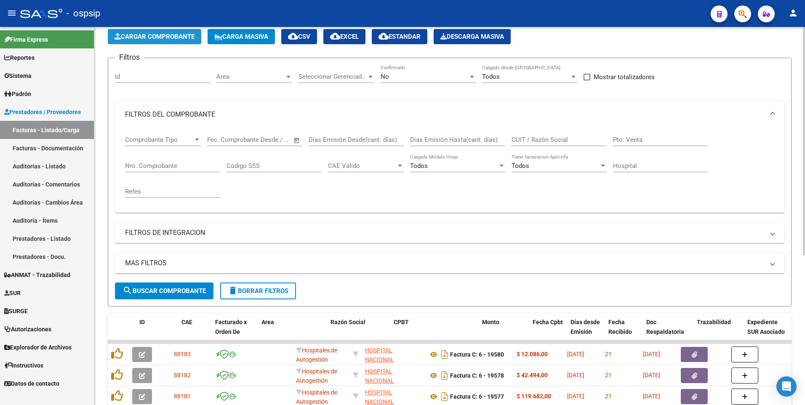
click at [194, 34] on span "Cargar Comprobante" at bounding box center [154, 37] width 80 height 8
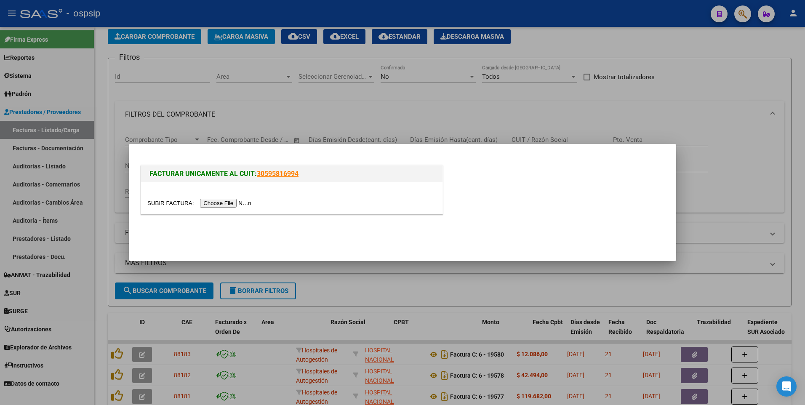
click at [227, 201] on input "file" at bounding box center [200, 203] width 106 height 9
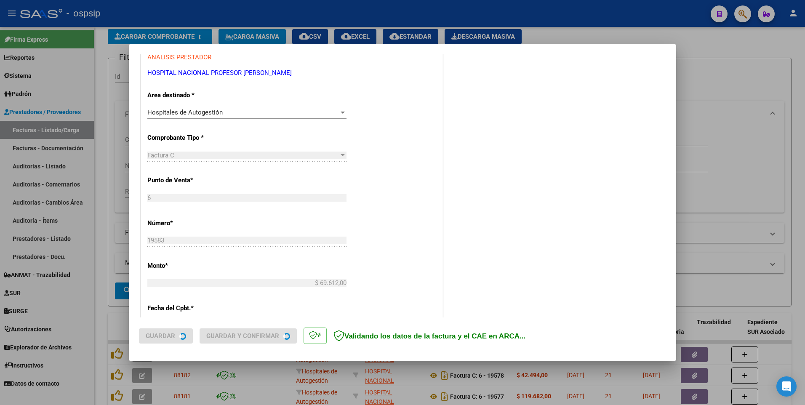
scroll to position [168, 0]
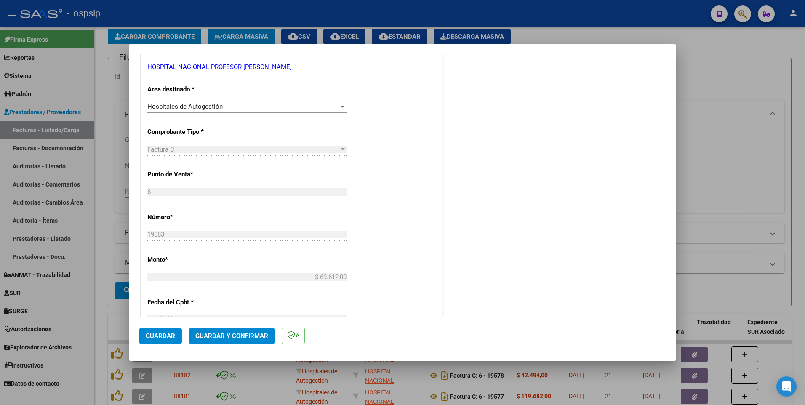
click at [168, 333] on span "Guardar" at bounding box center [160, 336] width 29 height 8
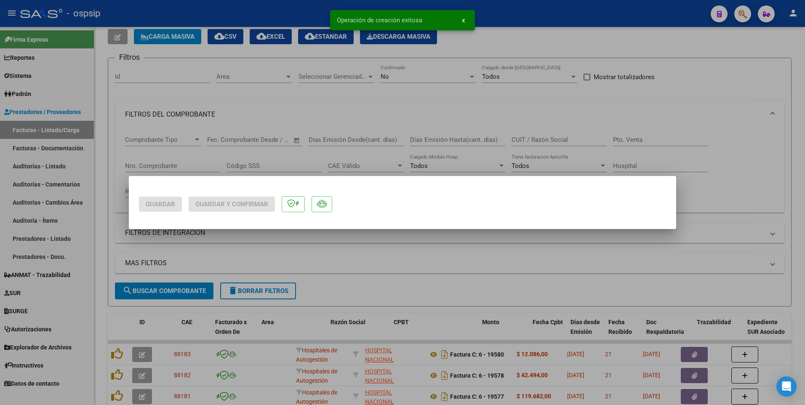
scroll to position [0, 0]
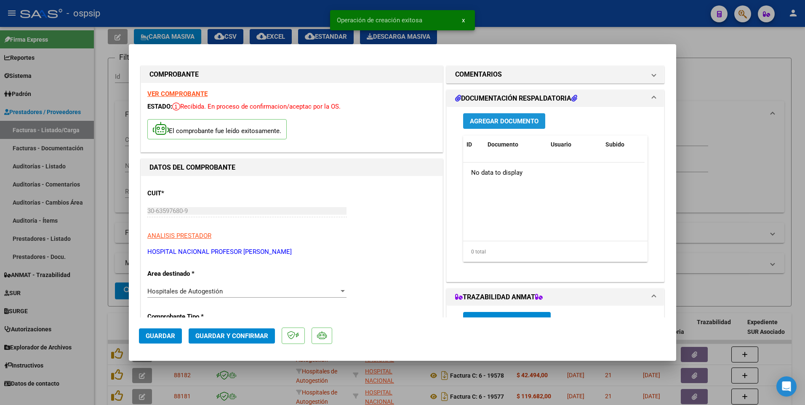
click at [504, 125] on button "Agregar Documento" at bounding box center [504, 121] width 82 height 16
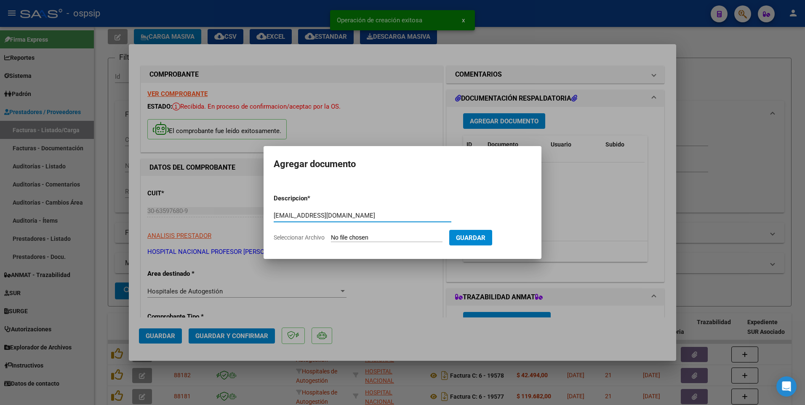
type input "[EMAIL_ADDRESS][DOMAIN_NAME]"
click at [402, 240] on input "Seleccionar Archivo" at bounding box center [387, 238] width 112 height 8
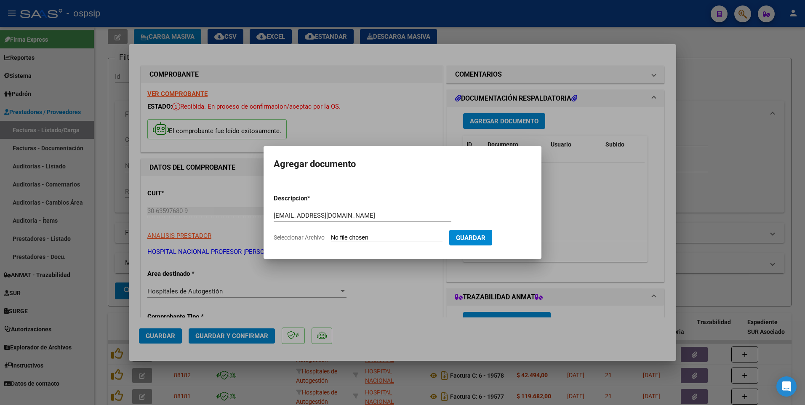
type input "C:\fakepath\19583.pdf"
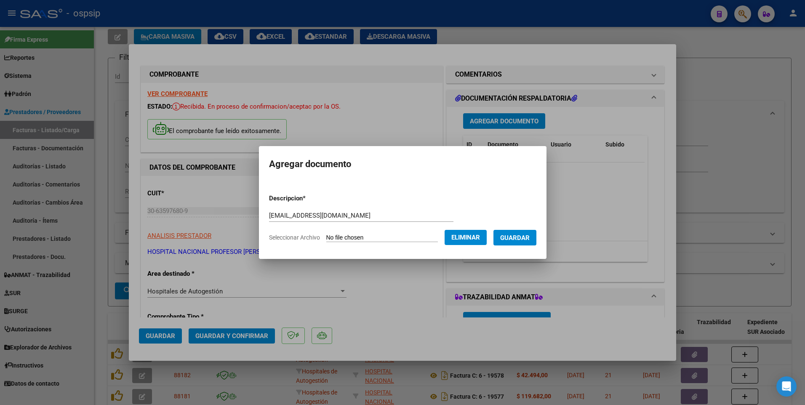
click at [530, 241] on span "Guardar" at bounding box center [514, 238] width 29 height 8
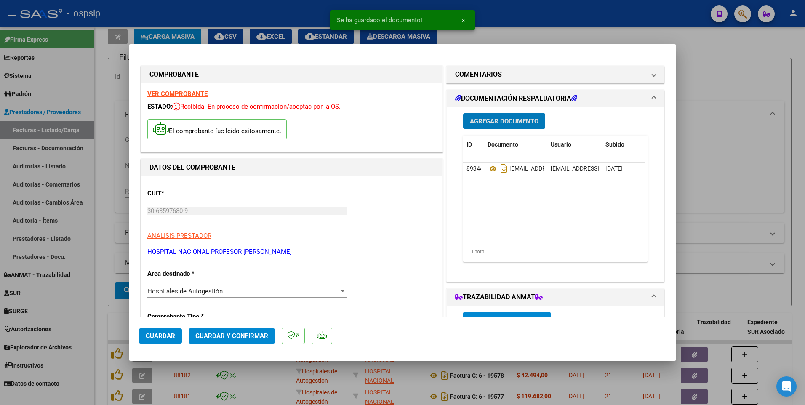
click at [168, 334] on span "Guardar" at bounding box center [160, 336] width 29 height 8
click at [258, 11] on div at bounding box center [402, 202] width 805 height 405
type input "$ 0,00"
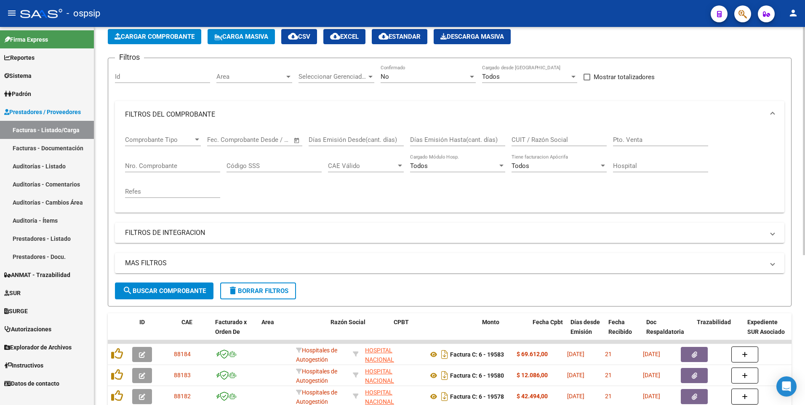
click at [164, 41] on button "Cargar Comprobante" at bounding box center [154, 36] width 93 height 15
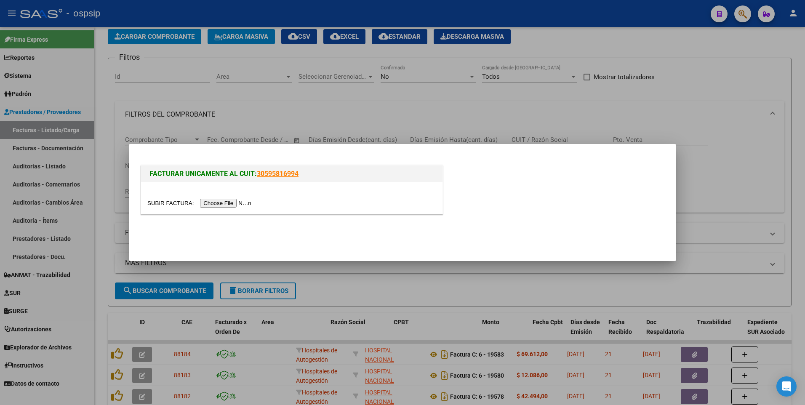
click at [218, 204] on input "file" at bounding box center [200, 203] width 106 height 9
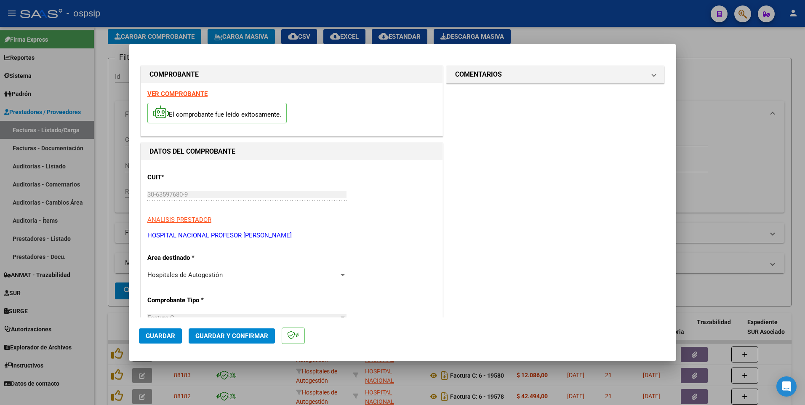
click at [169, 338] on span "Guardar" at bounding box center [160, 336] width 29 height 8
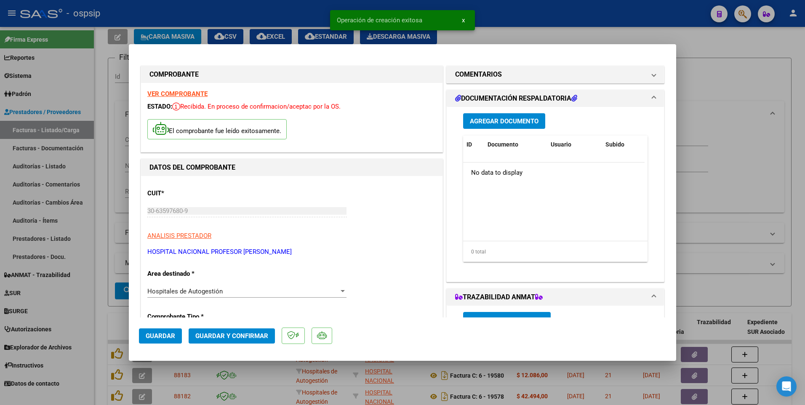
click at [517, 127] on button "Agregar Documento" at bounding box center [504, 121] width 82 height 16
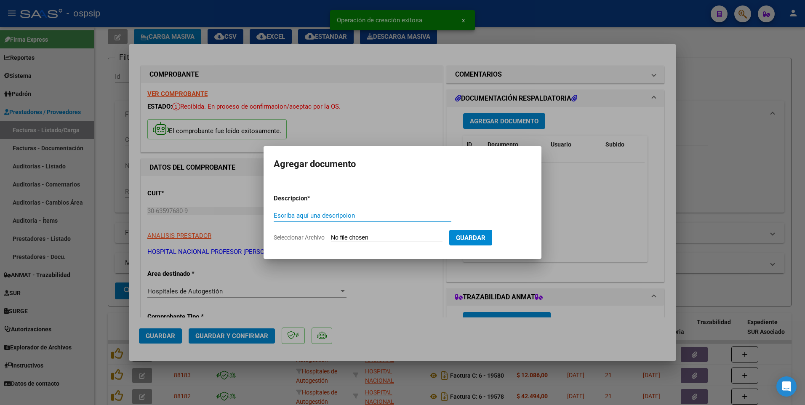
paste input "[EMAIL_ADDRESS][DOMAIN_NAME]"
type input "[EMAIL_ADDRESS][DOMAIN_NAME]"
click at [370, 239] on input "Seleccionar Archivo" at bounding box center [387, 238] width 112 height 8
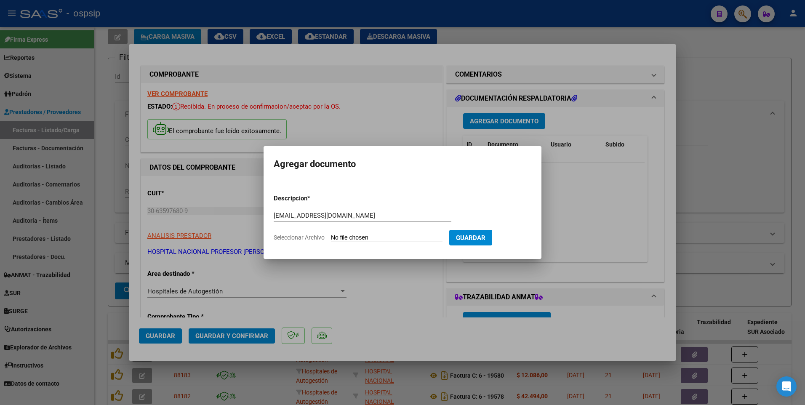
type input "C:\fakepath\19586.pdf"
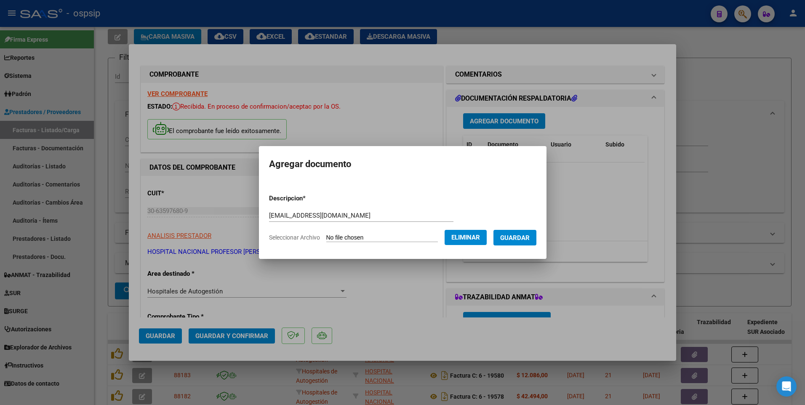
click at [526, 235] on span "Guardar" at bounding box center [514, 238] width 29 height 8
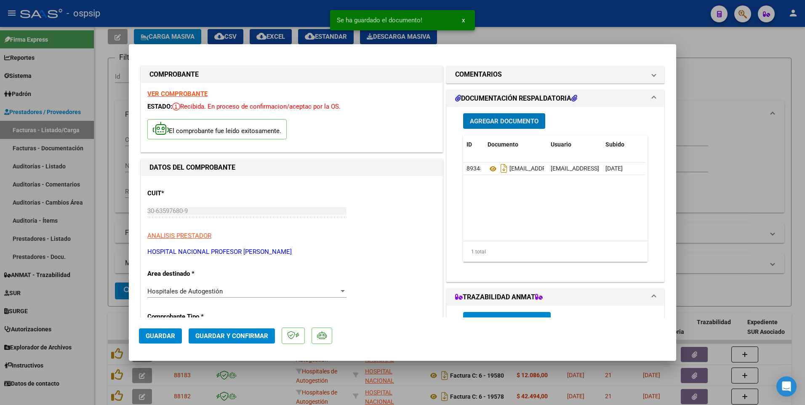
click at [162, 337] on span "Guardar" at bounding box center [160, 336] width 29 height 8
click at [538, 17] on div at bounding box center [402, 202] width 805 height 405
type input "$ 0,00"
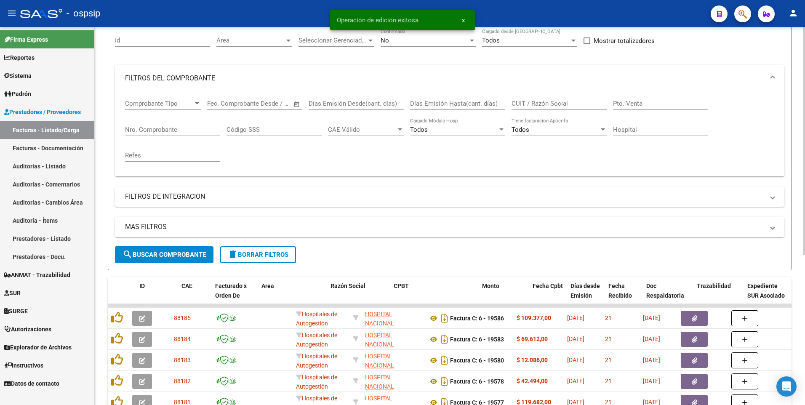
scroll to position [126, 0]
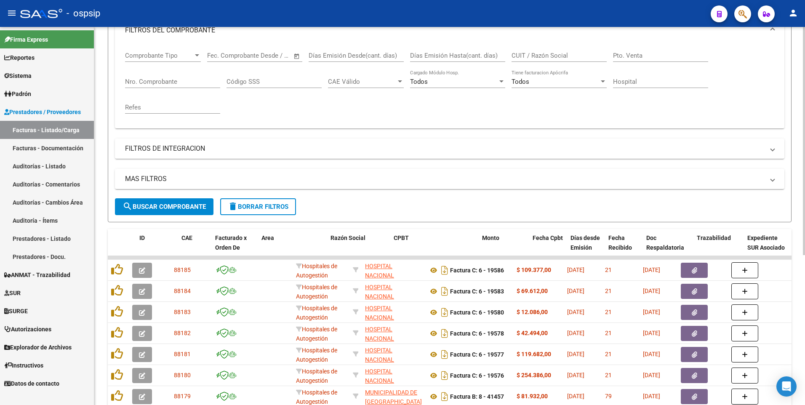
click at [271, 207] on span "delete Borrar Filtros" at bounding box center [258, 207] width 61 height 8
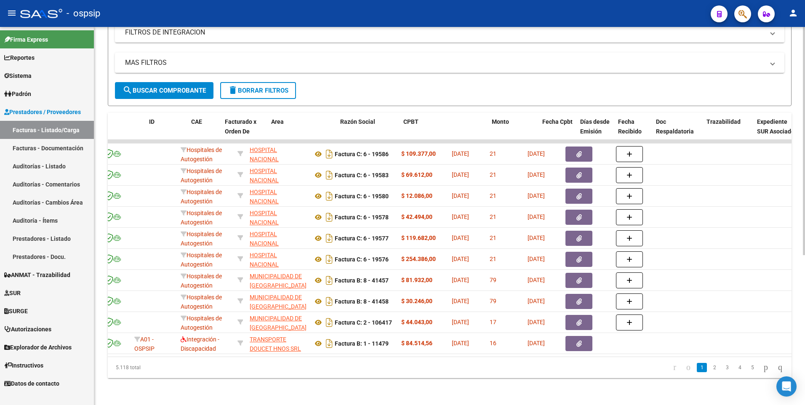
scroll to position [0, 0]
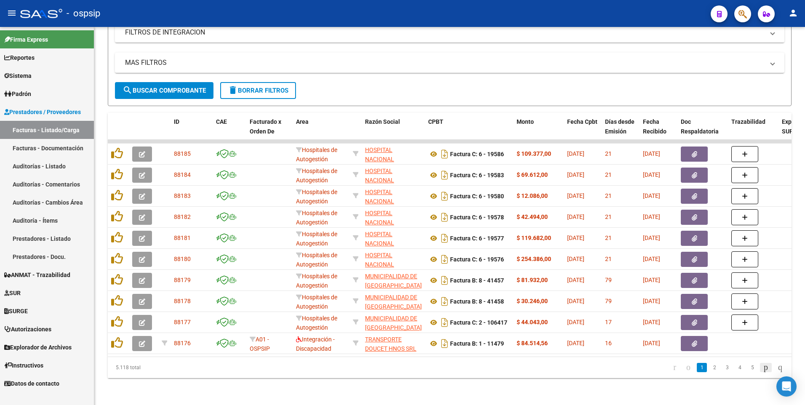
click at [762, 367] on icon "go to next page" at bounding box center [765, 367] width 7 height 10
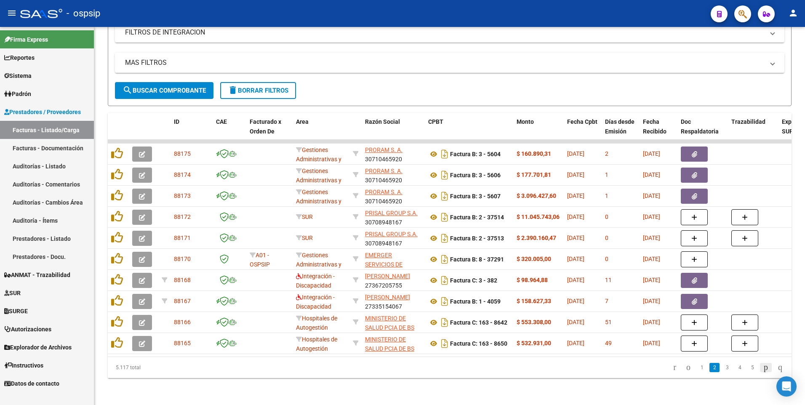
click at [762, 368] on icon "go to next page" at bounding box center [765, 367] width 7 height 10
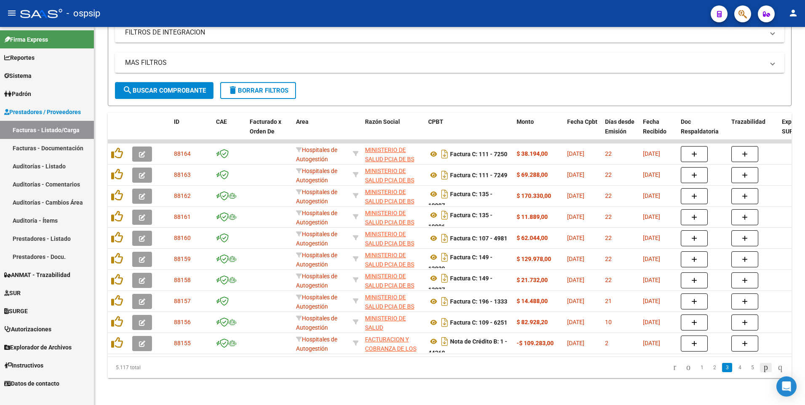
click at [762, 369] on icon "go to next page" at bounding box center [765, 367] width 7 height 10
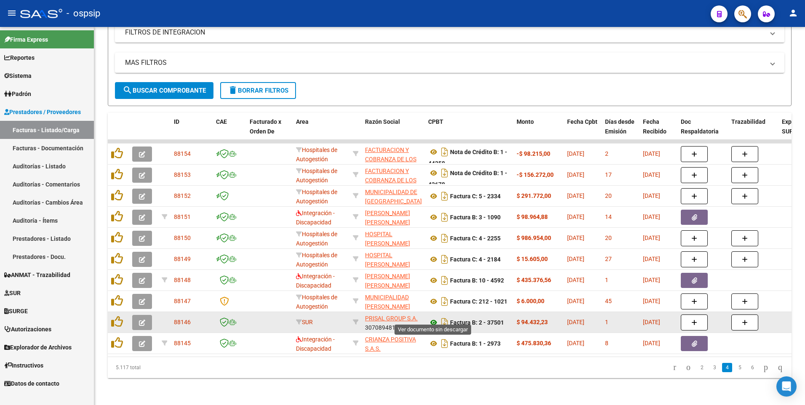
click at [433, 317] on icon at bounding box center [433, 322] width 11 height 10
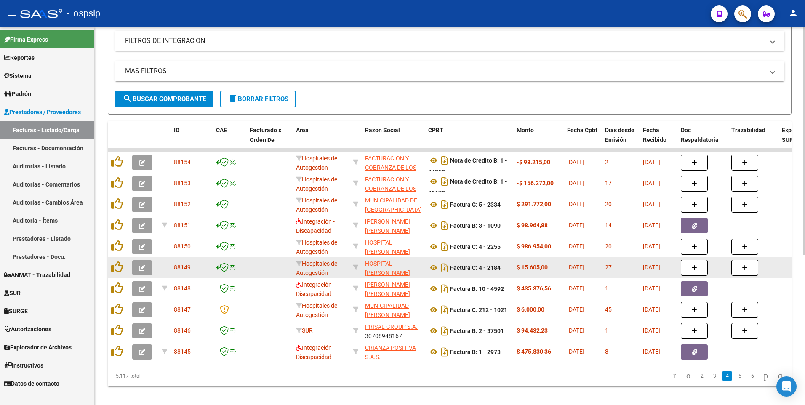
scroll to position [249, 0]
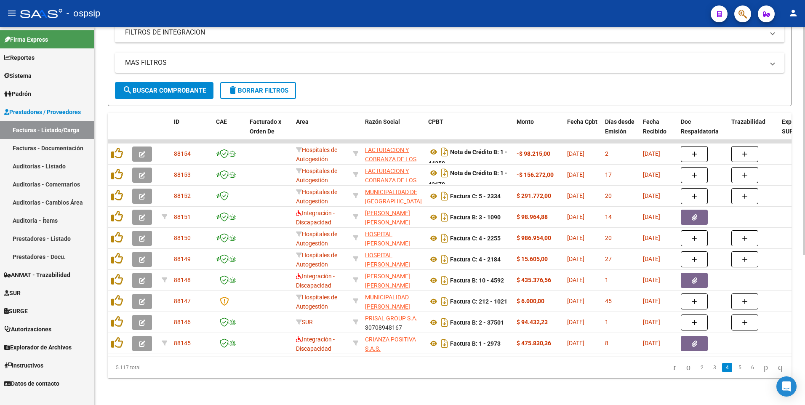
click at [672, 367] on icon "go to first page" at bounding box center [674, 367] width 5 height 10
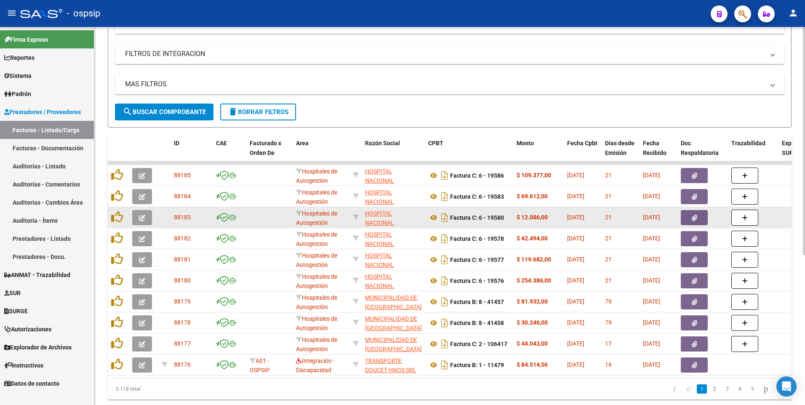
scroll to position [207, 0]
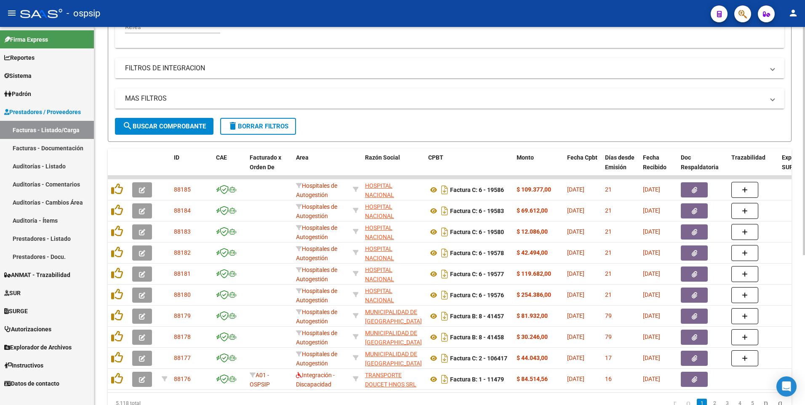
click at [669, 399] on link "go to first page" at bounding box center [674, 403] width 11 height 9
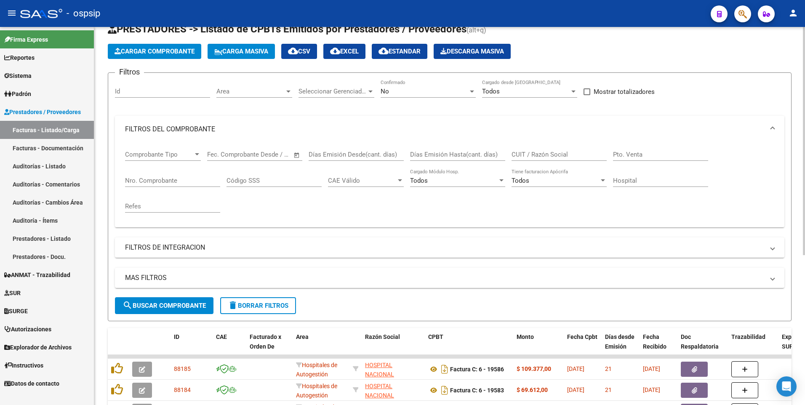
scroll to position [0, 0]
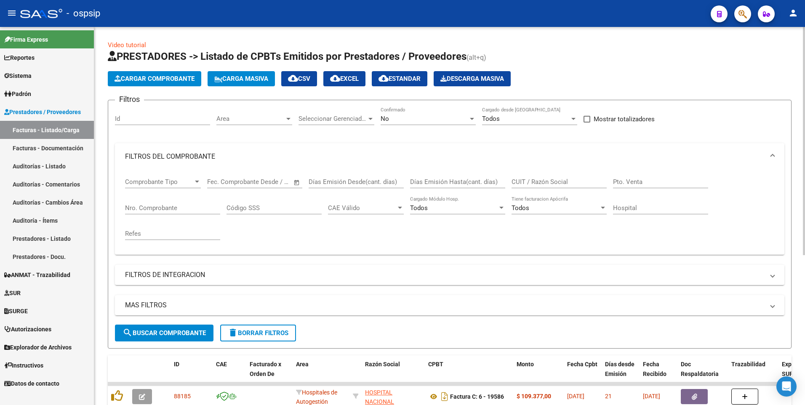
click at [173, 77] on span "Cargar Comprobante" at bounding box center [154, 79] width 80 height 8
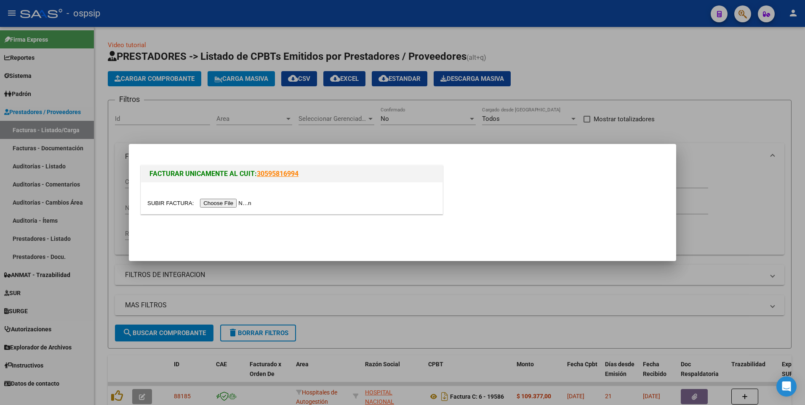
click at [224, 205] on input "file" at bounding box center [200, 203] width 106 height 9
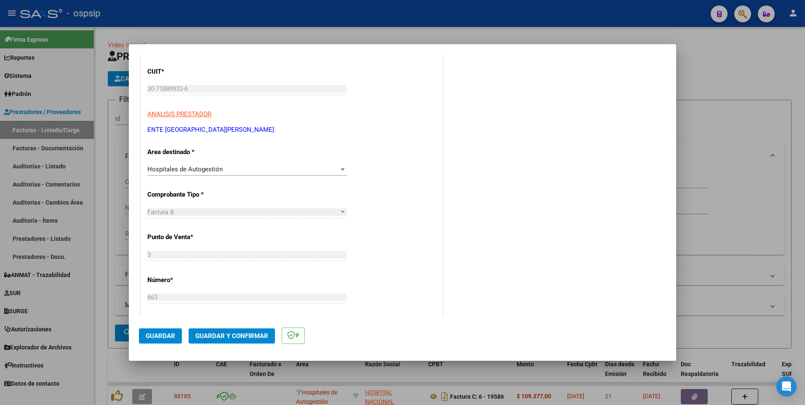
scroll to position [168, 0]
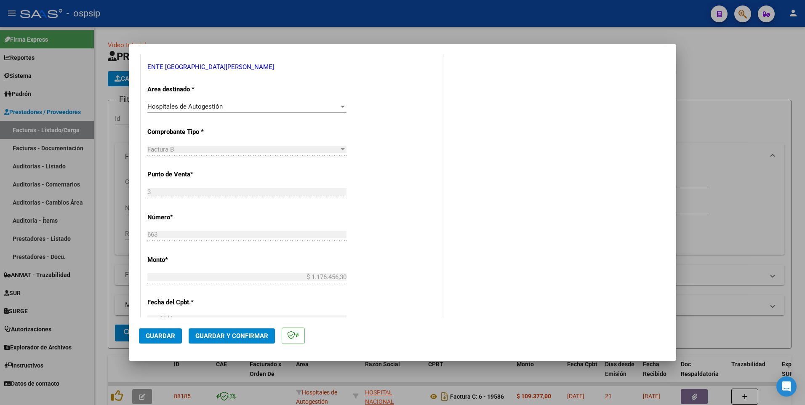
click at [165, 334] on span "Guardar" at bounding box center [160, 336] width 29 height 8
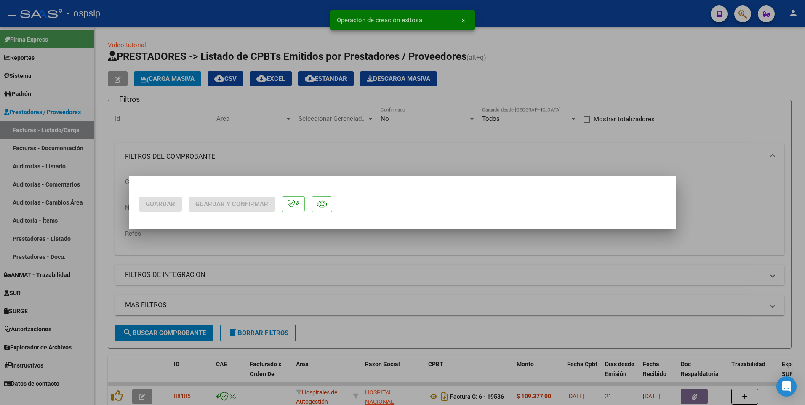
scroll to position [0, 0]
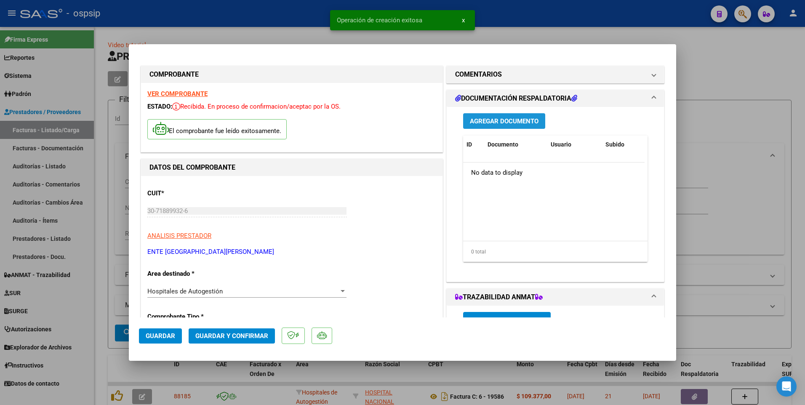
click at [501, 127] on button "Agregar Documento" at bounding box center [504, 121] width 82 height 16
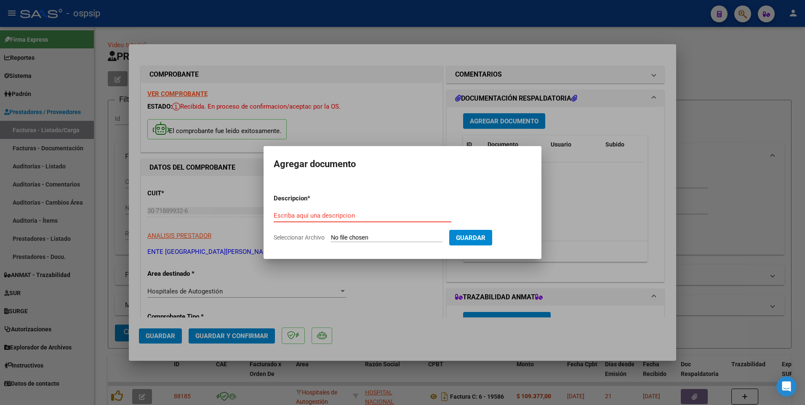
paste input "[EMAIL_ADDRESS][DOMAIN_NAME]"
type input "[EMAIL_ADDRESS][DOMAIN_NAME]"
click at [349, 237] on input "Seleccionar Archivo" at bounding box center [387, 238] width 112 height 8
type input "C:\fakepath\RV_ Facturacion Hospital [GEOGRAPHIC_DATA][PERSON_NAME] (7).zip"
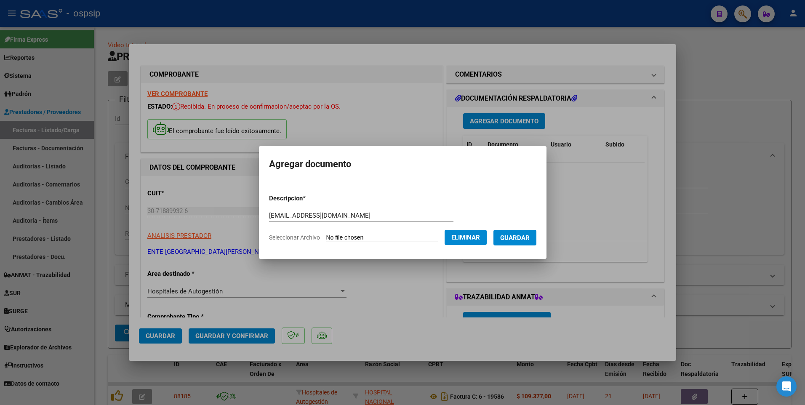
click at [525, 242] on button "Guardar" at bounding box center [514, 238] width 43 height 16
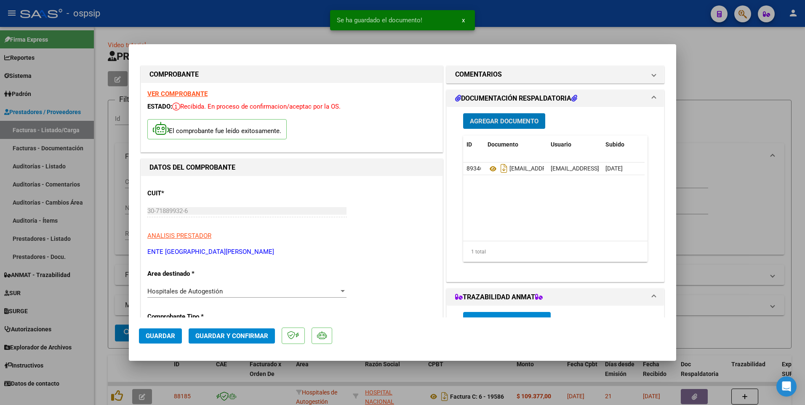
click at [152, 332] on span "Guardar" at bounding box center [160, 336] width 29 height 8
click at [243, 12] on div at bounding box center [402, 202] width 805 height 405
type input "$ 0,00"
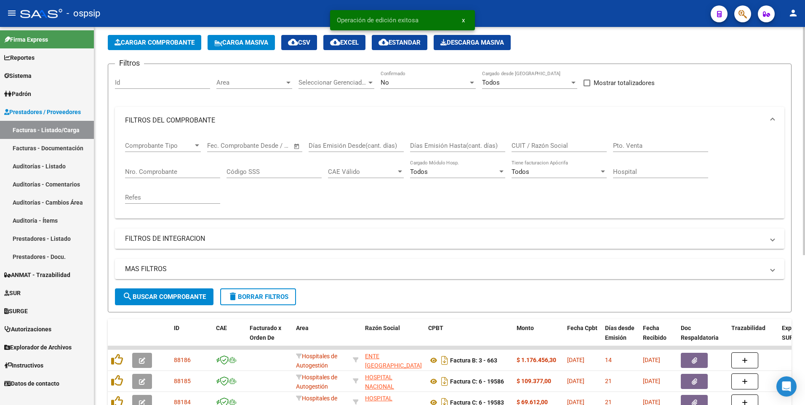
scroll to position [84, 0]
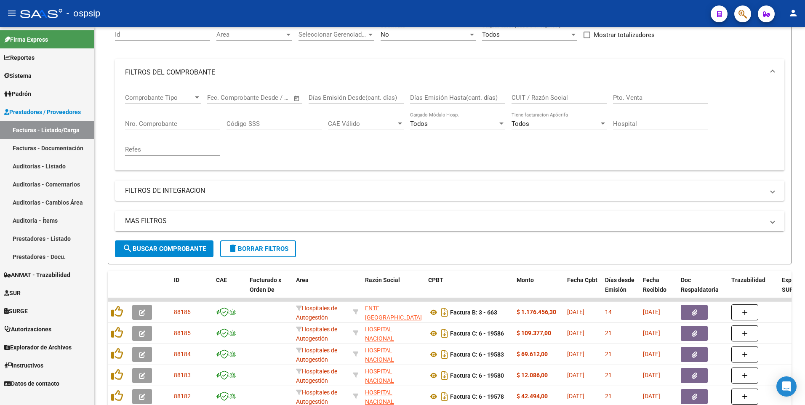
click at [313, 16] on div "- ospsip" at bounding box center [362, 13] width 684 height 19
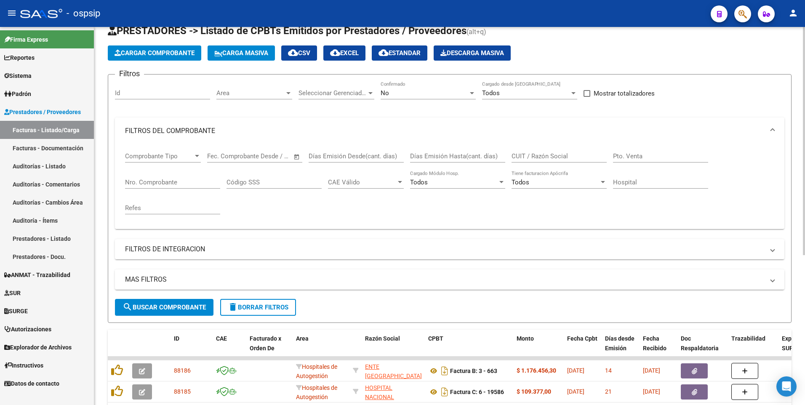
scroll to position [0, 0]
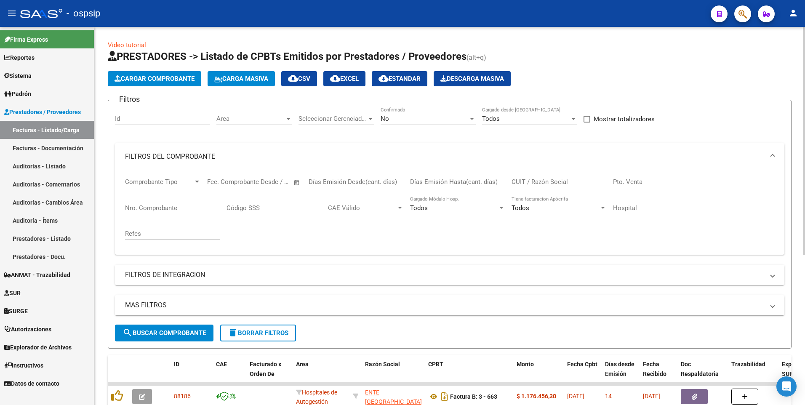
click at [157, 85] on button "Cargar Comprobante" at bounding box center [154, 78] width 93 height 15
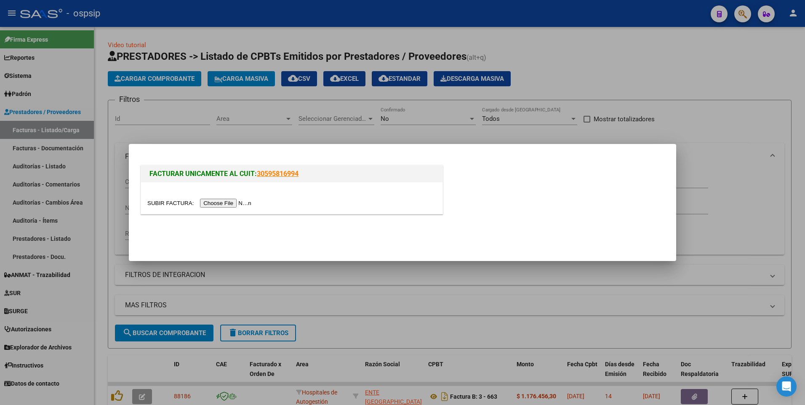
click at [221, 208] on div at bounding box center [291, 203] width 289 height 10
click at [216, 201] on input "file" at bounding box center [200, 203] width 106 height 9
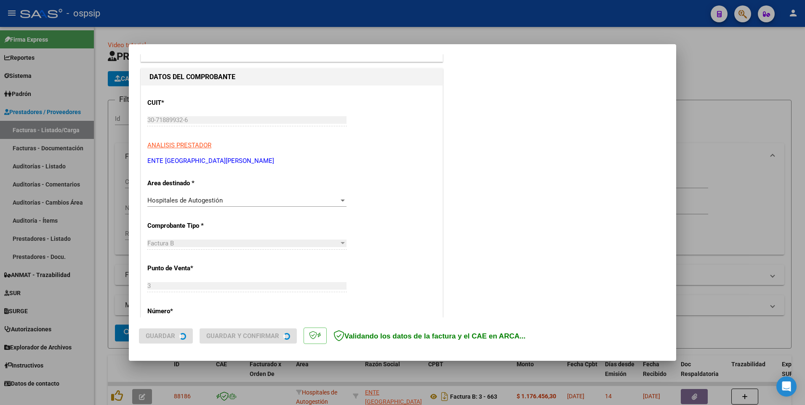
scroll to position [168, 0]
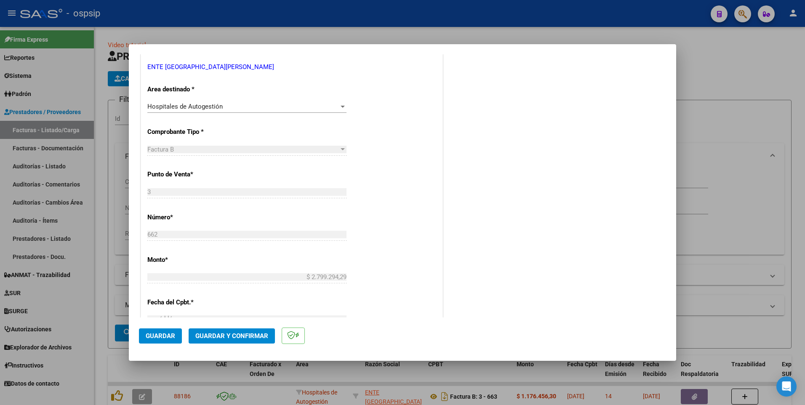
click at [165, 332] on span "Guardar" at bounding box center [160, 336] width 29 height 8
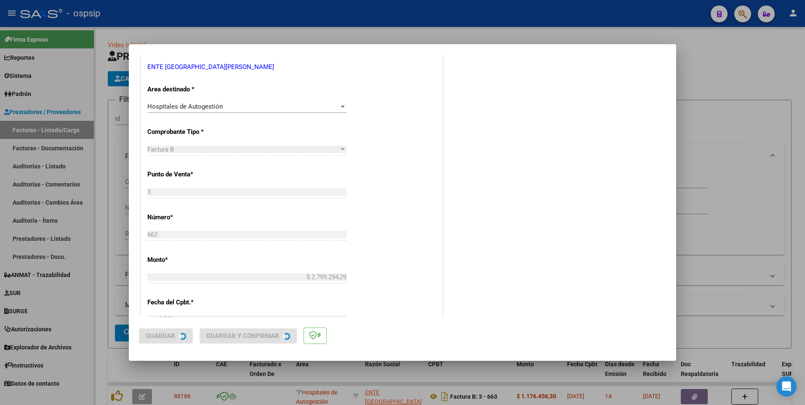
scroll to position [0, 0]
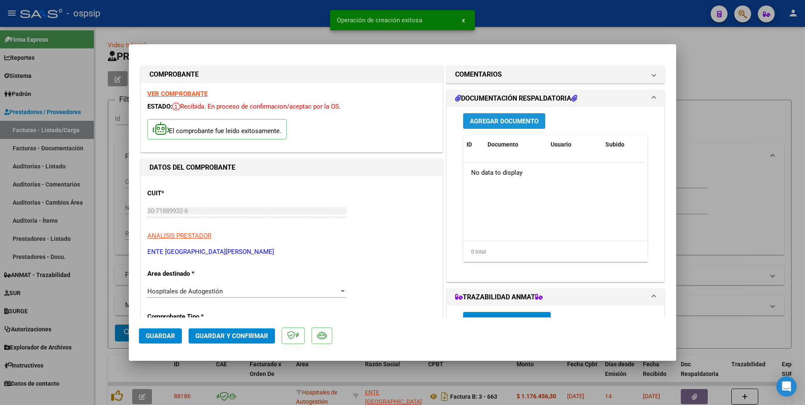
click at [495, 118] on span "Agregar Documento" at bounding box center [504, 121] width 69 height 8
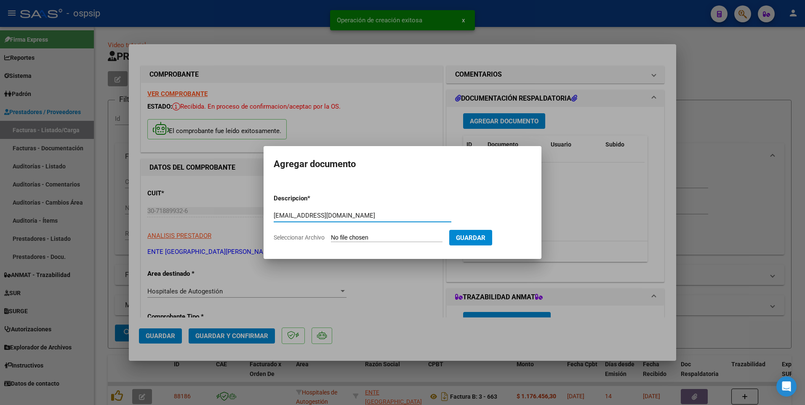
type input "[EMAIL_ADDRESS][DOMAIN_NAME]"
click at [350, 237] on input "Seleccionar Archivo" at bounding box center [387, 238] width 112 height 8
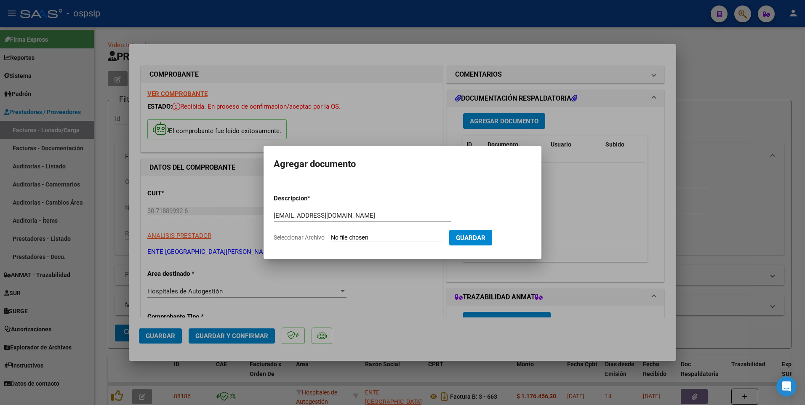
type input "C:\fakepath\RV_ Facturacion Hospital [GEOGRAPHIC_DATA][PERSON_NAME] (8).zip"
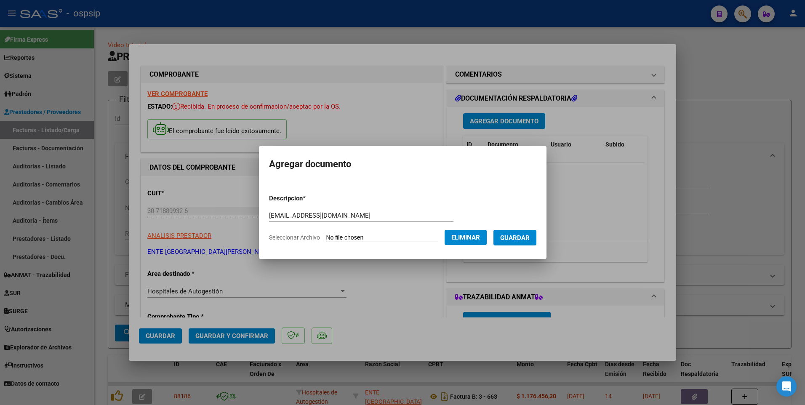
click at [522, 242] on button "Guardar" at bounding box center [514, 238] width 43 height 16
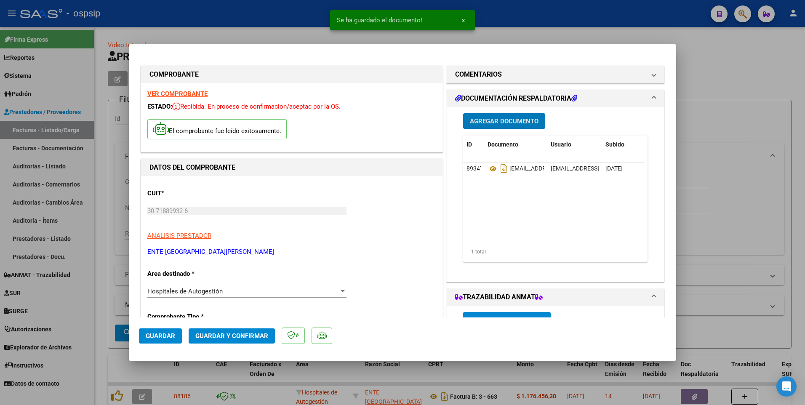
click at [162, 341] on button "Guardar" at bounding box center [160, 335] width 43 height 15
click at [294, 16] on div at bounding box center [402, 202] width 805 height 405
type input "$ 0,00"
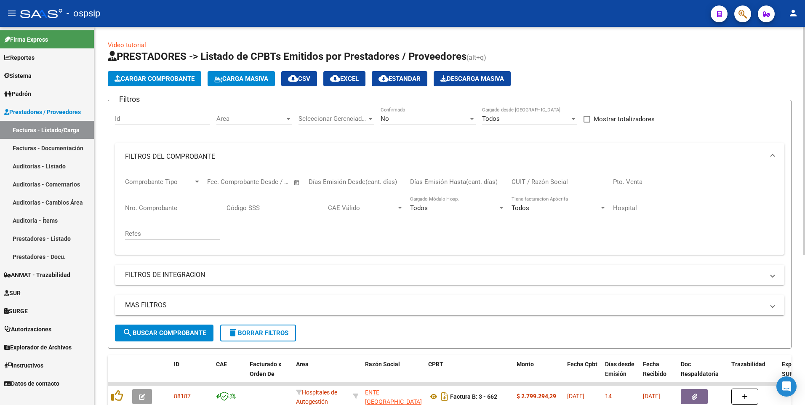
click at [170, 80] on span "Cargar Comprobante" at bounding box center [154, 79] width 80 height 8
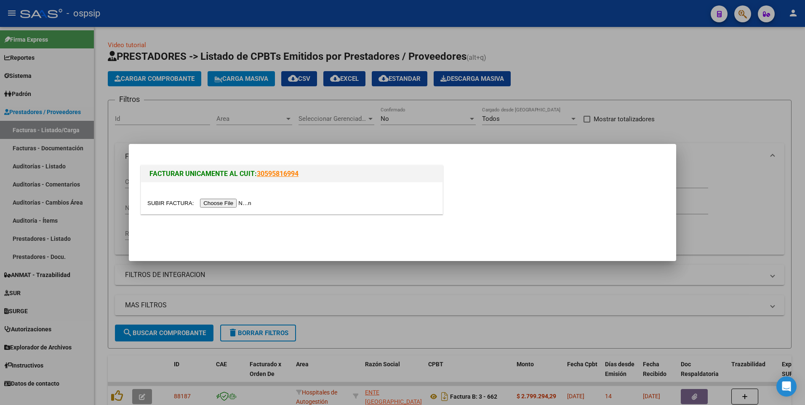
click at [222, 208] on div at bounding box center [291, 203] width 289 height 10
click at [220, 202] on input "file" at bounding box center [200, 203] width 106 height 9
click at [470, 29] on div at bounding box center [402, 202] width 805 height 405
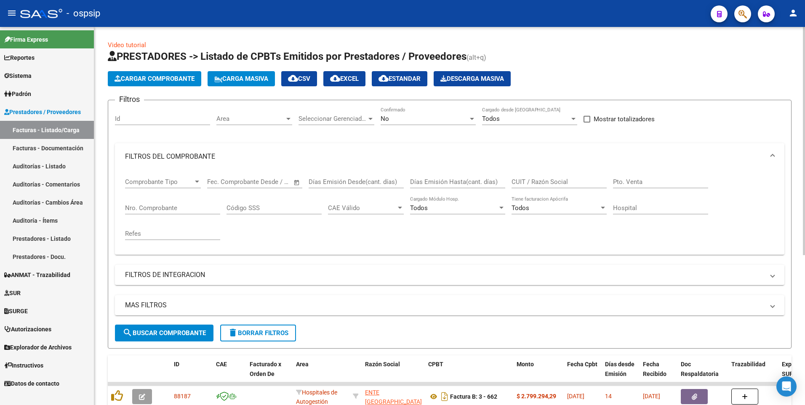
click at [271, 334] on span "delete Borrar Filtros" at bounding box center [258, 333] width 61 height 8
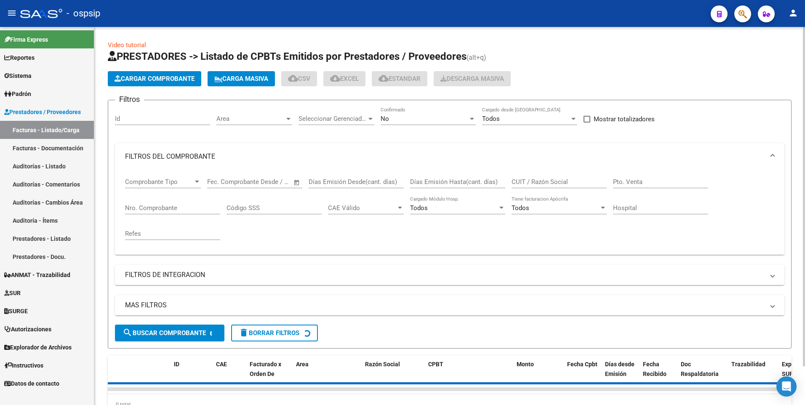
click at [158, 86] on button "Cargar Comprobante" at bounding box center [154, 78] width 93 height 15
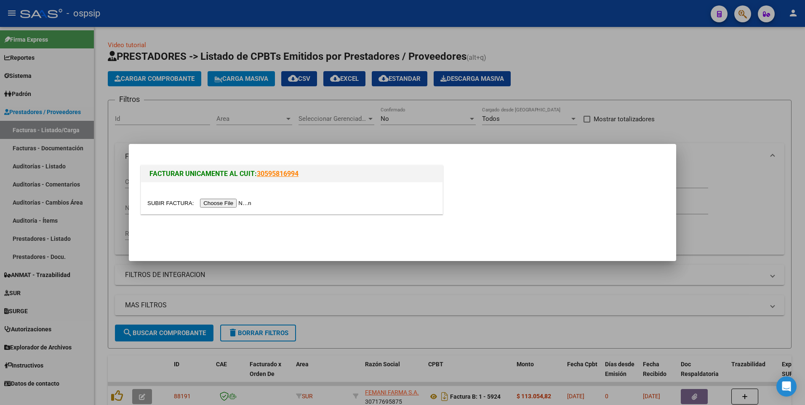
click at [224, 204] on input "file" at bounding box center [200, 203] width 106 height 9
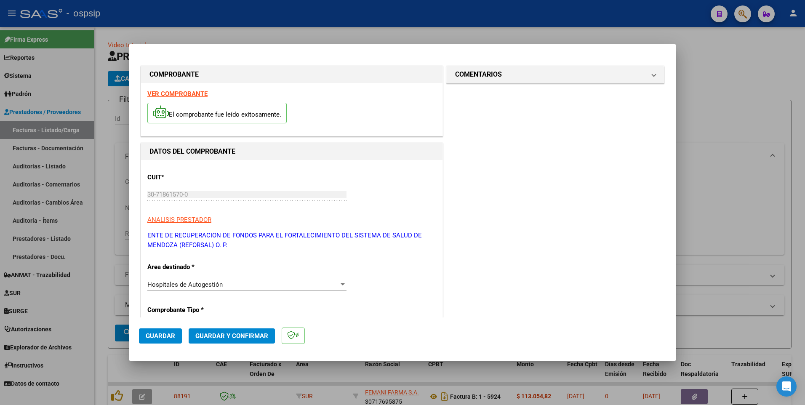
click at [169, 336] on span "Guardar" at bounding box center [160, 336] width 29 height 8
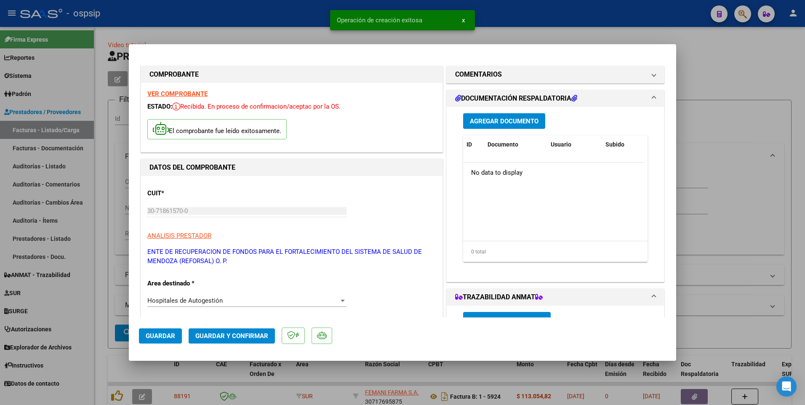
click at [283, 24] on div at bounding box center [402, 202] width 805 height 405
type input "$ 0,00"
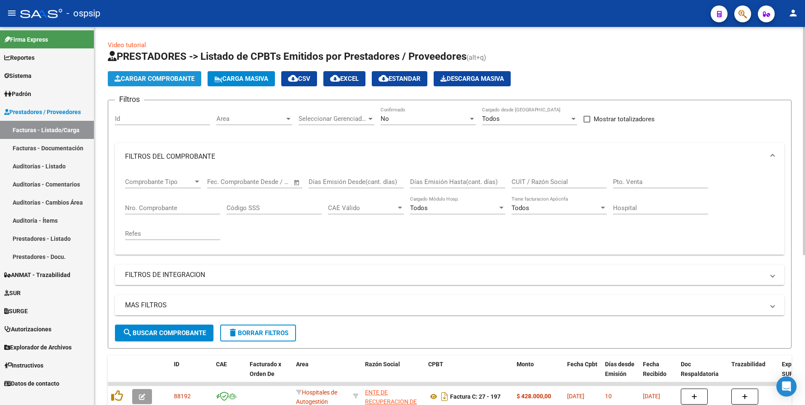
click at [178, 84] on button "Cargar Comprobante" at bounding box center [154, 78] width 93 height 15
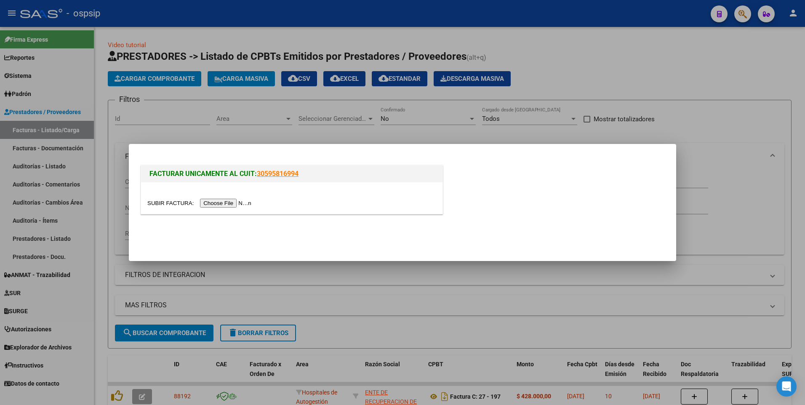
click at [218, 205] on input "file" at bounding box center [200, 203] width 106 height 9
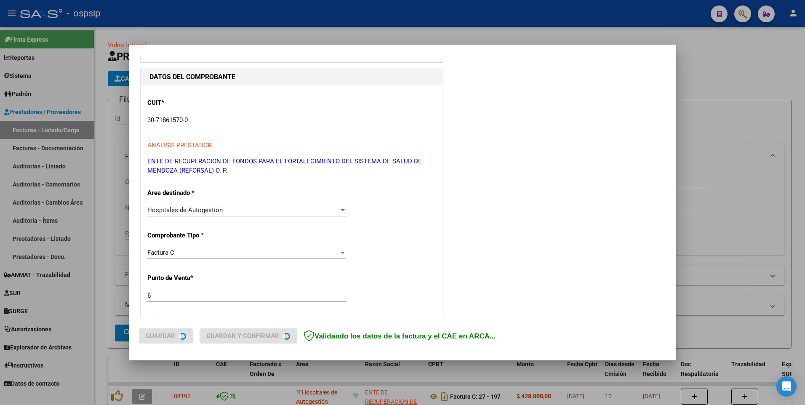
scroll to position [168, 0]
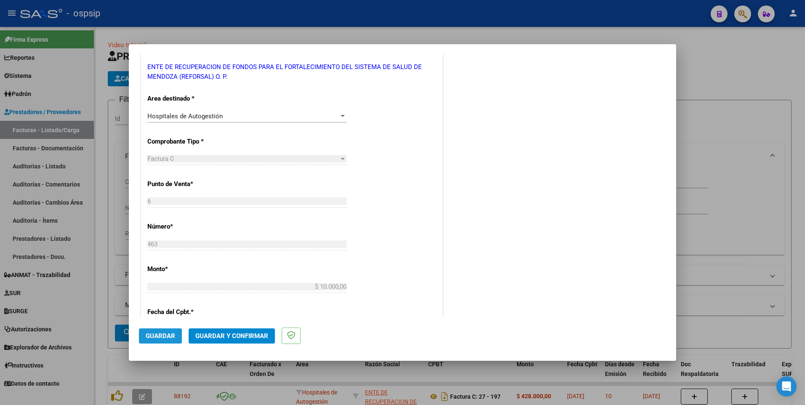
click at [160, 337] on span "Guardar" at bounding box center [160, 336] width 29 height 8
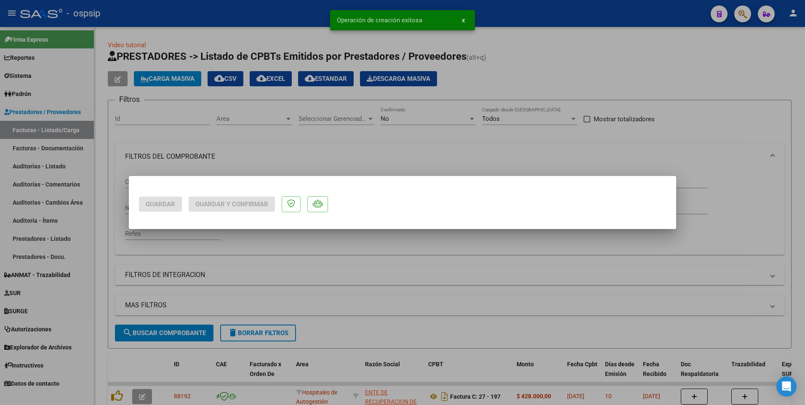
scroll to position [0, 0]
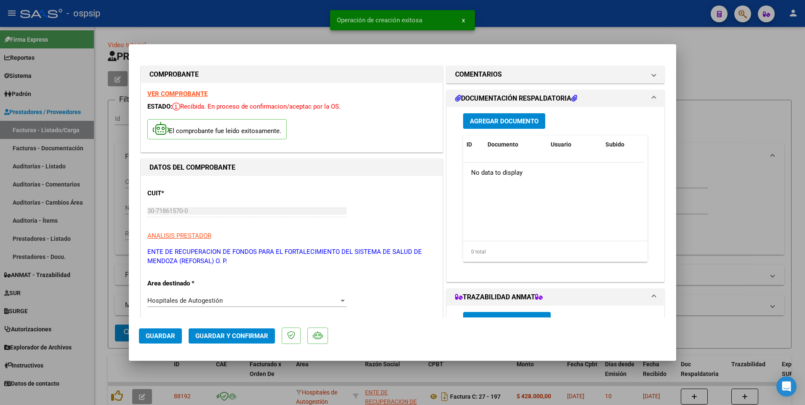
click at [252, 19] on div at bounding box center [402, 202] width 805 height 405
type input "$ 0,00"
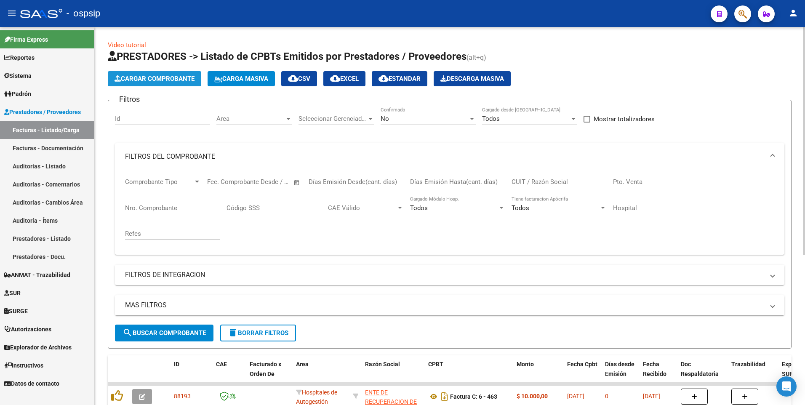
click at [181, 75] on span "Cargar Comprobante" at bounding box center [154, 79] width 80 height 8
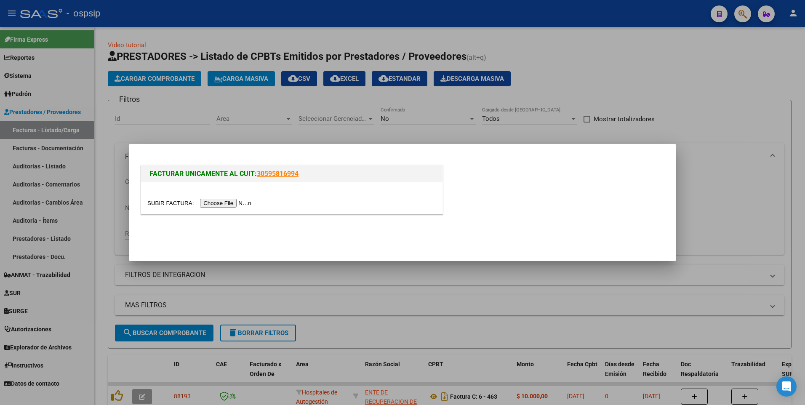
click at [216, 200] on input "file" at bounding box center [200, 203] width 106 height 9
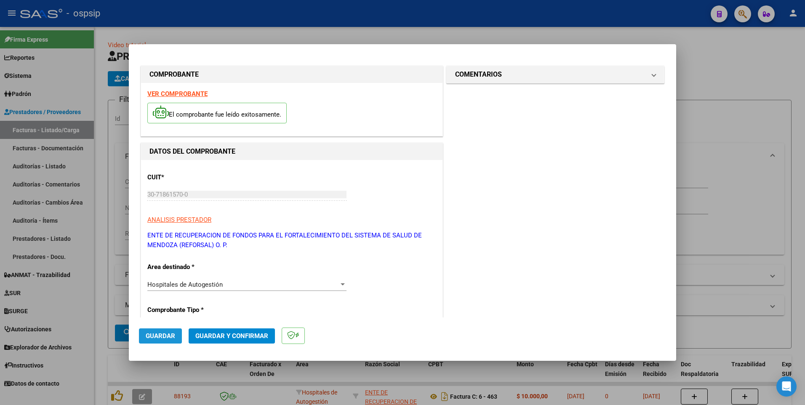
click at [171, 337] on span "Guardar" at bounding box center [160, 336] width 29 height 8
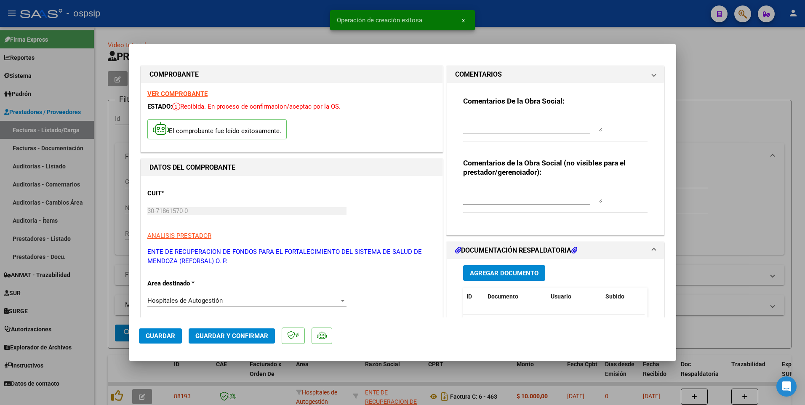
click at [247, 15] on div at bounding box center [402, 202] width 805 height 405
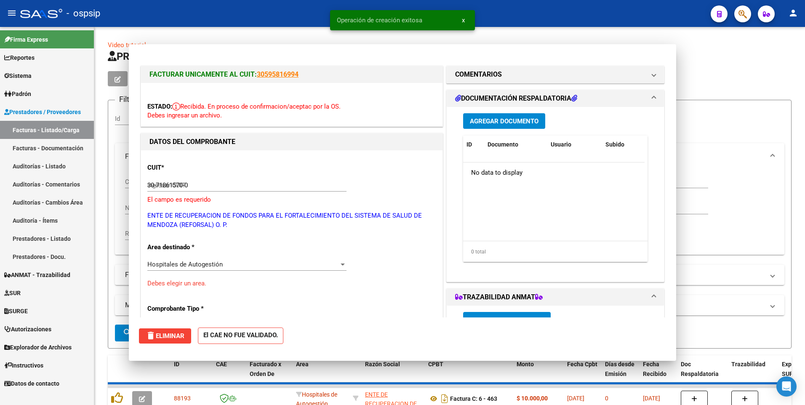
type input "$ 0,00"
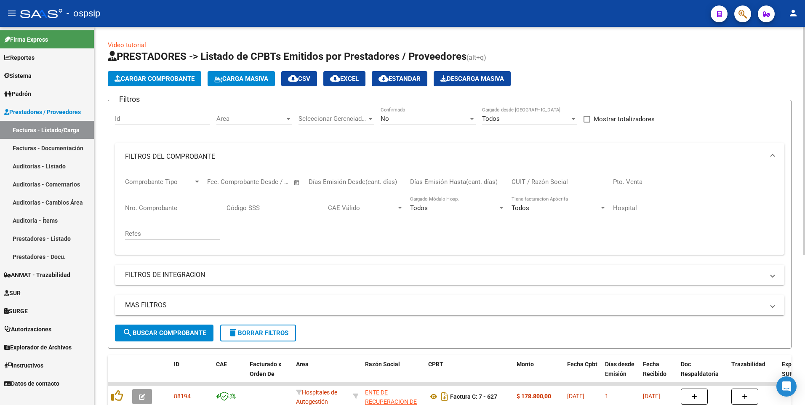
click at [167, 78] on span "Cargar Comprobante" at bounding box center [154, 79] width 80 height 8
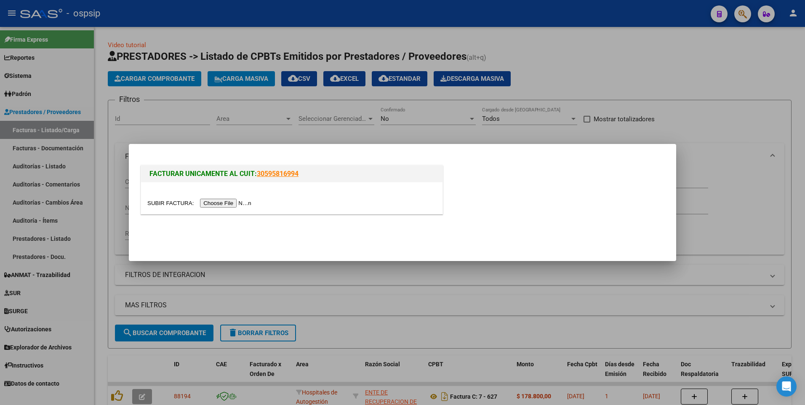
click at [218, 205] on input "file" at bounding box center [200, 203] width 106 height 9
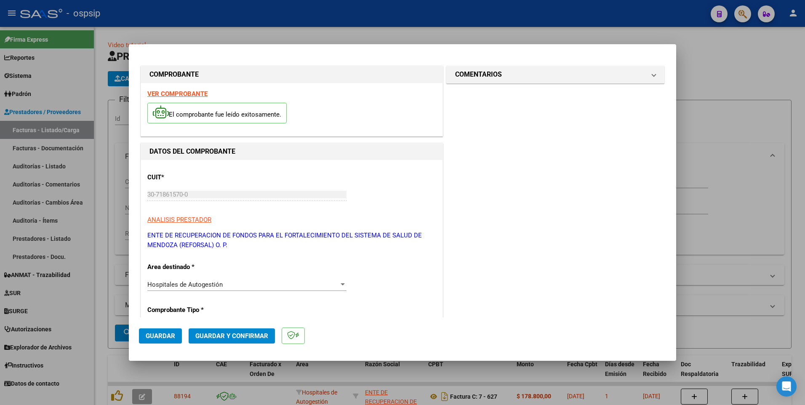
click at [169, 331] on button "Guardar" at bounding box center [160, 335] width 43 height 15
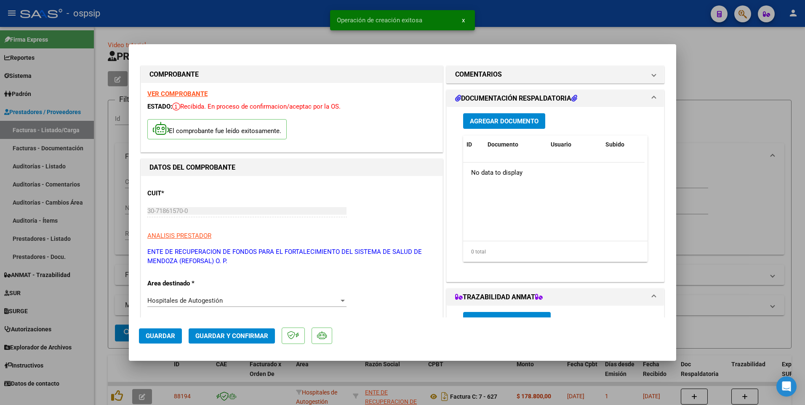
click at [276, 27] on div at bounding box center [402, 202] width 805 height 405
type input "$ 0,00"
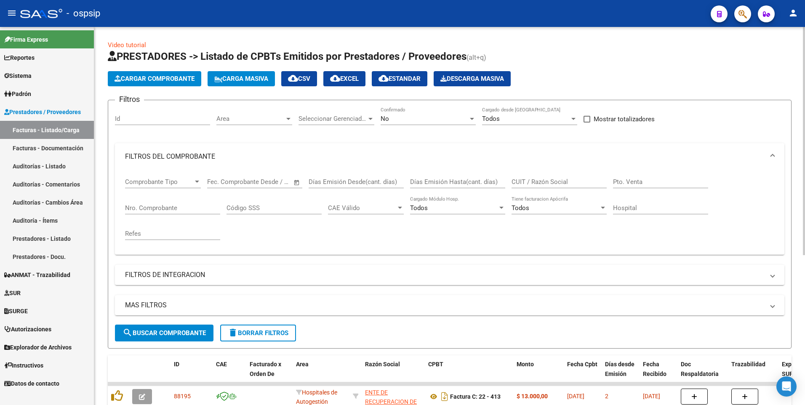
click at [184, 78] on span "Cargar Comprobante" at bounding box center [154, 79] width 80 height 8
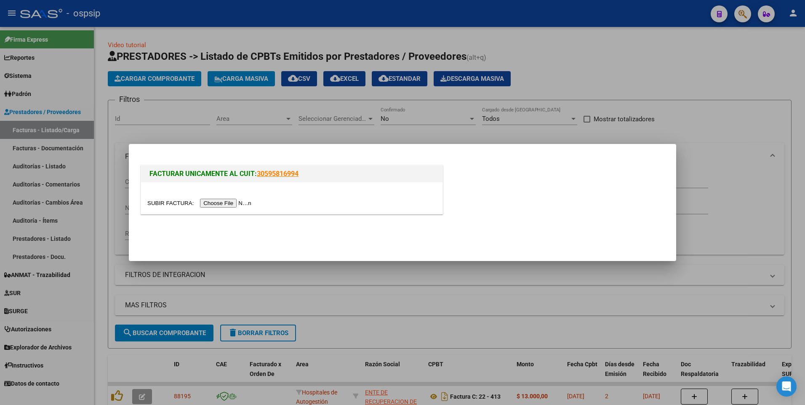
click at [233, 201] on input "file" at bounding box center [200, 203] width 106 height 9
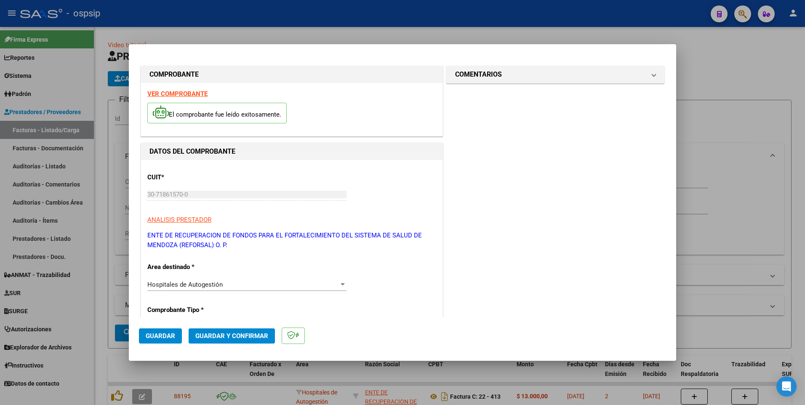
click at [165, 335] on span "Guardar" at bounding box center [160, 336] width 29 height 8
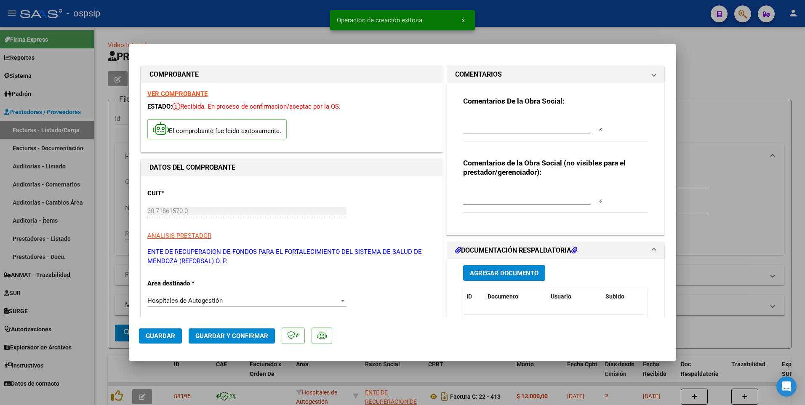
click at [223, 29] on div at bounding box center [402, 202] width 805 height 405
type input "$ 0,00"
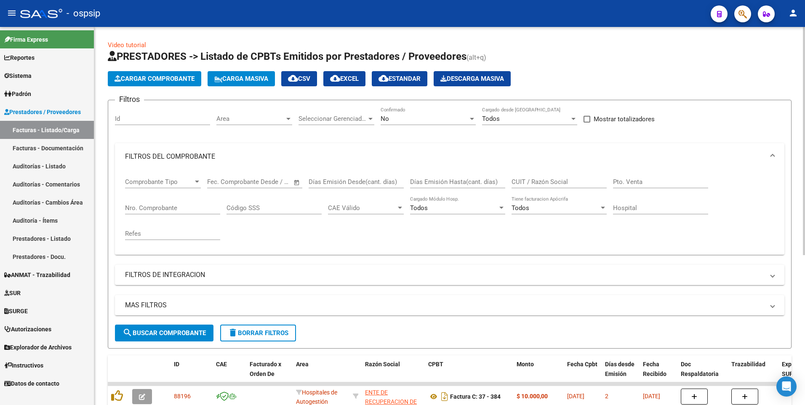
click at [166, 77] on span "Cargar Comprobante" at bounding box center [154, 79] width 80 height 8
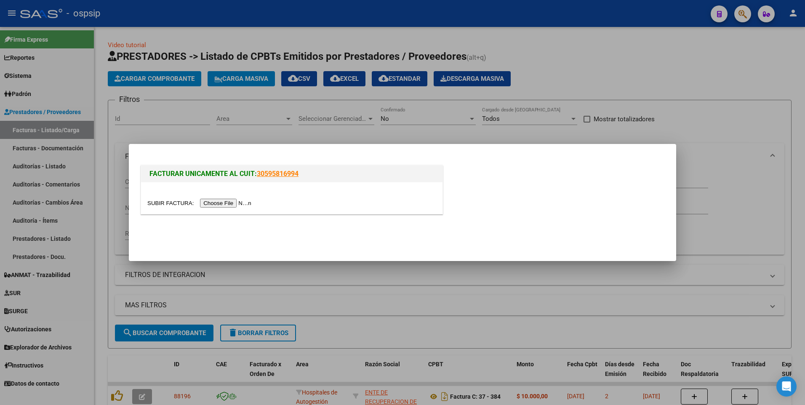
click at [238, 202] on input "file" at bounding box center [200, 203] width 106 height 9
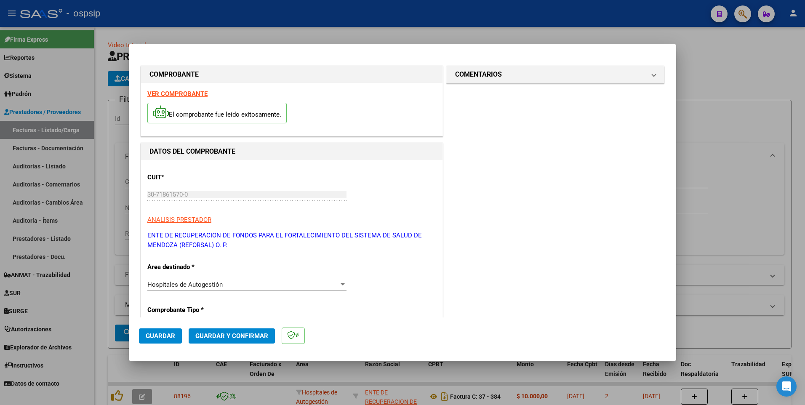
click at [167, 339] on span "Guardar" at bounding box center [160, 336] width 29 height 8
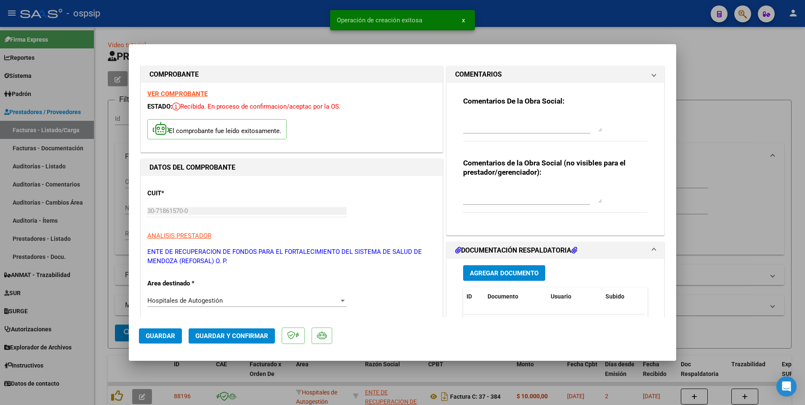
click at [220, 35] on div at bounding box center [402, 202] width 805 height 405
type input "$ 0,00"
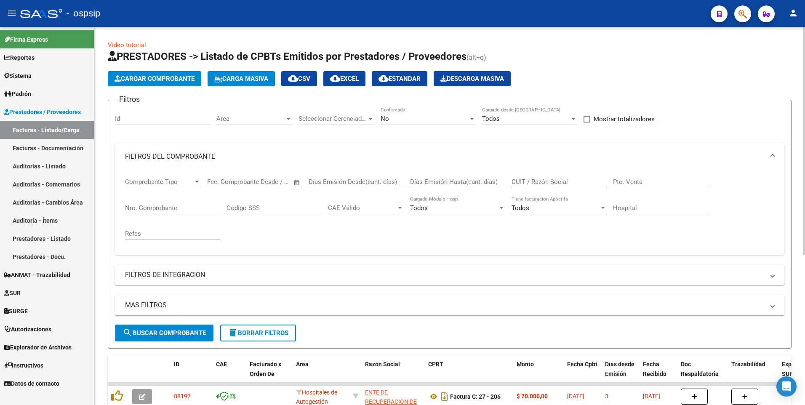
click at [183, 83] on button "Cargar Comprobante" at bounding box center [154, 78] width 93 height 15
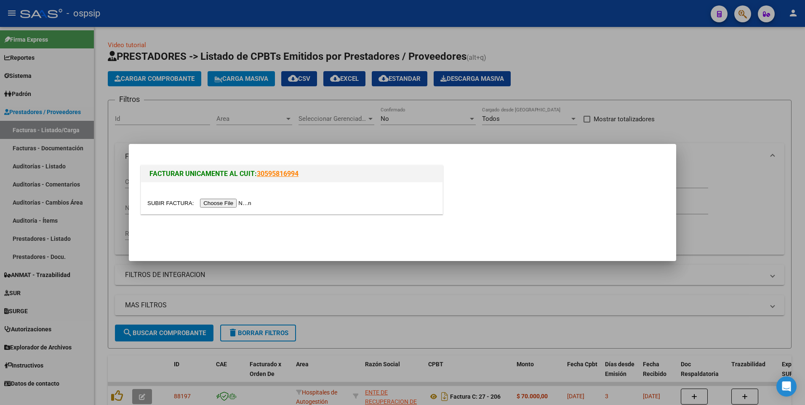
click at [213, 200] on input "file" at bounding box center [200, 203] width 106 height 9
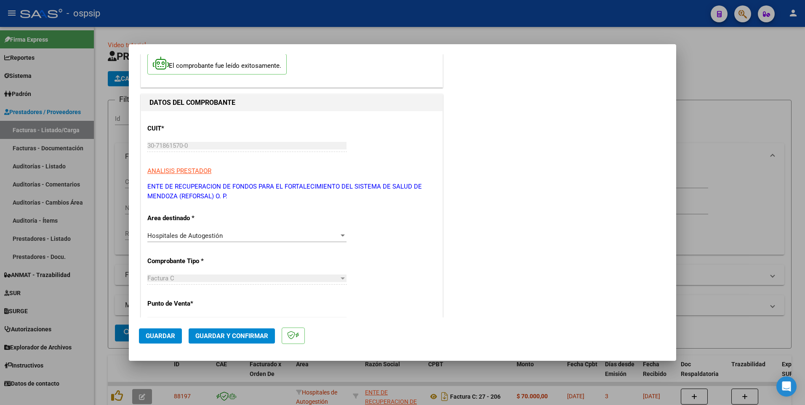
scroll to position [126, 0]
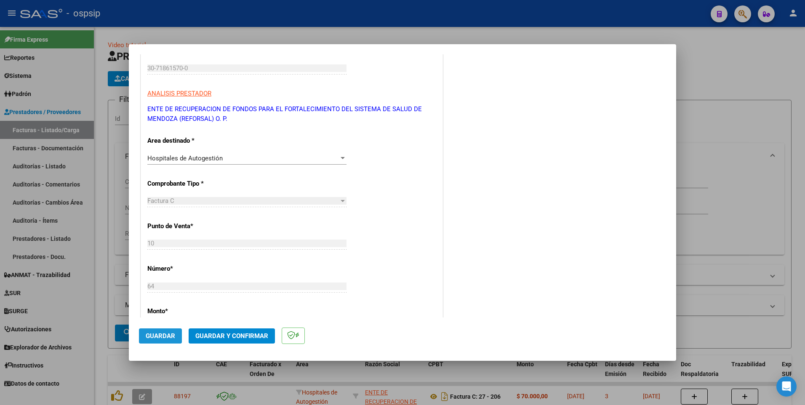
click at [169, 334] on span "Guardar" at bounding box center [160, 336] width 29 height 8
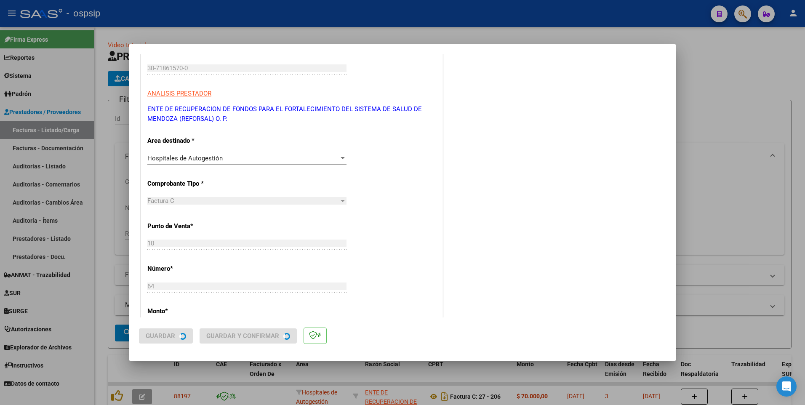
scroll to position [0, 0]
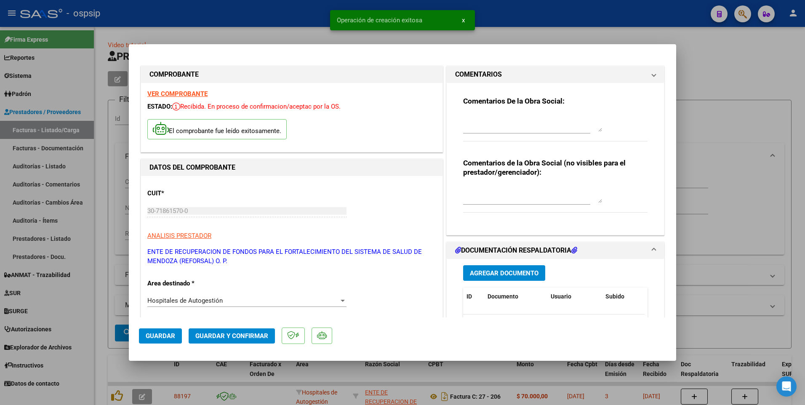
click at [308, 32] on div at bounding box center [402, 202] width 805 height 405
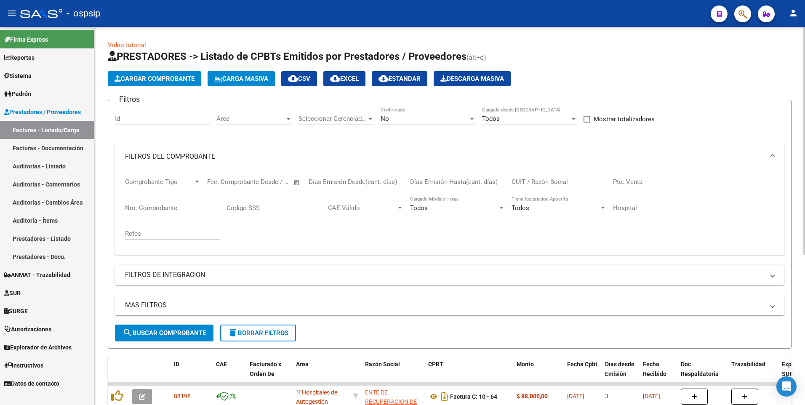
click at [190, 81] on span "Cargar Comprobante" at bounding box center [154, 79] width 80 height 8
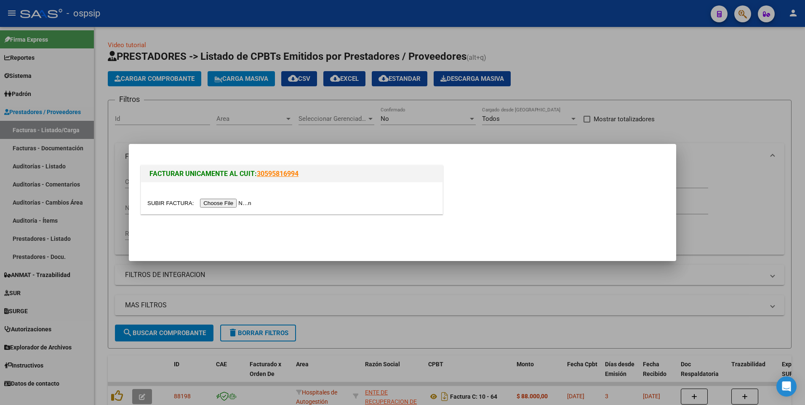
click at [222, 205] on input "file" at bounding box center [200, 203] width 106 height 9
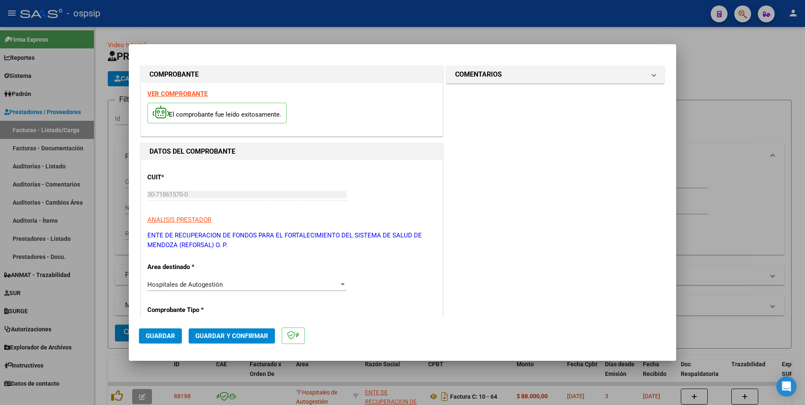
click at [149, 338] on span "Guardar" at bounding box center [160, 336] width 29 height 8
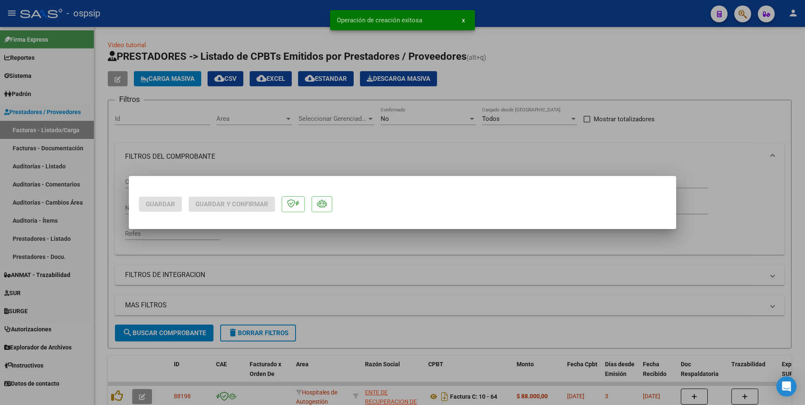
click at [240, 26] on div at bounding box center [402, 202] width 805 height 405
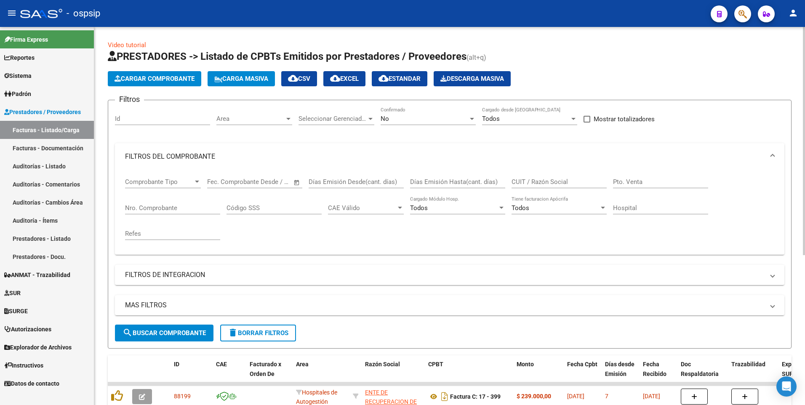
click at [154, 83] on button "Cargar Comprobante" at bounding box center [154, 78] width 93 height 15
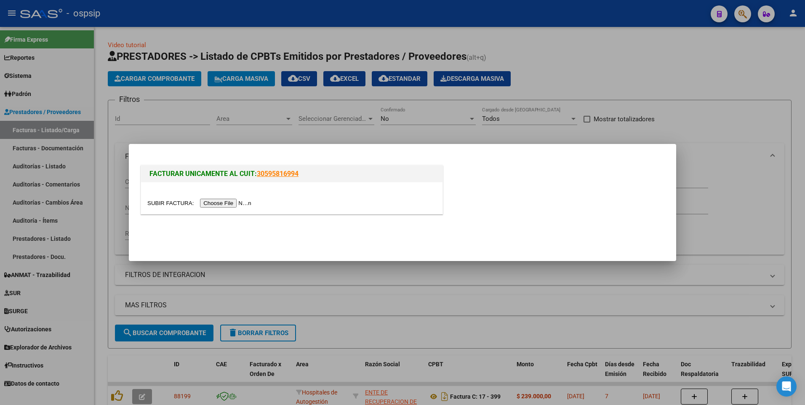
click at [212, 199] on input "file" at bounding box center [200, 203] width 106 height 9
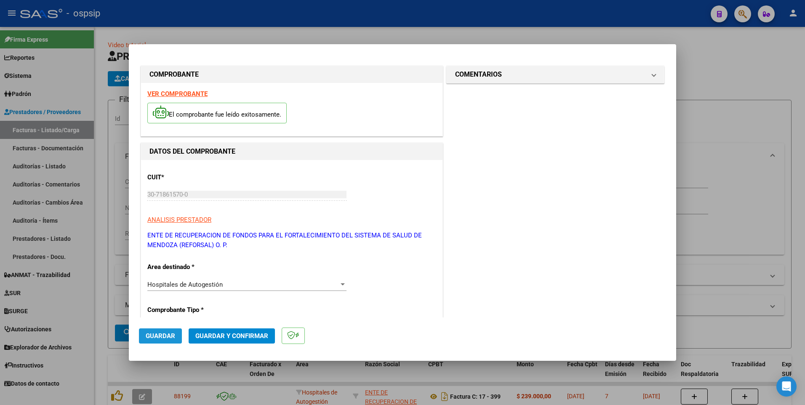
click at [148, 333] on span "Guardar" at bounding box center [160, 336] width 29 height 8
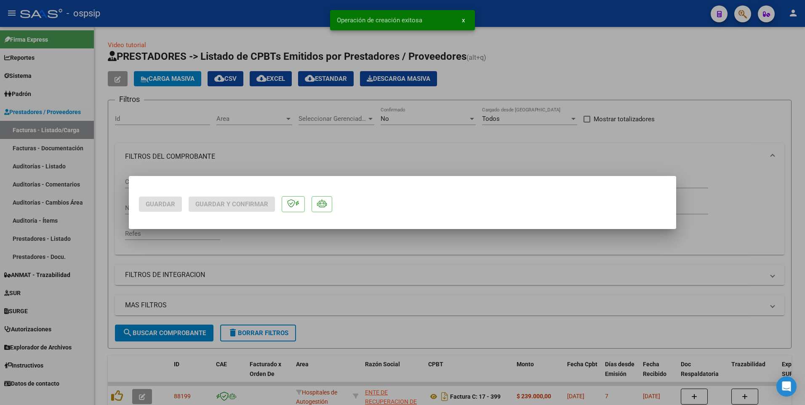
click at [277, 20] on div at bounding box center [402, 202] width 805 height 405
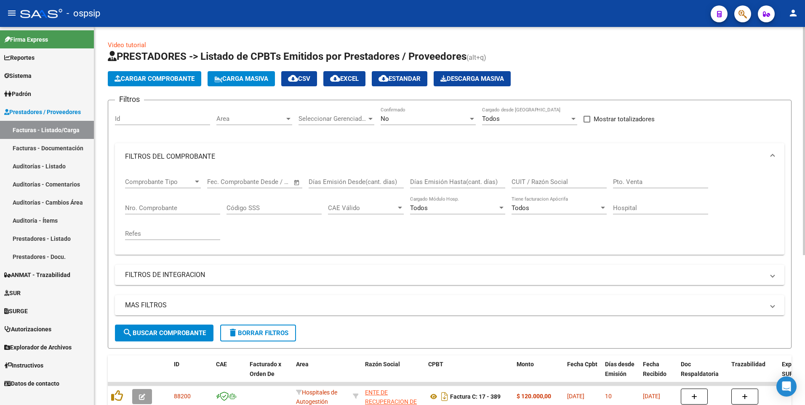
click at [183, 82] on span "Cargar Comprobante" at bounding box center [154, 79] width 80 height 8
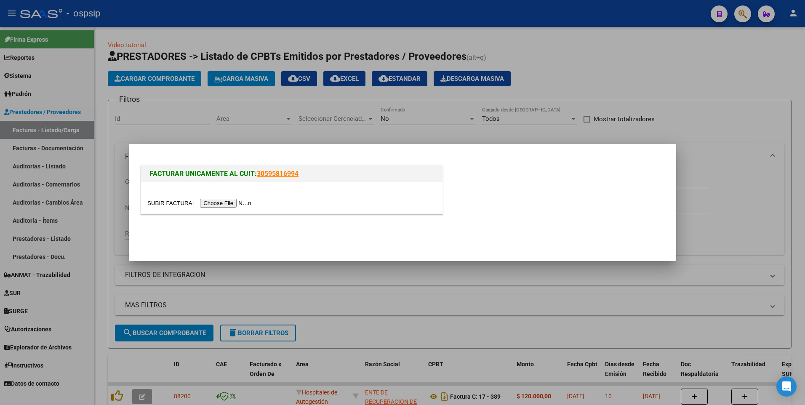
click at [239, 204] on input "file" at bounding box center [200, 203] width 106 height 9
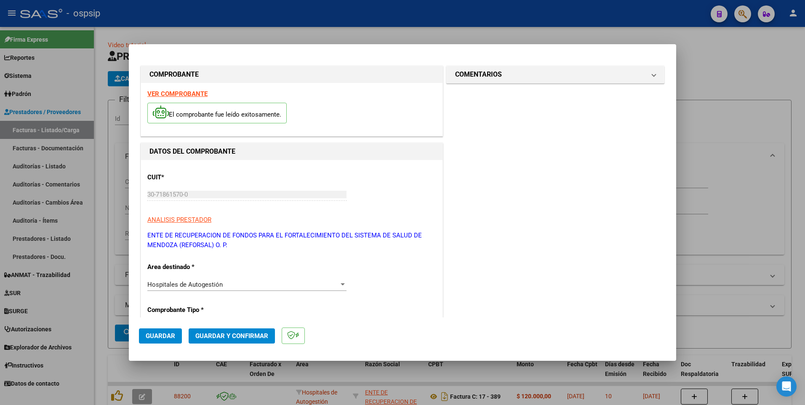
click at [170, 332] on span "Guardar" at bounding box center [160, 336] width 29 height 8
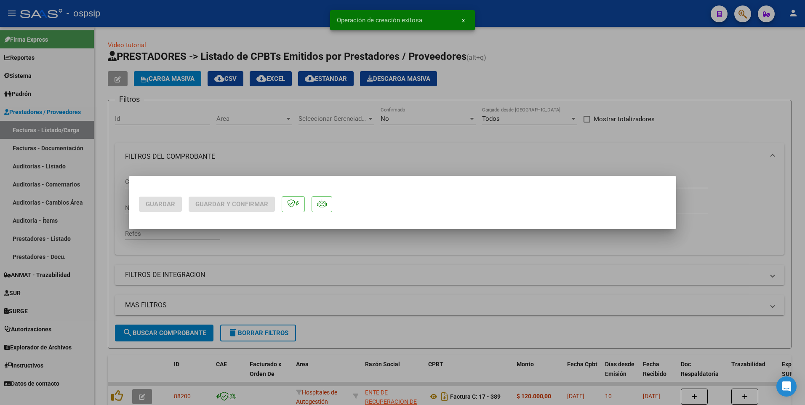
click at [240, 31] on div at bounding box center [402, 202] width 805 height 405
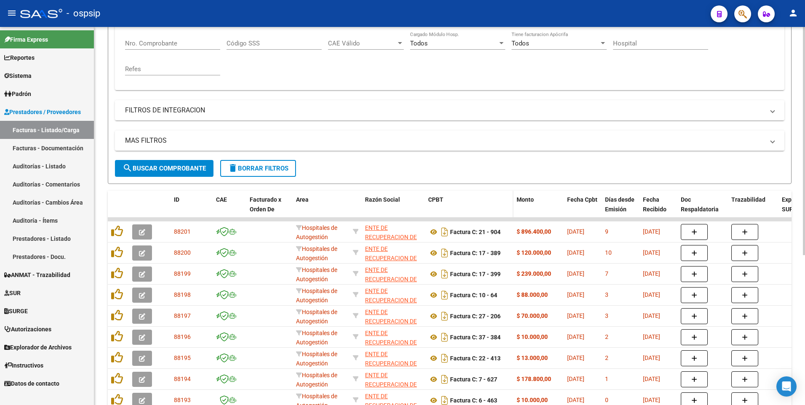
scroll to position [168, 0]
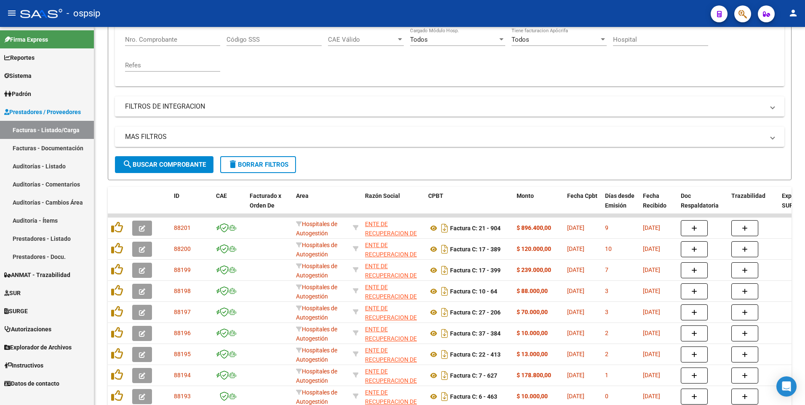
click at [208, 22] on div "- ospsip" at bounding box center [362, 13] width 684 height 19
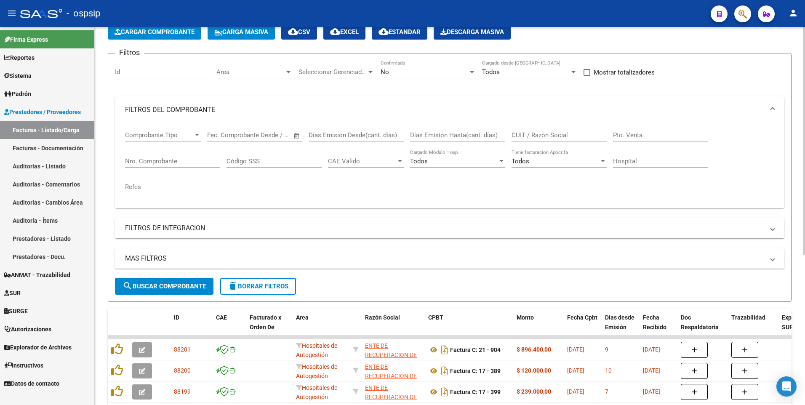
scroll to position [0, 0]
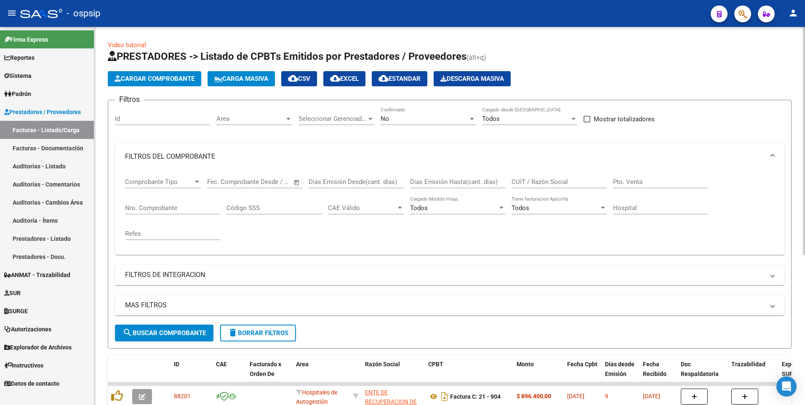
click at [165, 79] on span "Cargar Comprobante" at bounding box center [154, 79] width 80 height 8
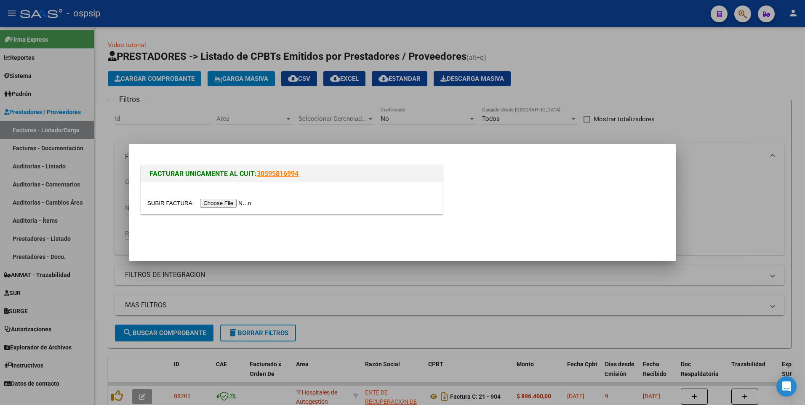
click at [205, 199] on input "file" at bounding box center [200, 203] width 106 height 9
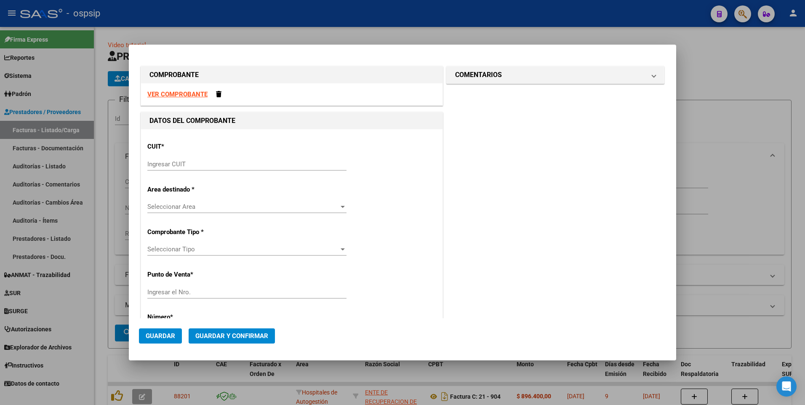
click at [192, 94] on strong "VER COMPROBANTE" at bounding box center [177, 94] width 60 height 8
click at [249, 153] on div "CUIT * Ingresar CUIT" at bounding box center [291, 157] width 289 height 43
click at [282, 182] on div "CUIT * Ingresar CUIT Area destinado * Seleccionar Area Seleccionar Area Comprob…" at bounding box center [291, 408] width 301 height 559
click at [269, 165] on input "Ingresar CUIT" at bounding box center [246, 164] width 199 height 8
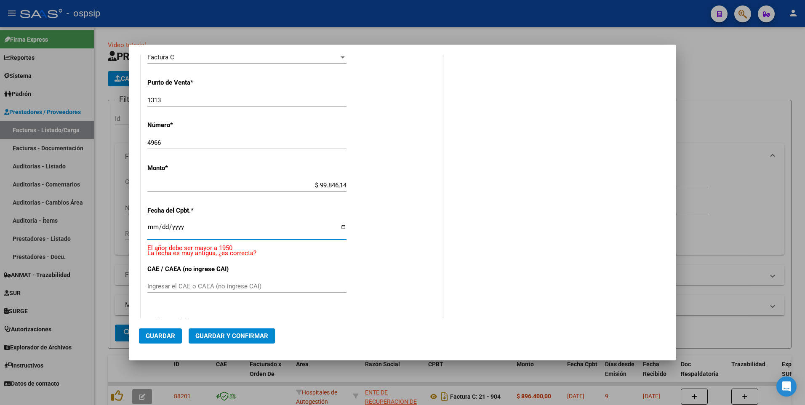
scroll to position [219, 0]
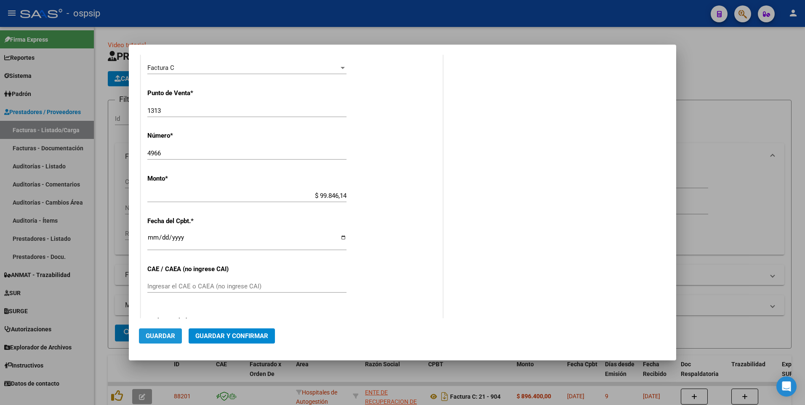
click at [174, 341] on button "Guardar" at bounding box center [160, 335] width 43 height 15
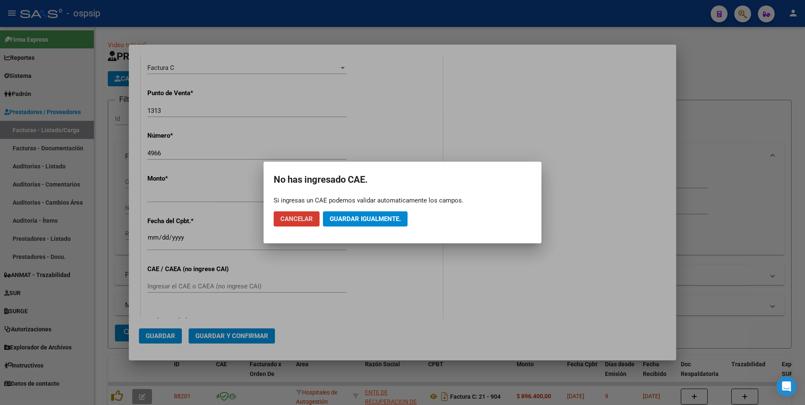
click at [370, 224] on button "Guardar igualmente." at bounding box center [365, 218] width 85 height 15
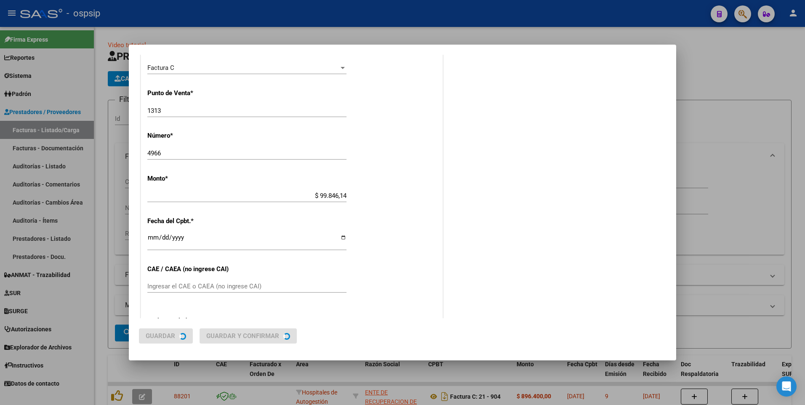
scroll to position [0, 0]
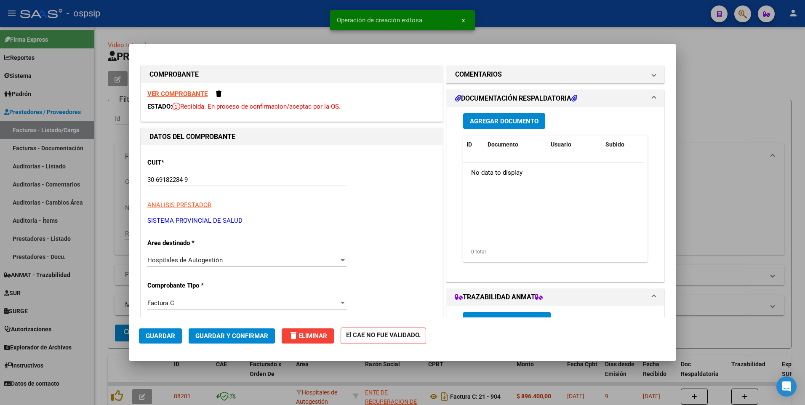
click at [500, 24] on div at bounding box center [402, 202] width 805 height 405
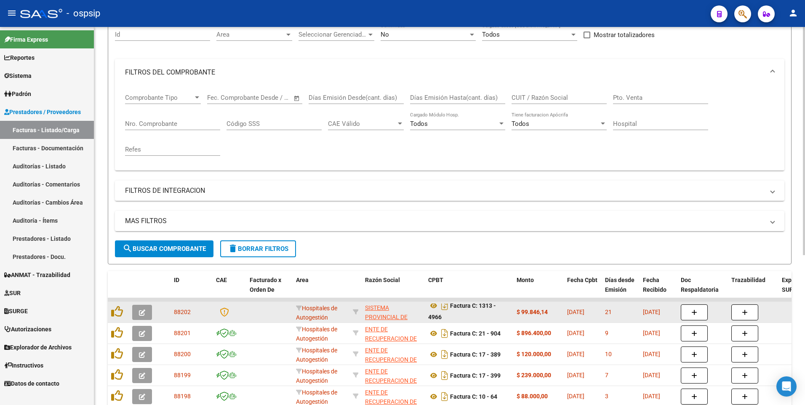
scroll to position [5, 0]
click at [140, 316] on icon "button" at bounding box center [142, 312] width 6 height 6
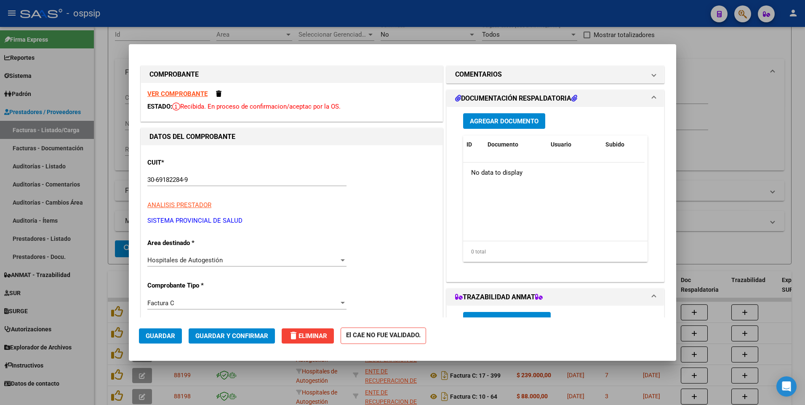
click at [494, 122] on span "Agregar Documento" at bounding box center [504, 121] width 69 height 8
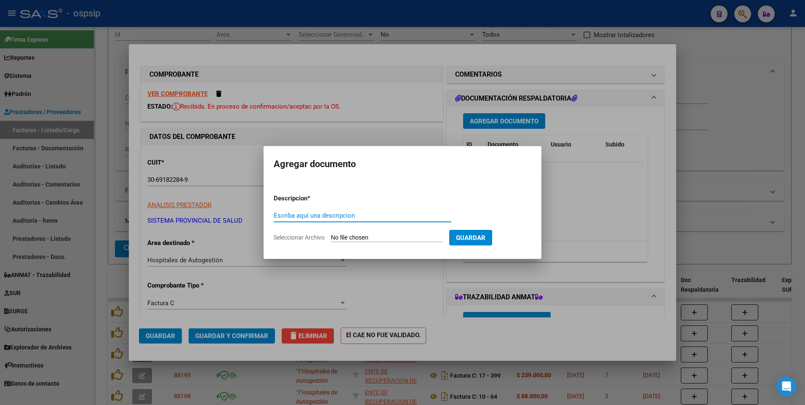
paste input "[EMAIL_ADDRESS][DOMAIN_NAME]"
click at [409, 237] on input "Seleccionar Archivo" at bounding box center [387, 238] width 112 height 8
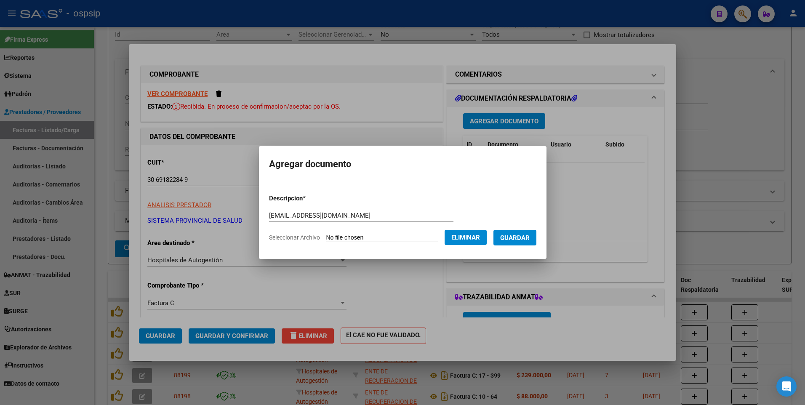
click at [530, 242] on span "Guardar" at bounding box center [514, 238] width 29 height 8
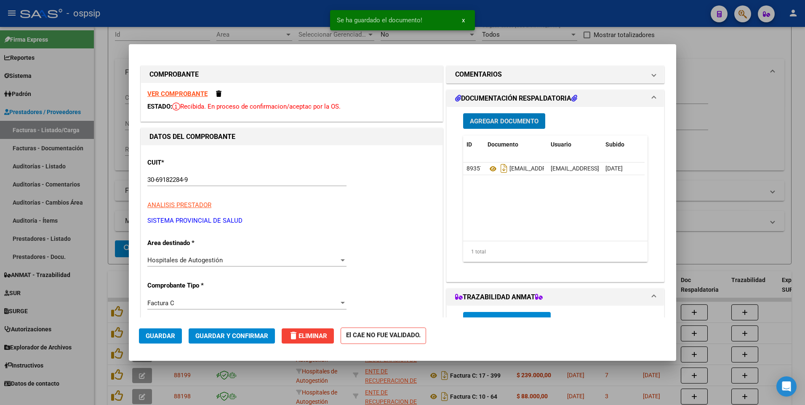
click at [181, 335] on mat-dialog-actions "Guardar Guardar y Confirmar delete Eliminar El CAE NO FUE VALIDADO." at bounding box center [402, 333] width 527 height 33
click at [168, 335] on span "Guardar" at bounding box center [160, 336] width 29 height 8
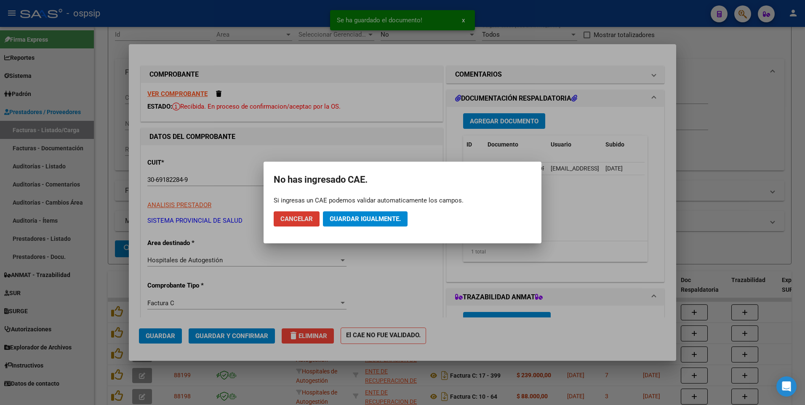
click at [372, 216] on span "Guardar igualmente." at bounding box center [365, 219] width 71 height 8
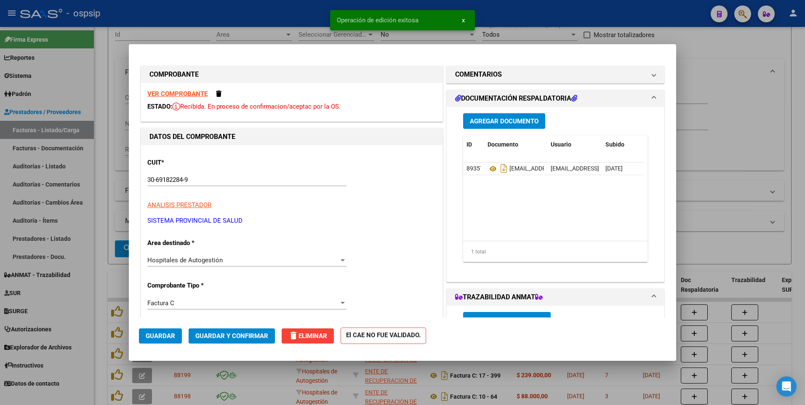
click at [256, 19] on div at bounding box center [402, 202] width 805 height 405
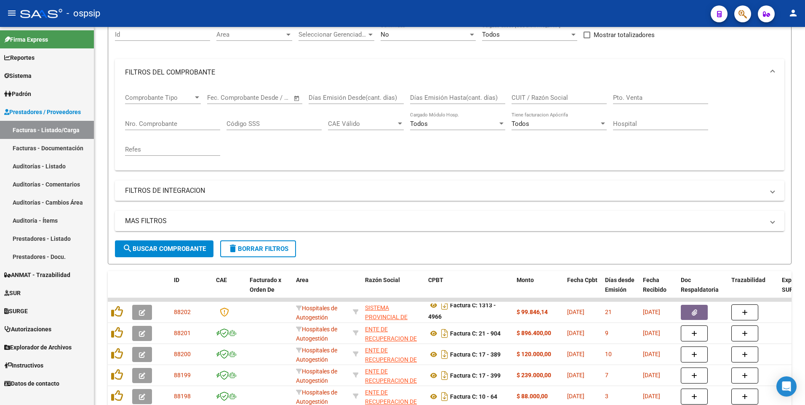
drag, startPoint x: 311, startPoint y: 8, endPoint x: 311, endPoint y: 13, distance: 4.2
click at [311, 8] on div "- ospsip" at bounding box center [362, 13] width 684 height 19
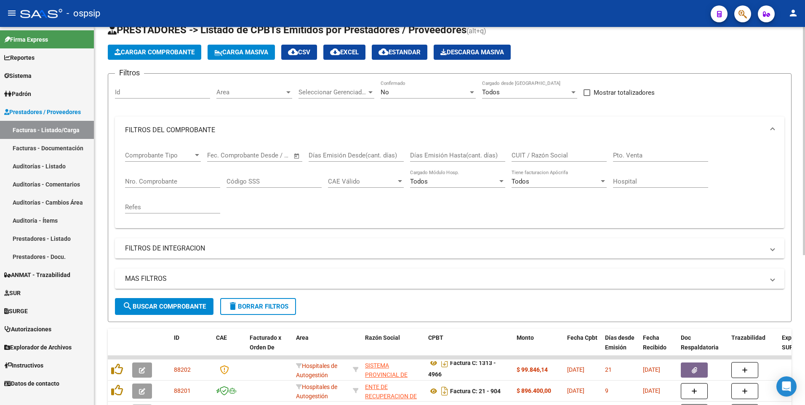
scroll to position [0, 0]
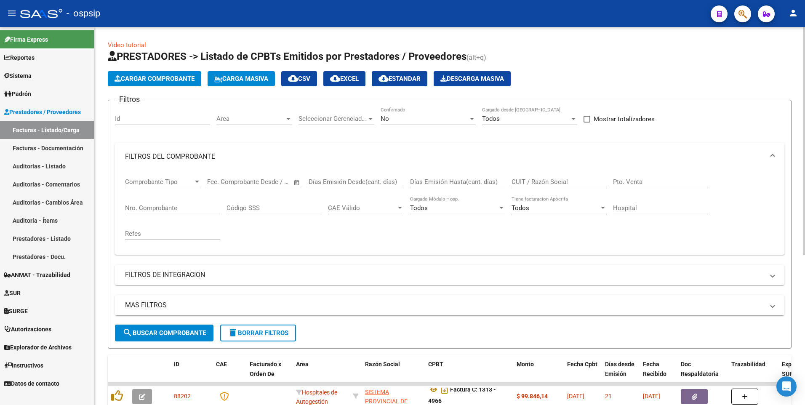
click at [146, 75] on span "Cargar Comprobante" at bounding box center [154, 79] width 80 height 8
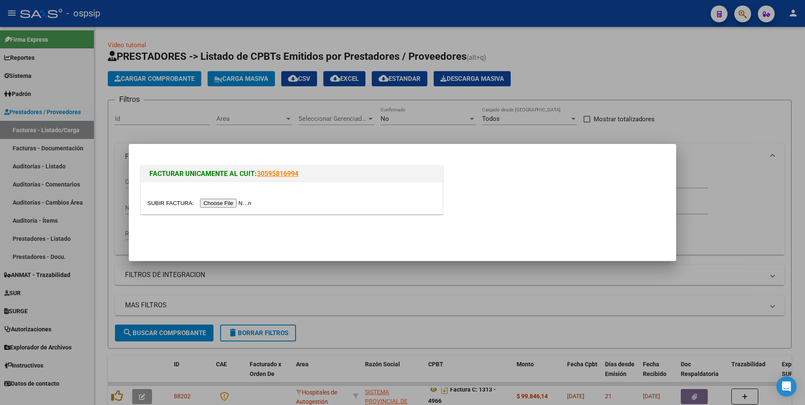
click at [215, 204] on input "file" at bounding box center [200, 203] width 106 height 9
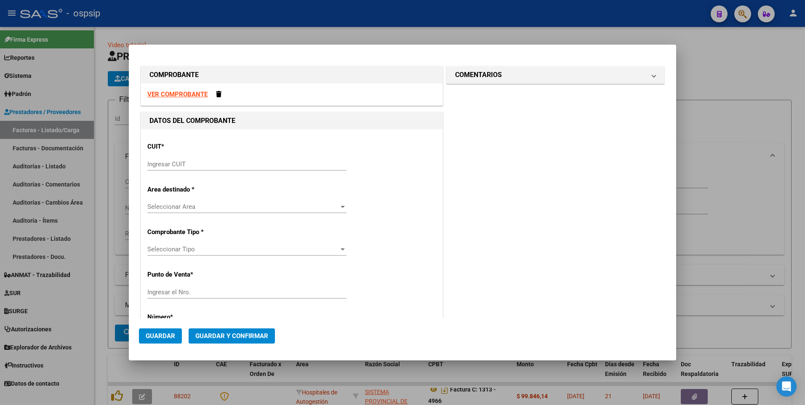
click at [173, 94] on strong "VER COMPROBANTE" at bounding box center [177, 94] width 60 height 8
drag, startPoint x: 220, startPoint y: 165, endPoint x: 216, endPoint y: 156, distance: 10.4
click at [220, 165] on input "Ingresar CUIT" at bounding box center [246, 164] width 199 height 8
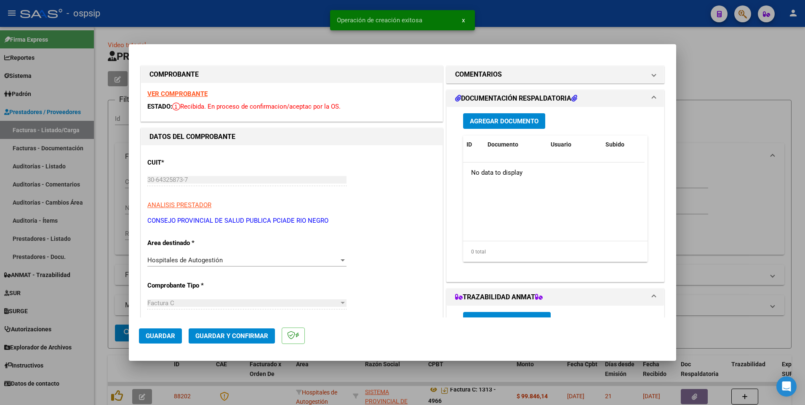
click at [524, 123] on span "Agregar Documento" at bounding box center [504, 121] width 69 height 8
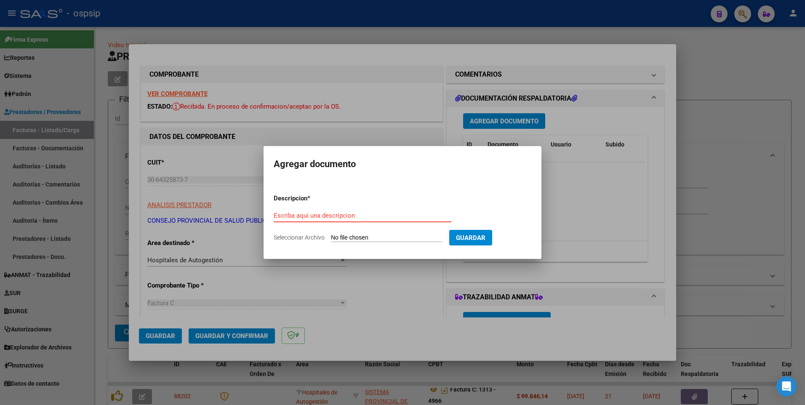
paste input "[EMAIL_ADDRESS][DOMAIN_NAME]"
click at [383, 235] on input "Seleccionar Archivo" at bounding box center [387, 238] width 112 height 8
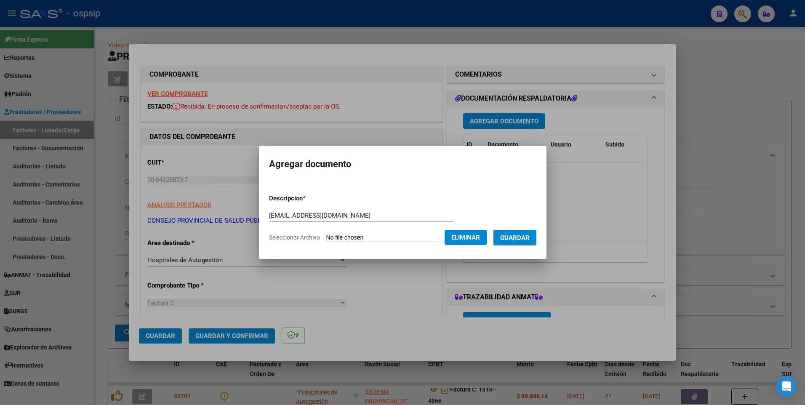
click at [527, 241] on span "Guardar" at bounding box center [514, 238] width 29 height 8
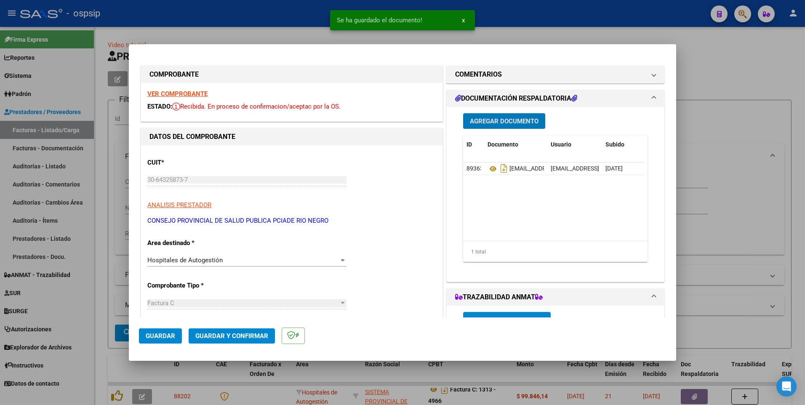
click at [171, 336] on span "Guardar" at bounding box center [160, 336] width 29 height 8
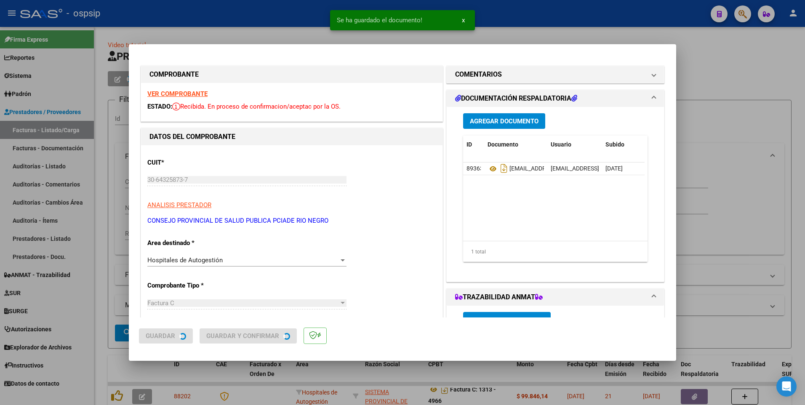
click at [288, 19] on div at bounding box center [402, 202] width 805 height 405
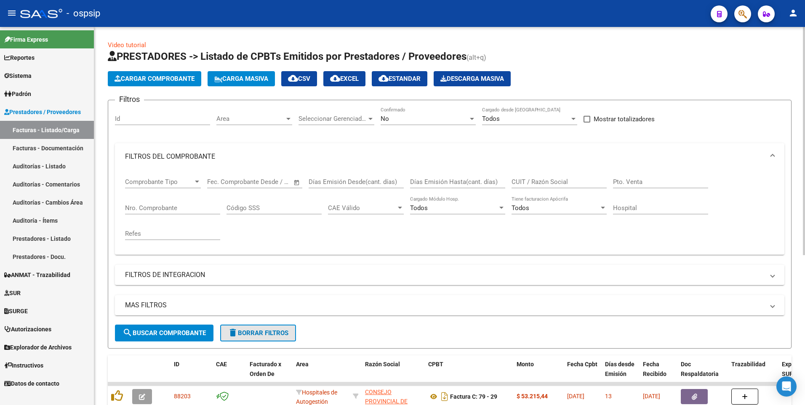
click at [264, 329] on span "delete Borrar Filtros" at bounding box center [258, 333] width 61 height 8
click at [485, 282] on mat-expansion-panel-header "FILTROS DE INTEGRACION" at bounding box center [449, 275] width 669 height 20
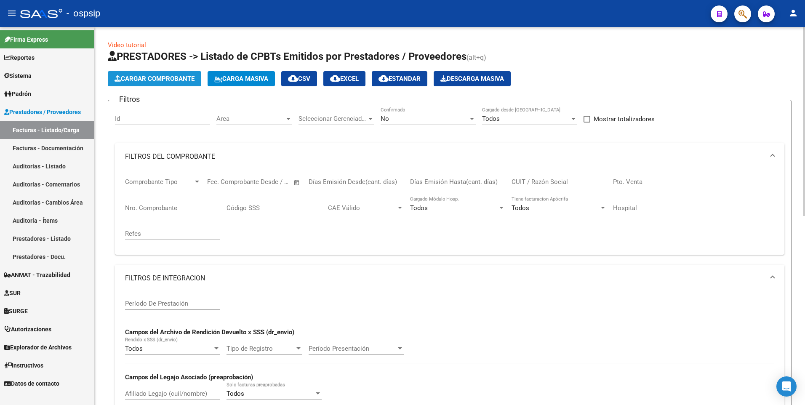
click at [176, 77] on span "Cargar Comprobante" at bounding box center [154, 79] width 80 height 8
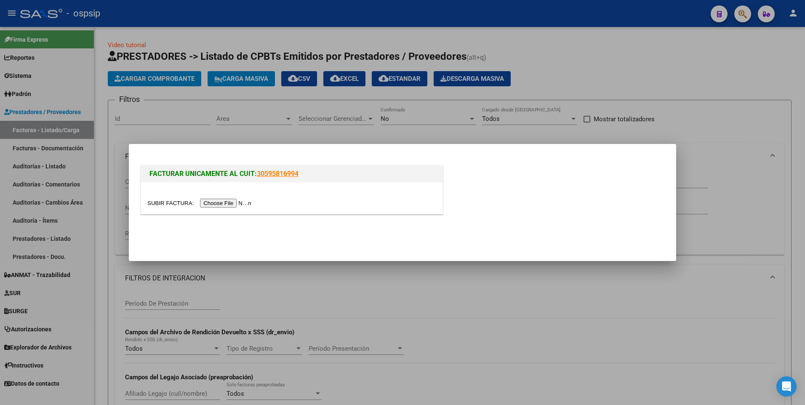
click at [232, 205] on input "file" at bounding box center [200, 203] width 106 height 9
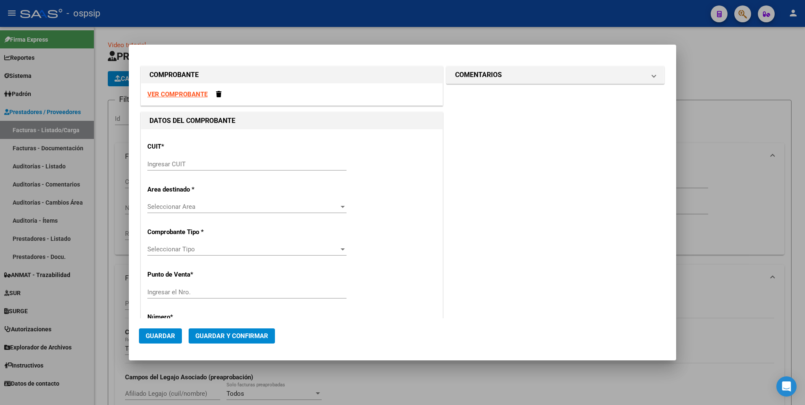
click at [187, 98] on div "VER COMPROBANTE" at bounding box center [291, 94] width 301 height 22
click at [189, 96] on strong "VER COMPROBANTE" at bounding box center [177, 94] width 60 height 8
click at [208, 165] on input "Ingresar CUIT" at bounding box center [246, 164] width 199 height 8
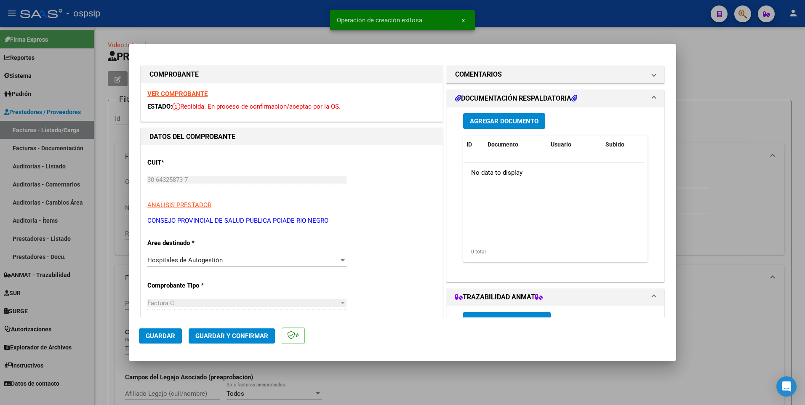
click at [491, 119] on span "Agregar Documento" at bounding box center [504, 121] width 69 height 8
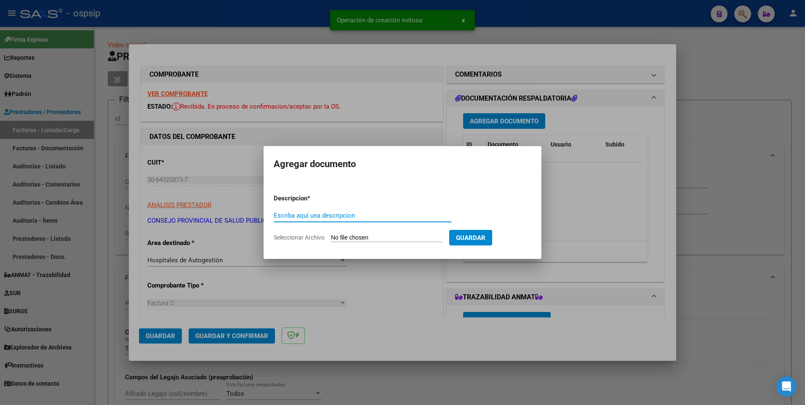
paste input "[EMAIL_ADDRESS][DOMAIN_NAME]"
click at [341, 233] on form "Descripcion * [EMAIL_ADDRESS][DOMAIN_NAME] Escriba aquí una descripcion Selecci…" at bounding box center [403, 217] width 258 height 61
click at [339, 237] on input "Seleccionar Archivo" at bounding box center [387, 238] width 112 height 8
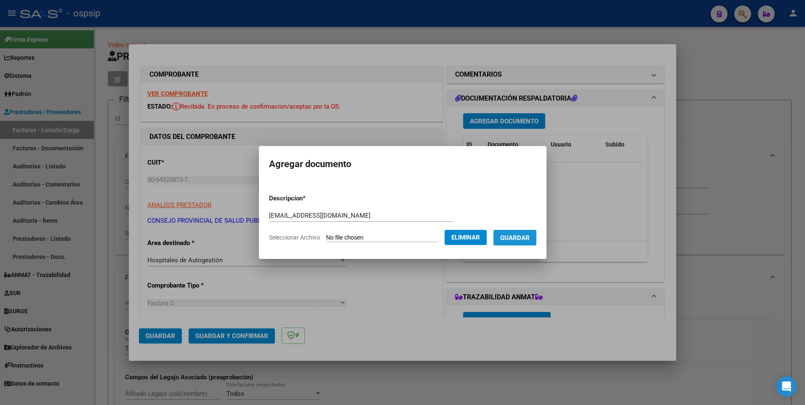
click at [530, 242] on span "Guardar" at bounding box center [514, 238] width 29 height 8
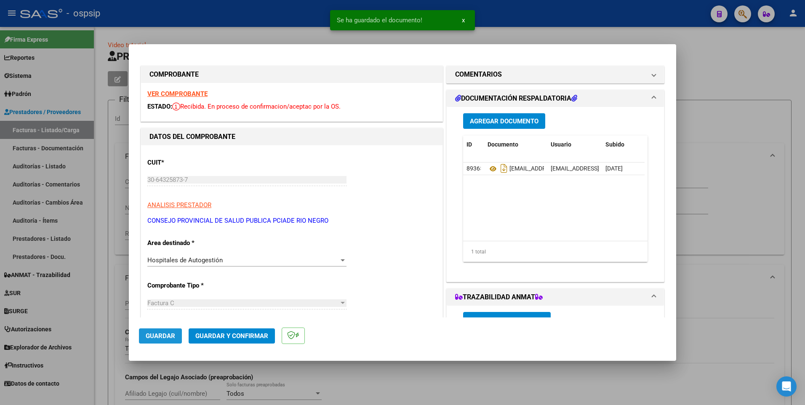
click at [153, 338] on span "Guardar" at bounding box center [160, 336] width 29 height 8
click at [277, 24] on div at bounding box center [402, 202] width 805 height 405
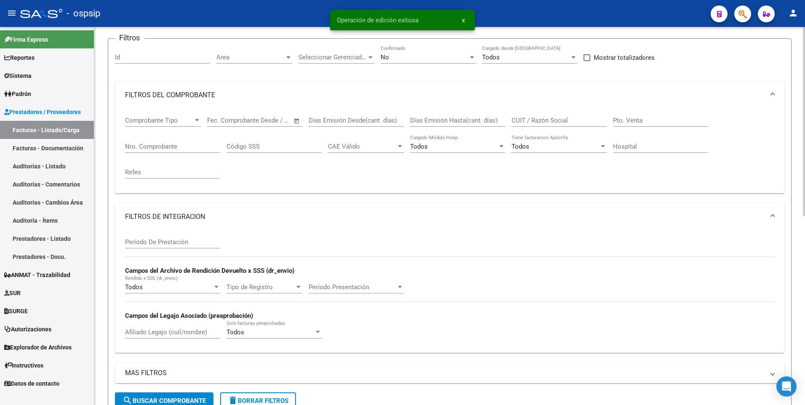
scroll to position [168, 0]
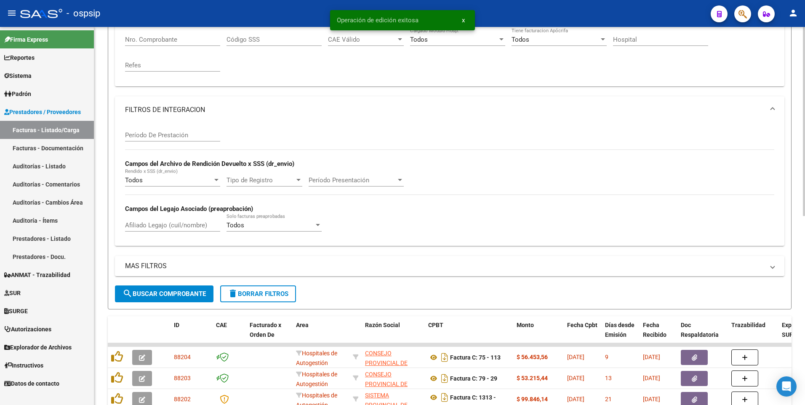
click at [266, 290] on span "delete Borrar Filtros" at bounding box center [258, 294] width 61 height 8
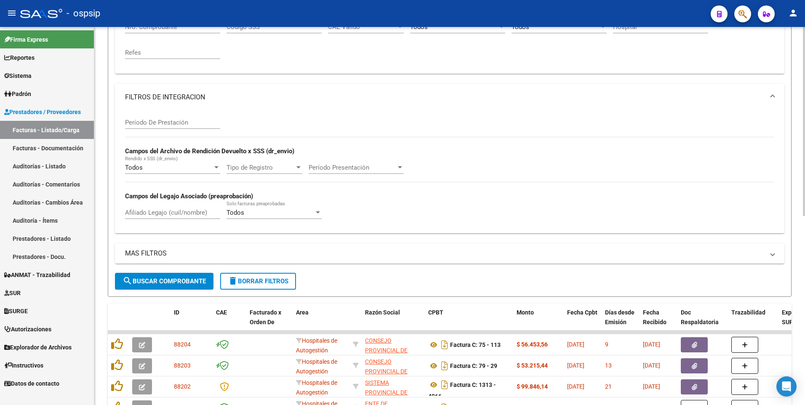
scroll to position [0, 0]
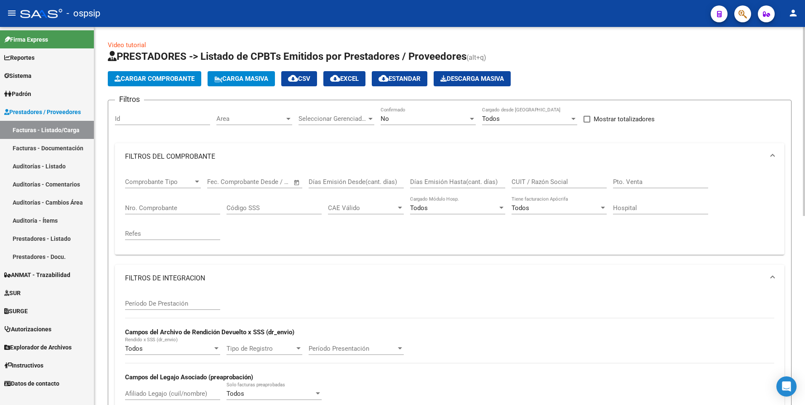
click at [170, 83] on button "Cargar Comprobante" at bounding box center [154, 78] width 93 height 15
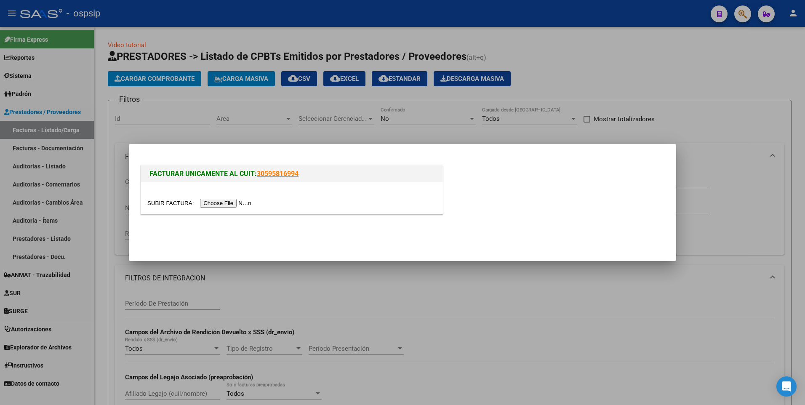
click at [226, 203] on input "file" at bounding box center [200, 203] width 106 height 9
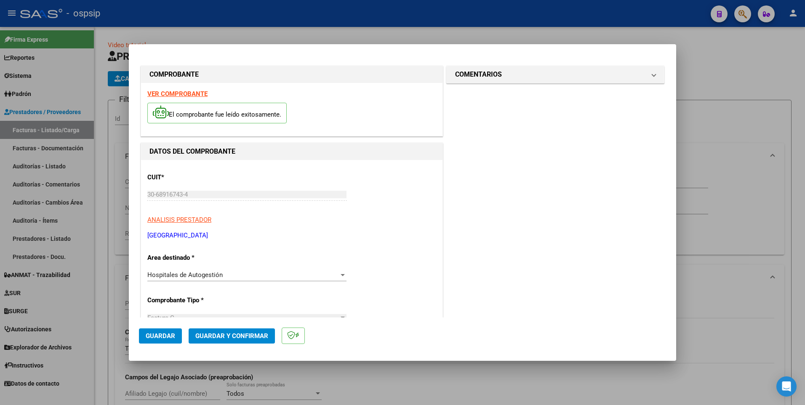
scroll to position [210, 0]
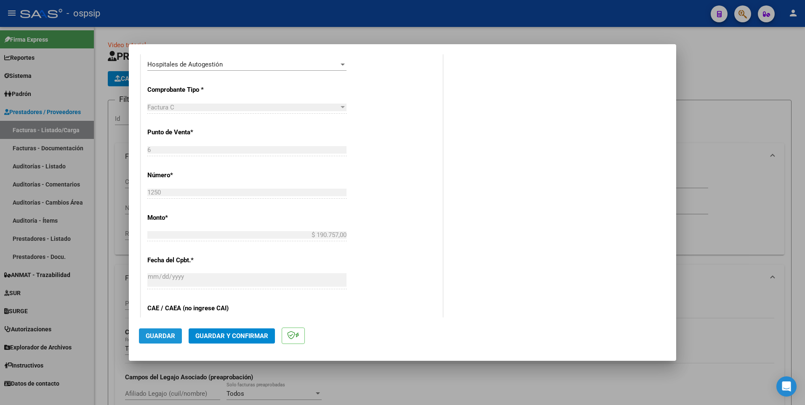
click at [167, 333] on span "Guardar" at bounding box center [160, 336] width 29 height 8
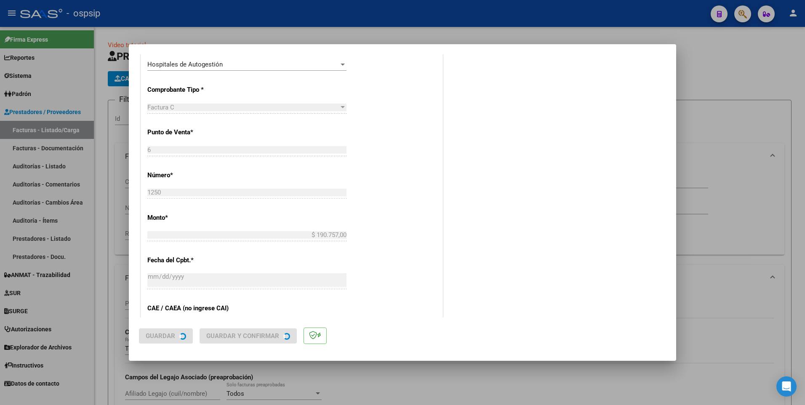
scroll to position [0, 0]
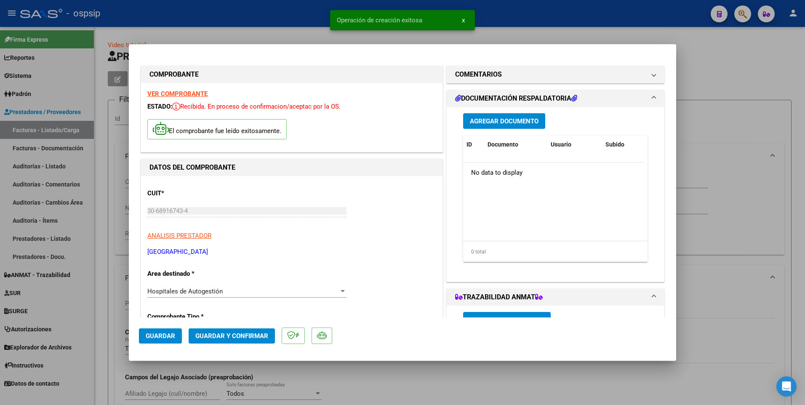
click at [506, 121] on span "Agregar Documento" at bounding box center [504, 121] width 69 height 8
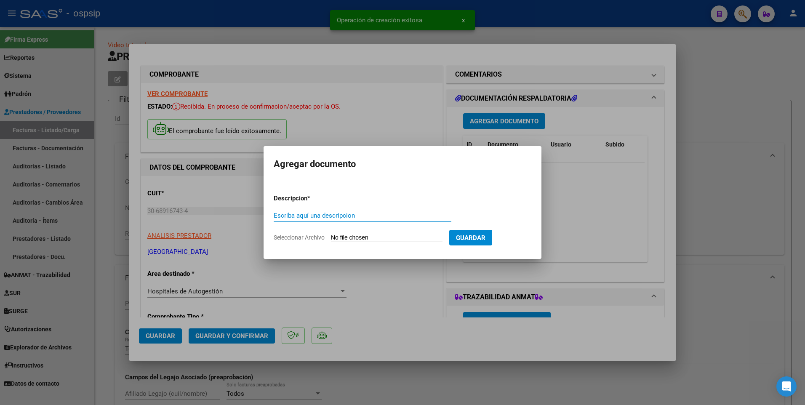
paste input "[EMAIL_ADDRESS][DOMAIN_NAME]"
click at [356, 240] on input "Seleccionar Archivo" at bounding box center [387, 238] width 112 height 8
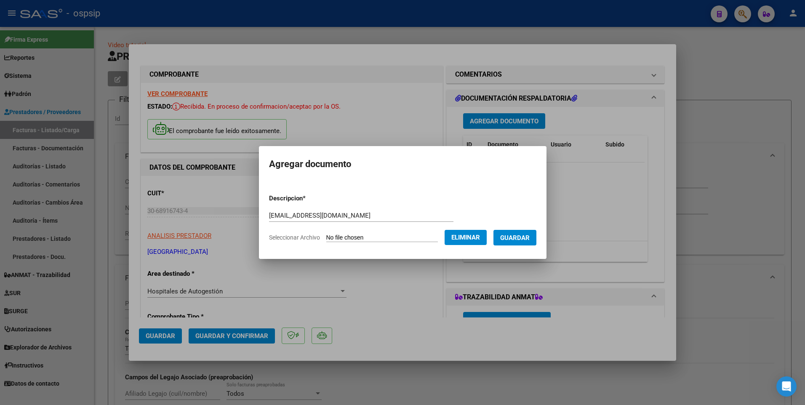
click at [531, 233] on button "Guardar" at bounding box center [514, 238] width 43 height 16
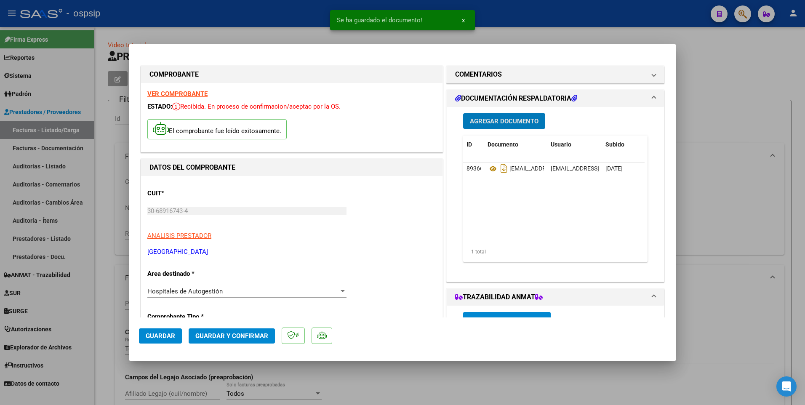
click at [167, 335] on span "Guardar" at bounding box center [160, 336] width 29 height 8
click at [499, 18] on div at bounding box center [402, 202] width 805 height 405
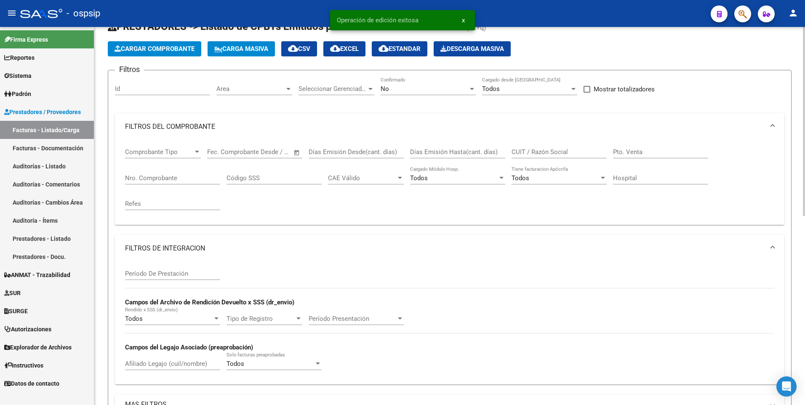
scroll to position [84, 0]
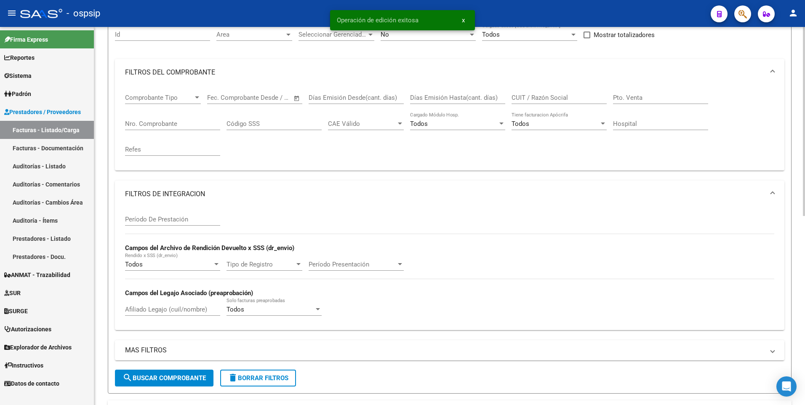
click at [268, 374] on button "delete Borrar Filtros" at bounding box center [258, 378] width 76 height 17
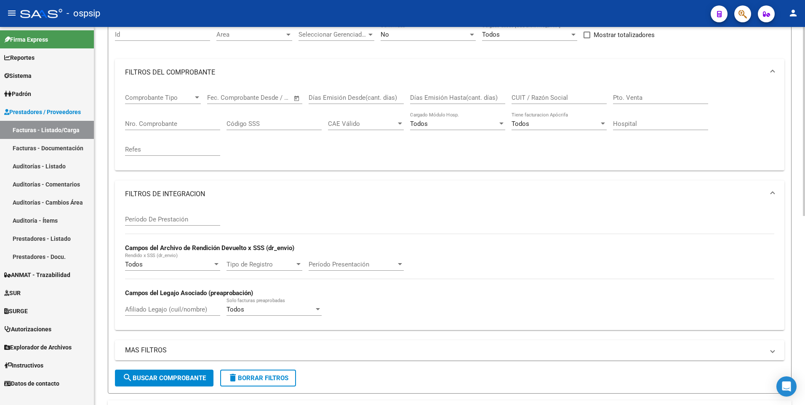
click at [201, 198] on mat-panel-title "FILTROS DE INTEGRACION" at bounding box center [444, 193] width 639 height 9
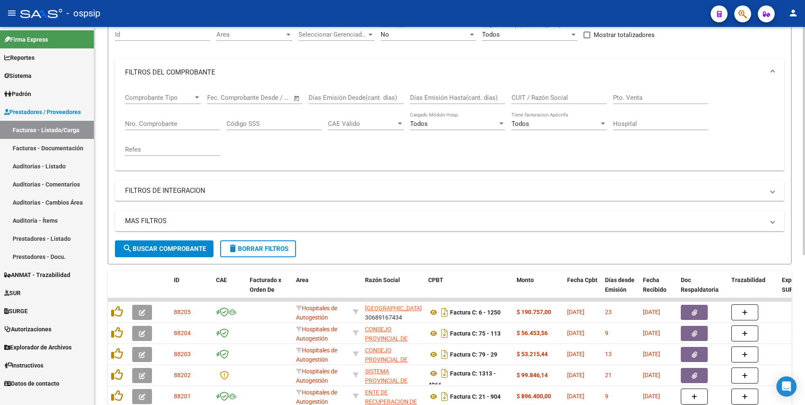
click at [208, 69] on mat-panel-title "FILTROS DEL COMPROBANTE" at bounding box center [444, 72] width 639 height 9
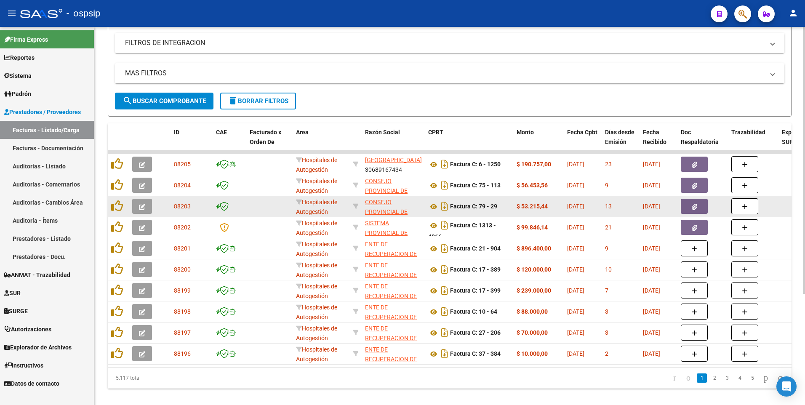
scroll to position [157, 0]
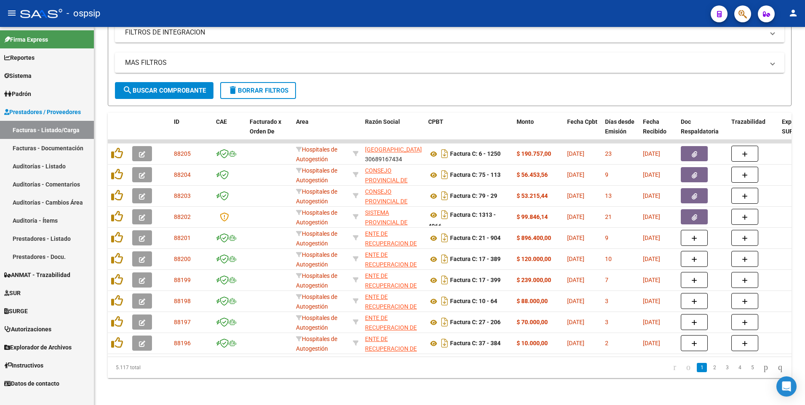
click at [254, 19] on div "- ospsip" at bounding box center [362, 13] width 684 height 19
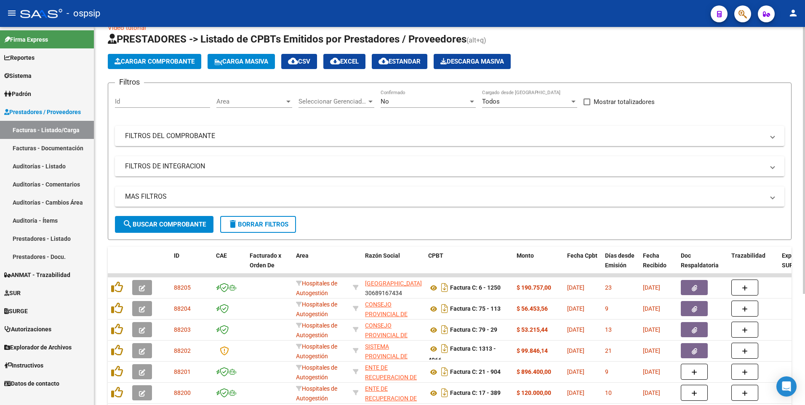
scroll to position [0, 0]
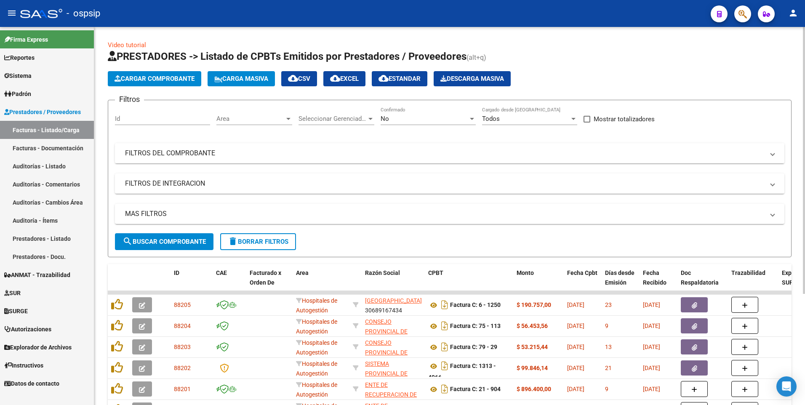
click at [394, 152] on mat-panel-title "FILTROS DEL COMPROBANTE" at bounding box center [444, 153] width 639 height 9
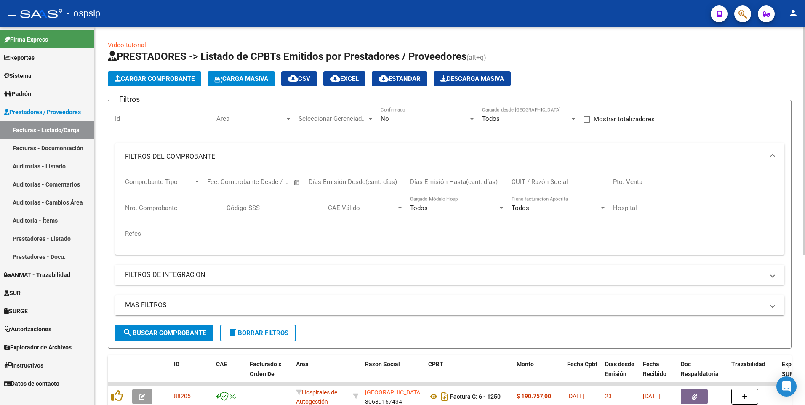
click at [393, 154] on mat-panel-title "FILTROS DEL COMPROBANTE" at bounding box center [444, 156] width 639 height 9
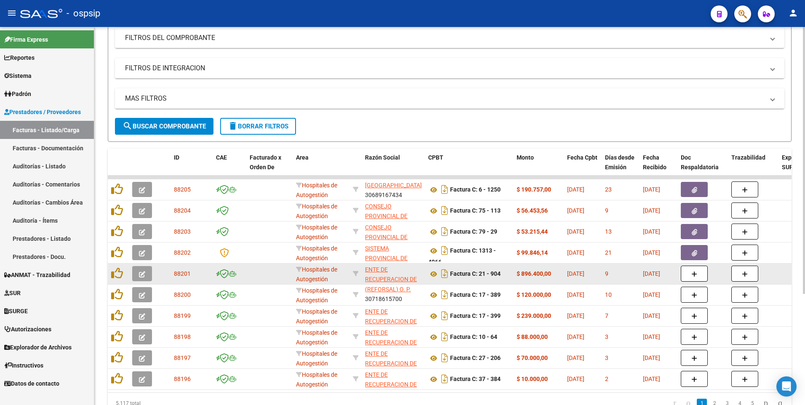
scroll to position [2, 0]
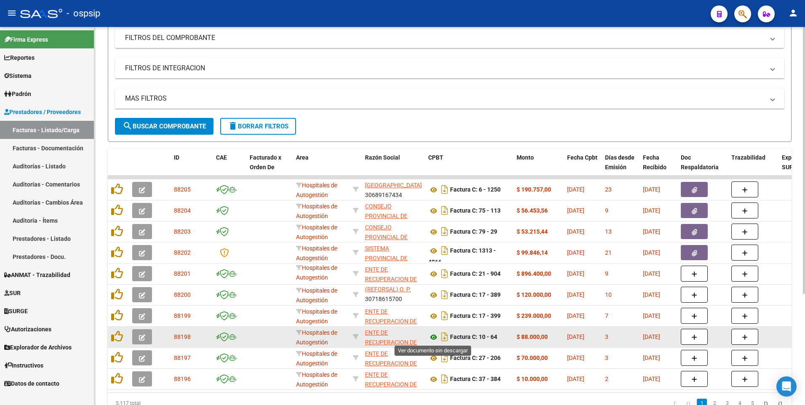
click at [435, 337] on icon at bounding box center [433, 337] width 11 height 10
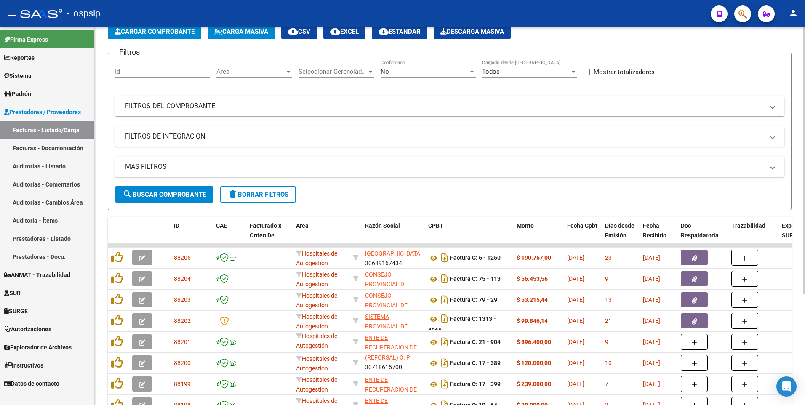
scroll to position [0, 0]
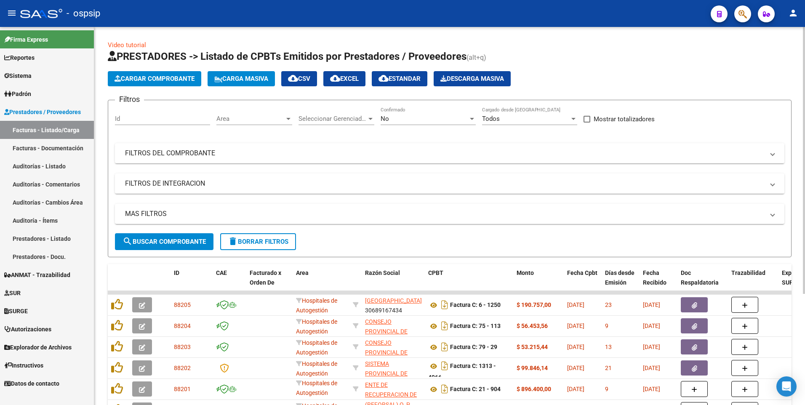
click at [279, 244] on span "delete Borrar Filtros" at bounding box center [258, 242] width 61 height 8
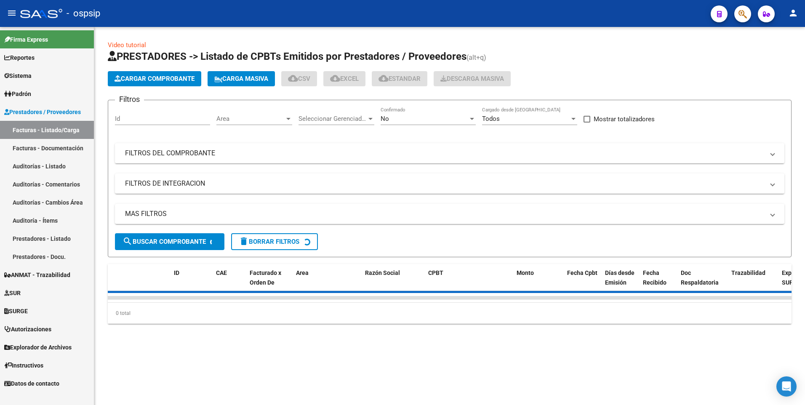
click at [177, 83] on button "Cargar Comprobante" at bounding box center [154, 78] width 93 height 15
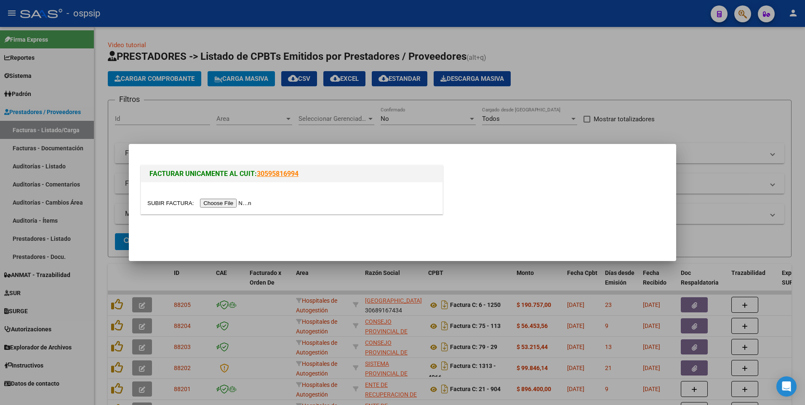
click at [217, 207] on input "file" at bounding box center [200, 203] width 106 height 9
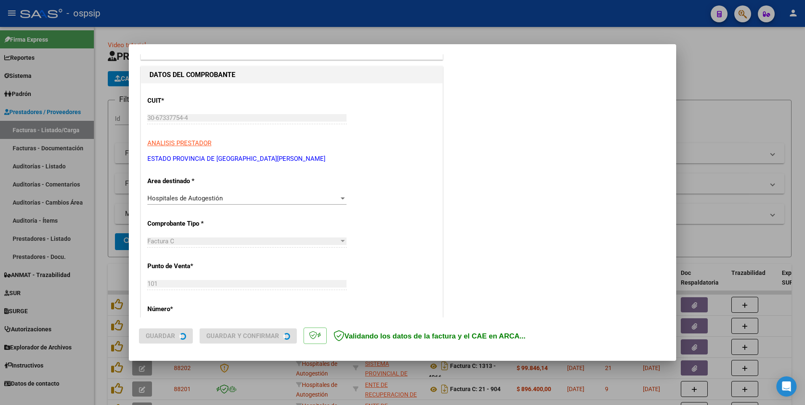
scroll to position [84, 0]
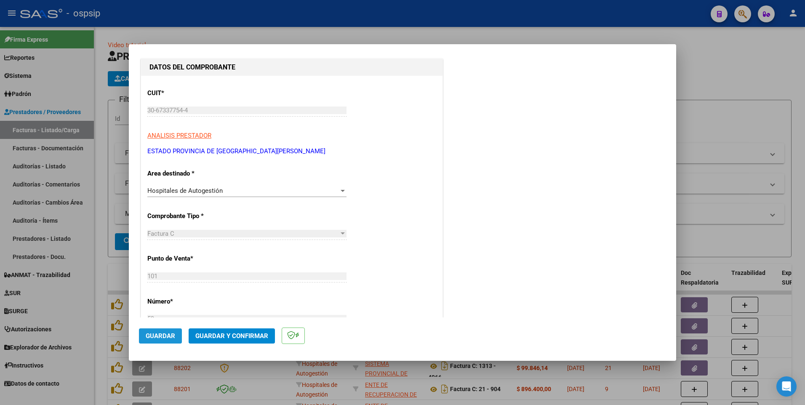
click at [177, 332] on button "Guardar" at bounding box center [160, 335] width 43 height 15
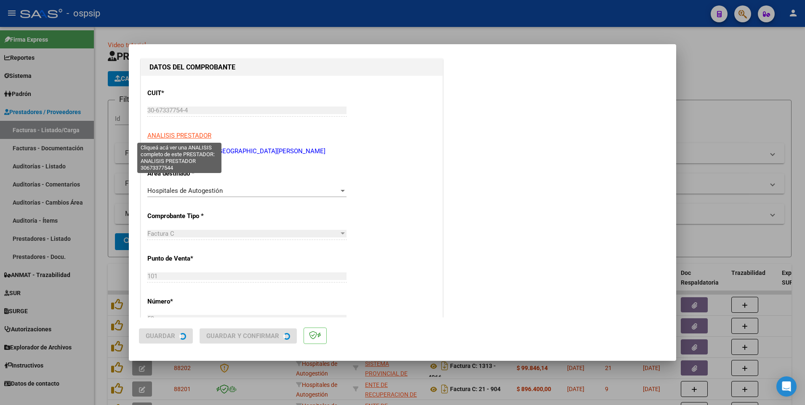
scroll to position [0, 0]
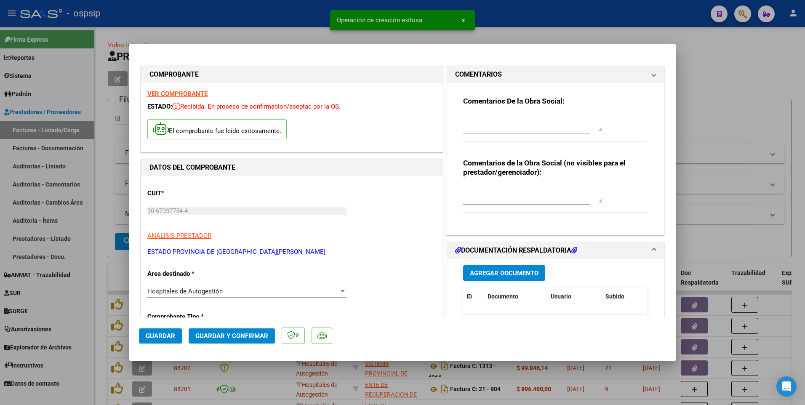
click at [228, 19] on div at bounding box center [402, 202] width 805 height 405
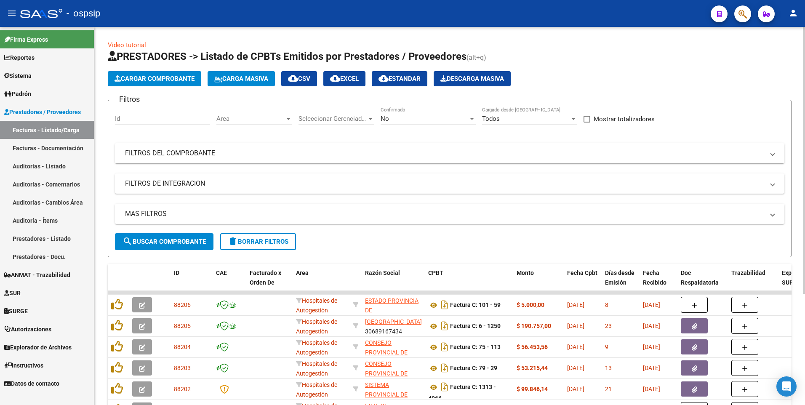
click at [166, 79] on span "Cargar Comprobante" at bounding box center [154, 79] width 80 height 8
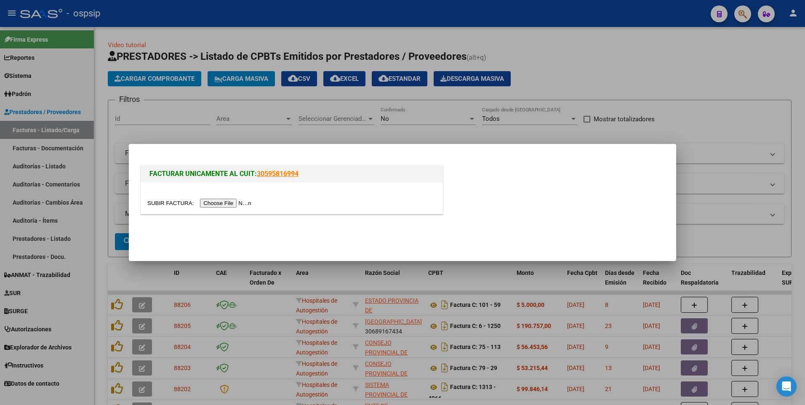
click at [209, 204] on input "file" at bounding box center [200, 203] width 106 height 9
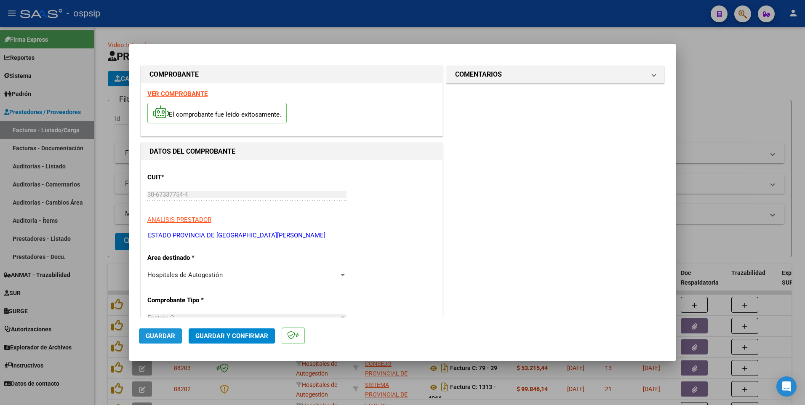
click at [165, 335] on span "Guardar" at bounding box center [160, 336] width 29 height 8
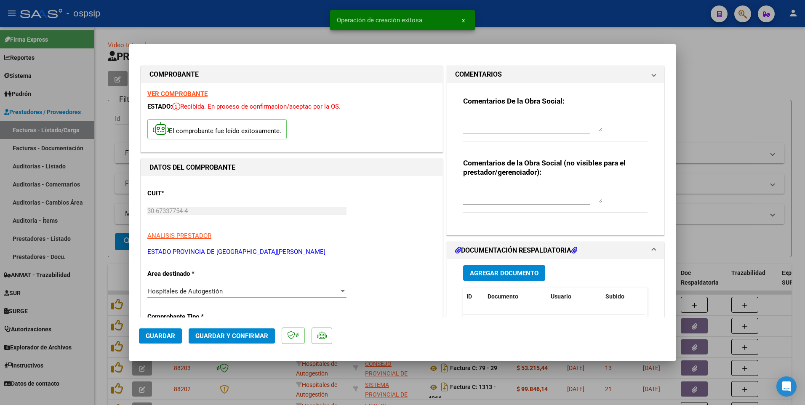
click at [100, 184] on div at bounding box center [402, 202] width 805 height 405
